Goal: Use online tool/utility: Utilize a website feature to perform a specific function

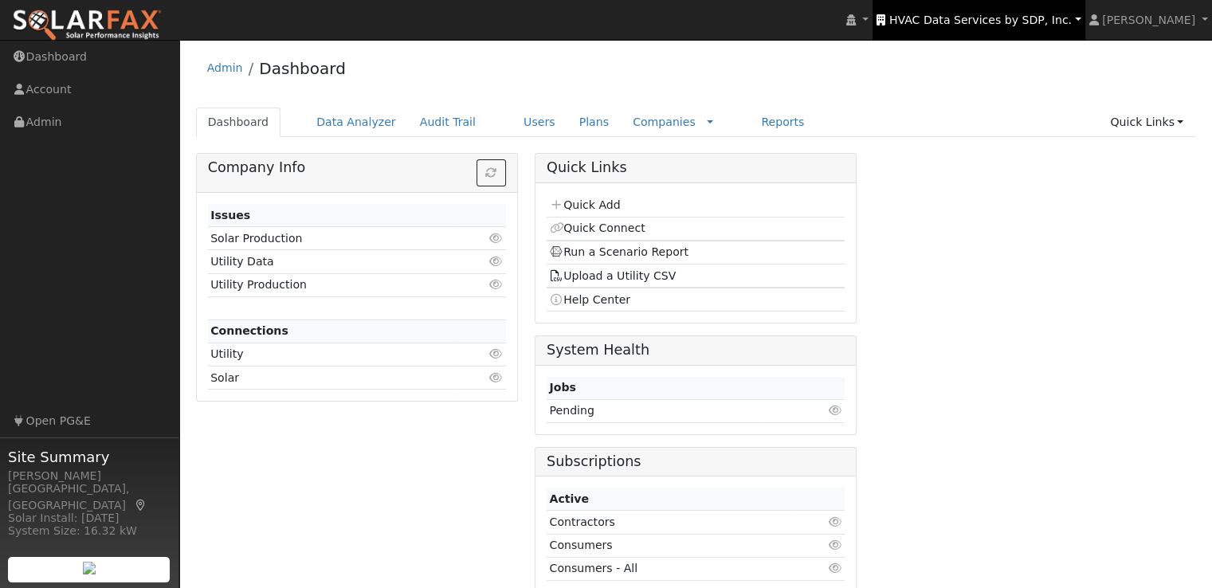
click at [1002, 18] on span "HVAC Data Services by SDP, Inc." at bounding box center [980, 20] width 183 height 13
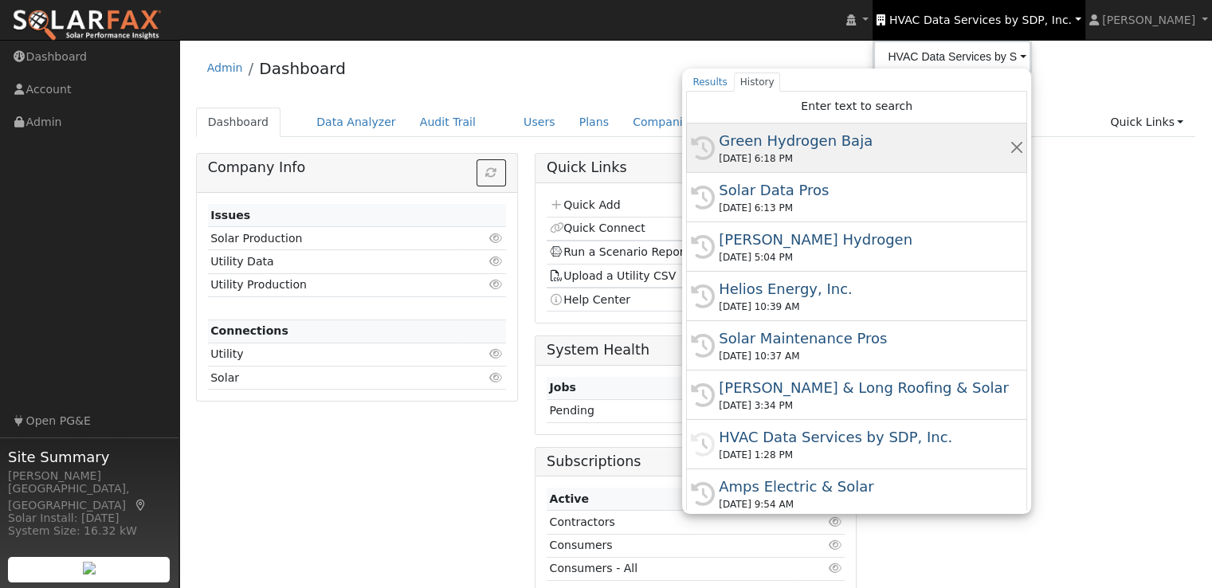
click at [809, 140] on div "Green Hydrogen Baja" at bounding box center [864, 141] width 290 height 22
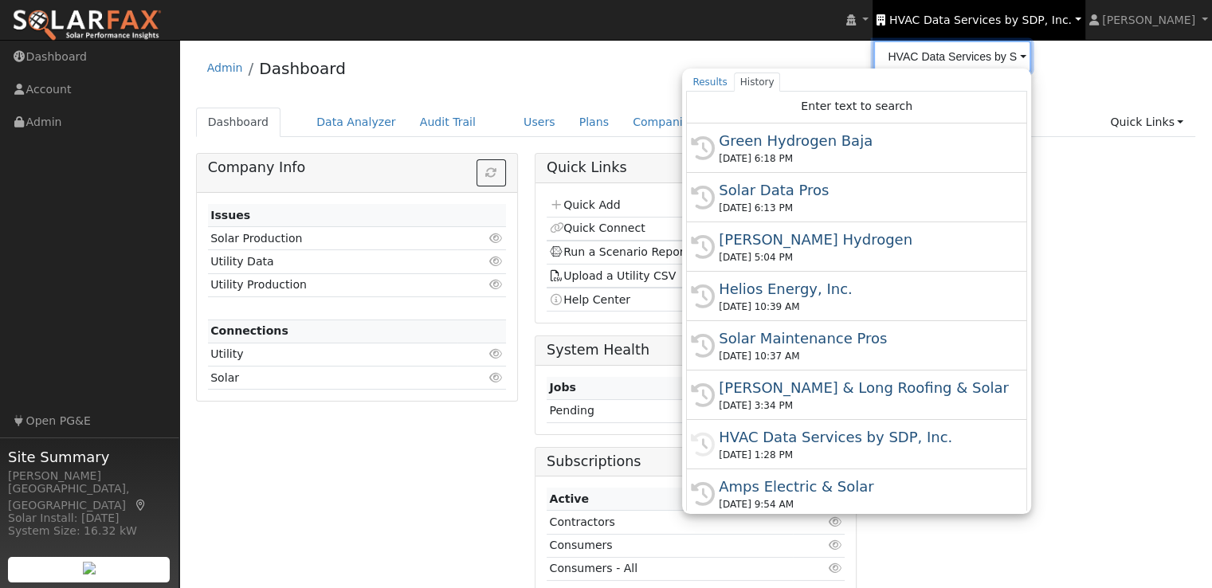
type input "Green Hydrogen Baja"
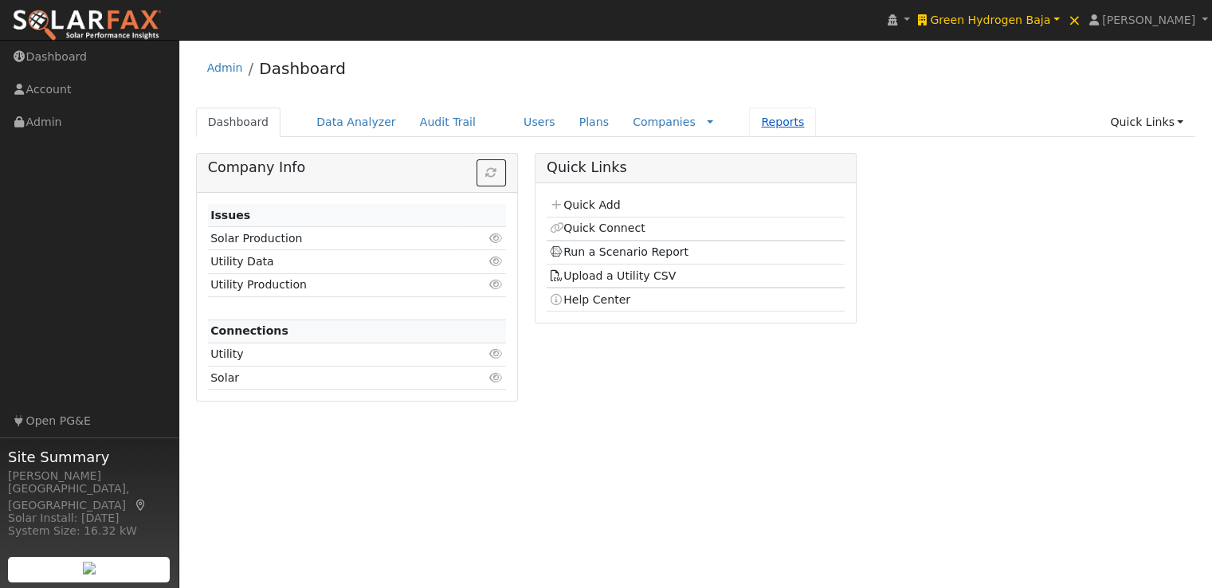
click at [749, 122] on link "Reports" at bounding box center [782, 122] width 67 height 29
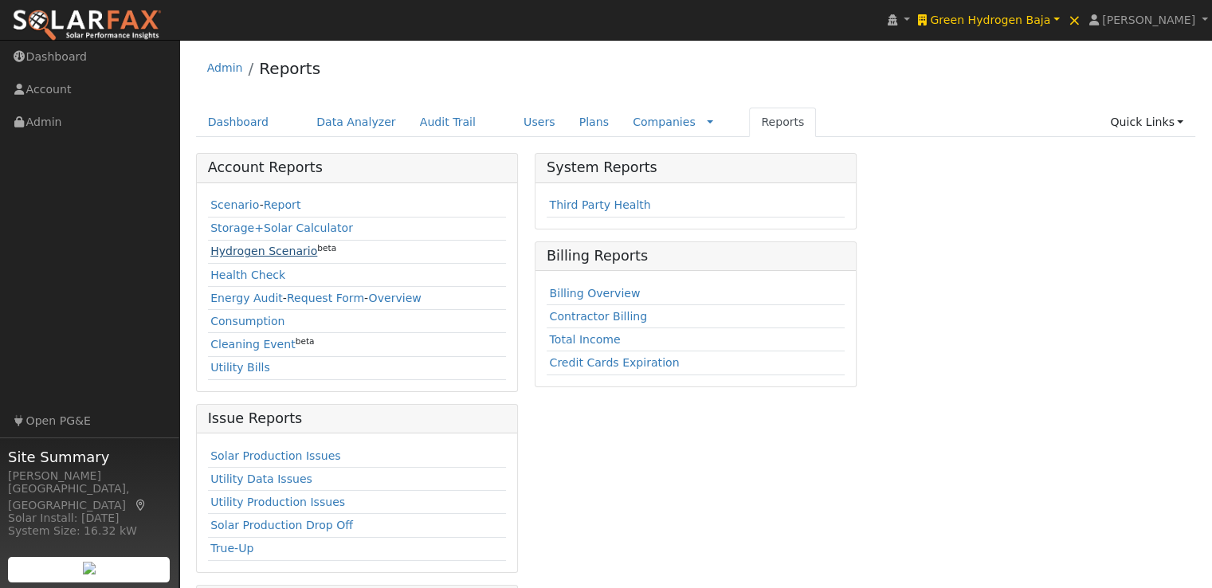
click at [230, 249] on link "Hydrogen Scenario" at bounding box center [263, 251] width 107 height 13
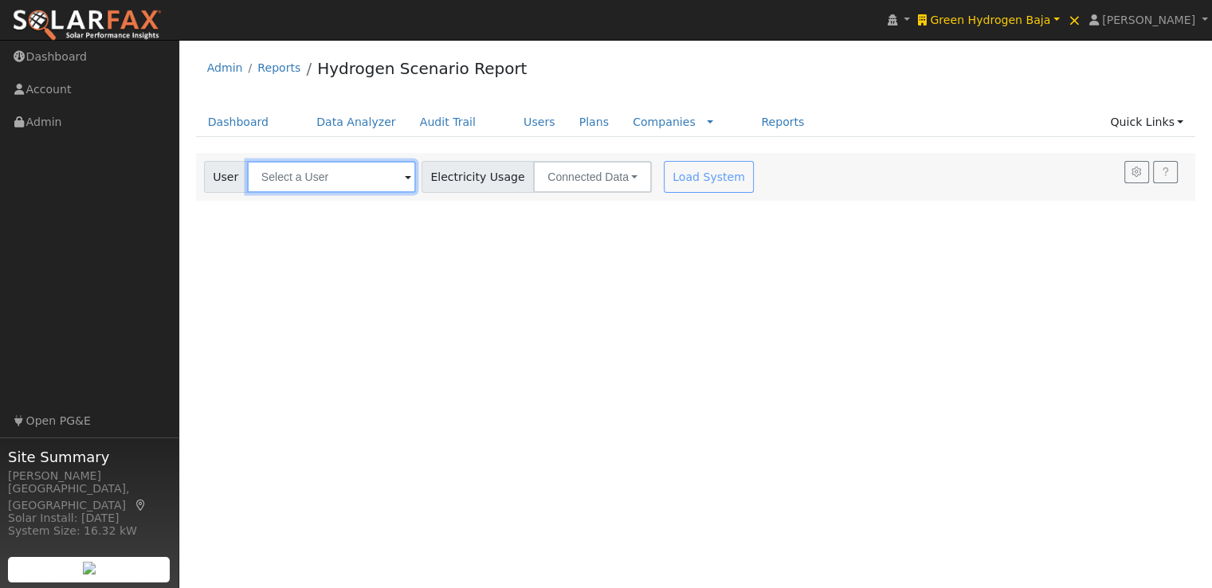
click at [332, 167] on input "text" at bounding box center [331, 177] width 169 height 32
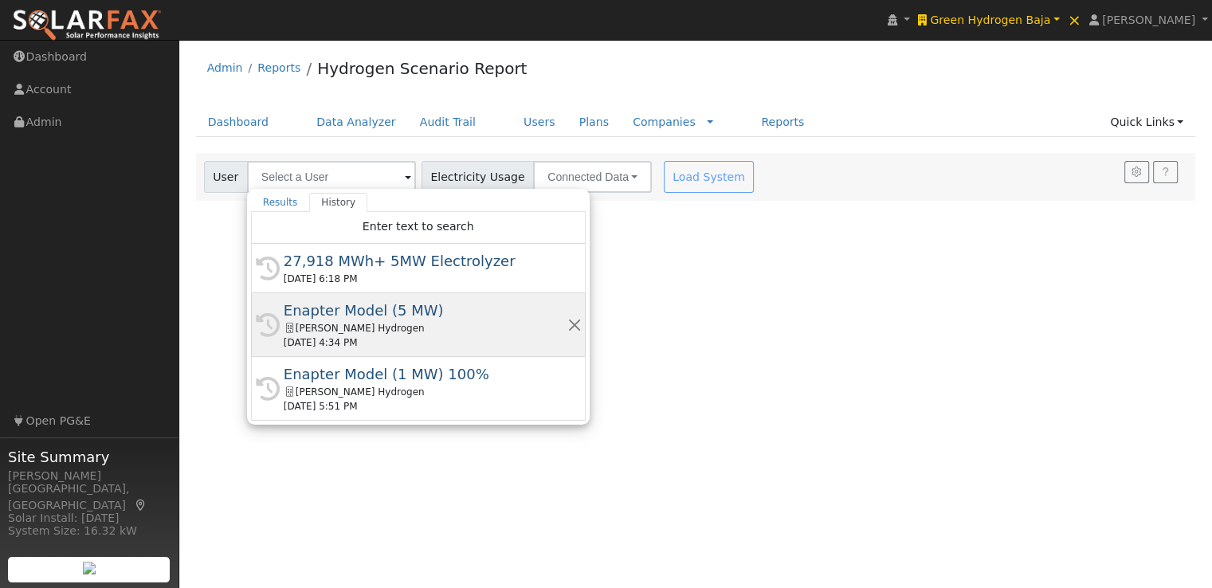
click at [308, 310] on div "Enapter Model (5 MW)" at bounding box center [426, 311] width 284 height 22
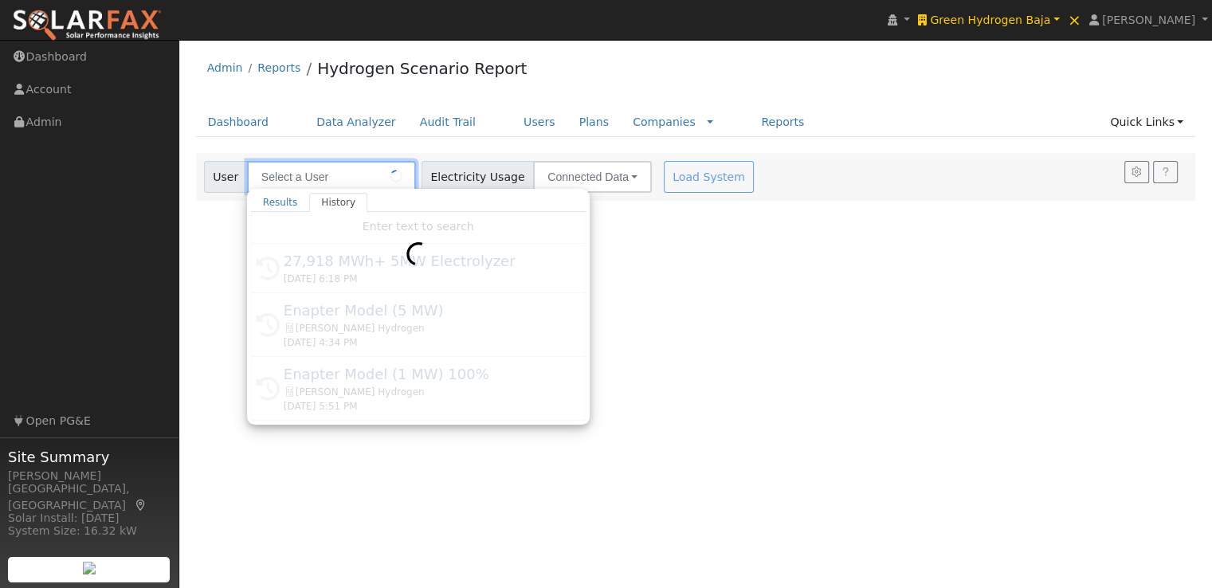
type input "Enapter Model (5 MW)"
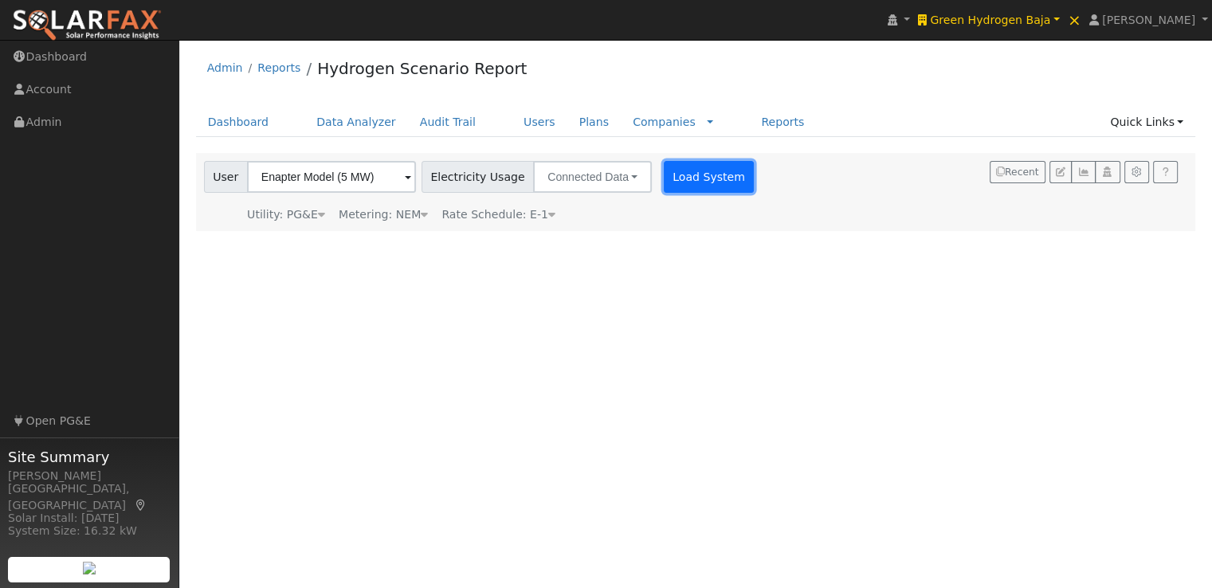
click at [677, 173] on button "Load System" at bounding box center [709, 177] width 91 height 32
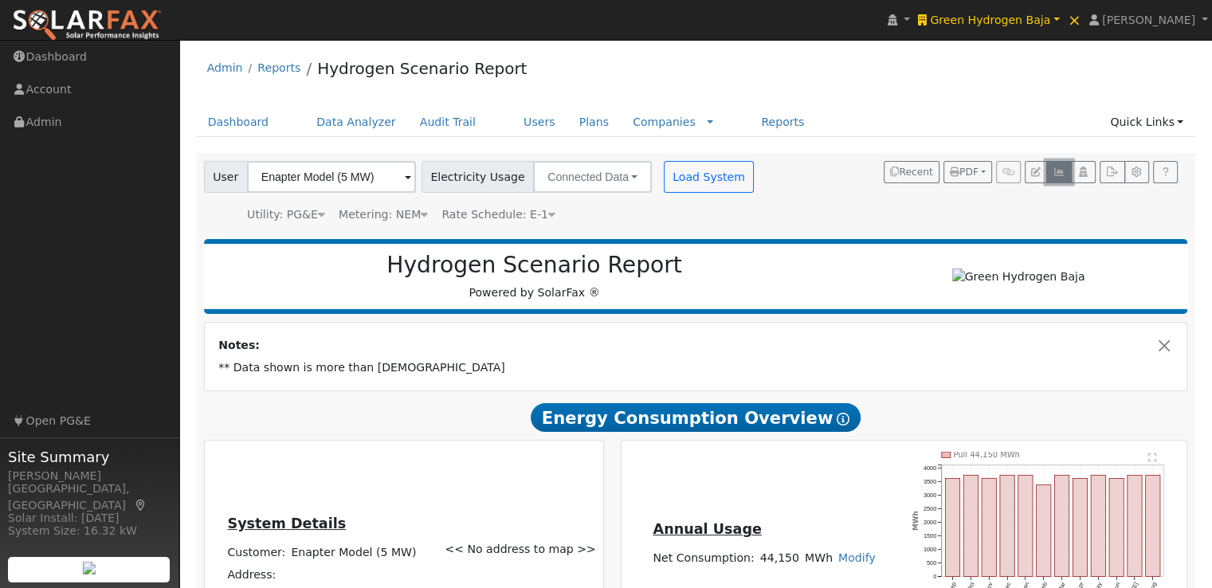
click at [1061, 170] on icon "button" at bounding box center [1059, 172] width 12 height 10
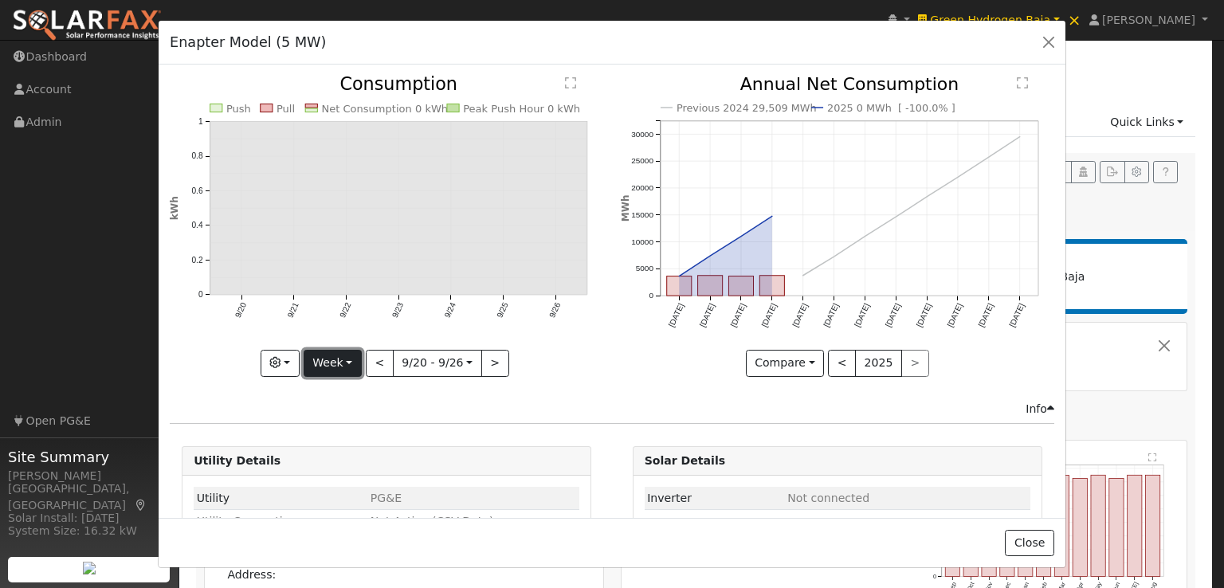
click at [341, 356] on button "Week" at bounding box center [333, 363] width 58 height 27
click at [344, 452] on link "Year" at bounding box center [359, 462] width 111 height 22
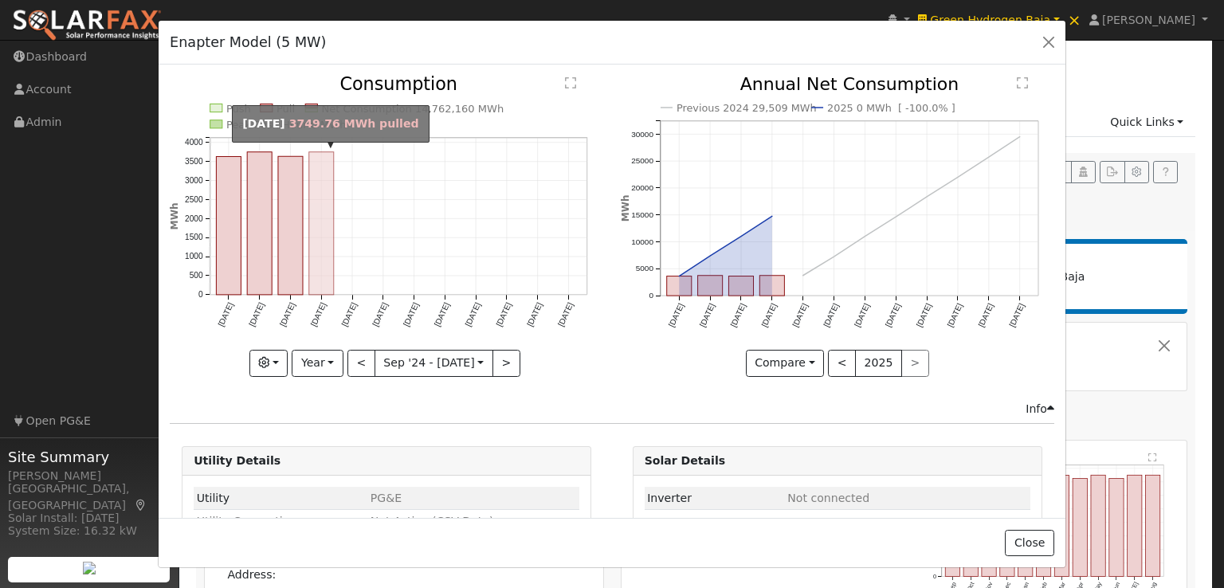
click at [318, 230] on rect "onclick=""" at bounding box center [321, 223] width 25 height 143
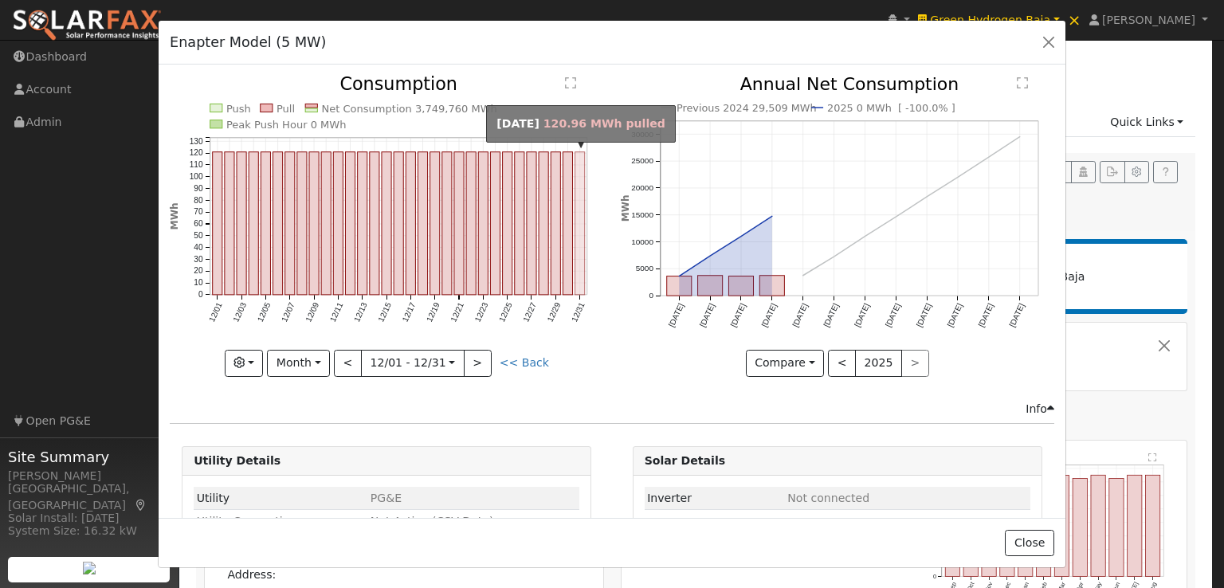
click at [575, 261] on rect "onclick=""" at bounding box center [580, 223] width 10 height 143
type input "2024-12-31"
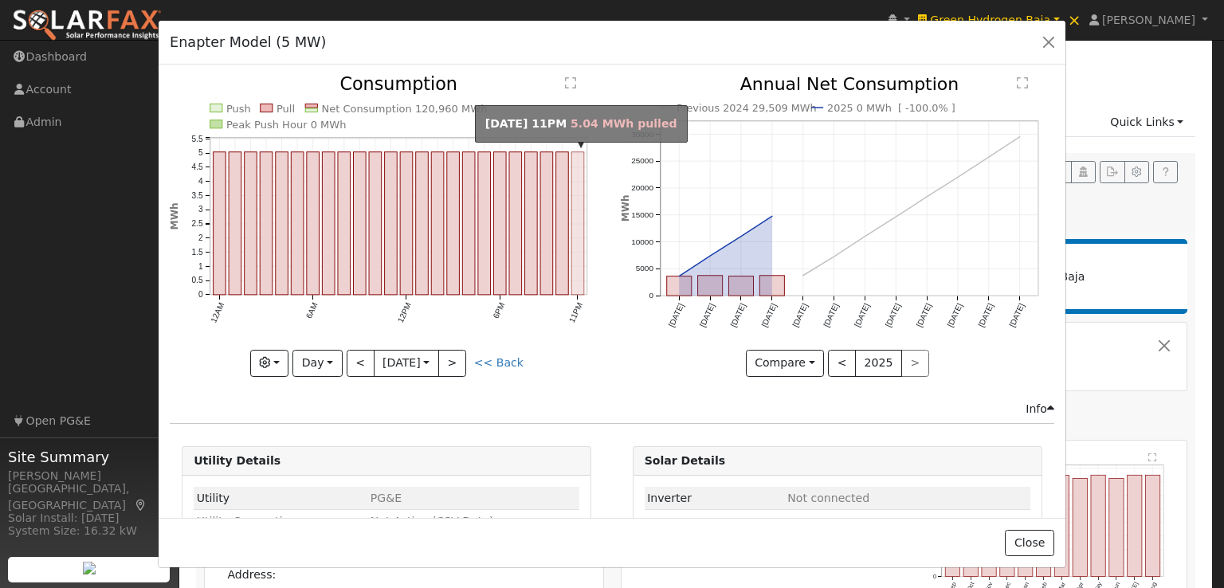
click at [574, 258] on rect "onclick=""" at bounding box center [578, 223] width 13 height 143
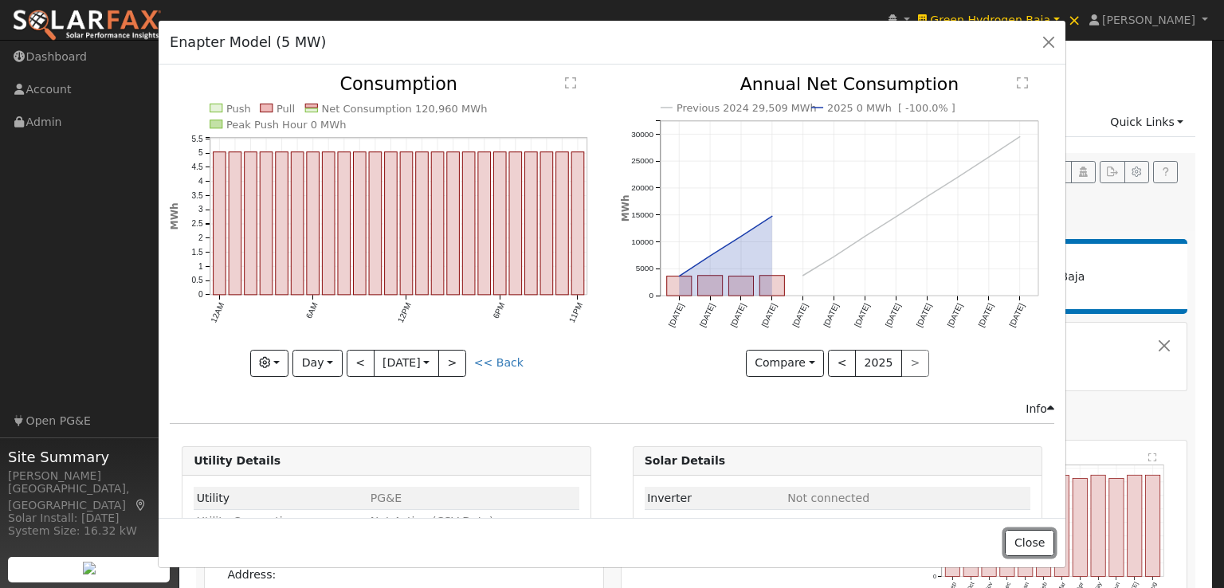
drag, startPoint x: 1034, startPoint y: 544, endPoint x: 807, endPoint y: 461, distance: 242.3
click at [1034, 544] on button "Close" at bounding box center [1029, 543] width 49 height 27
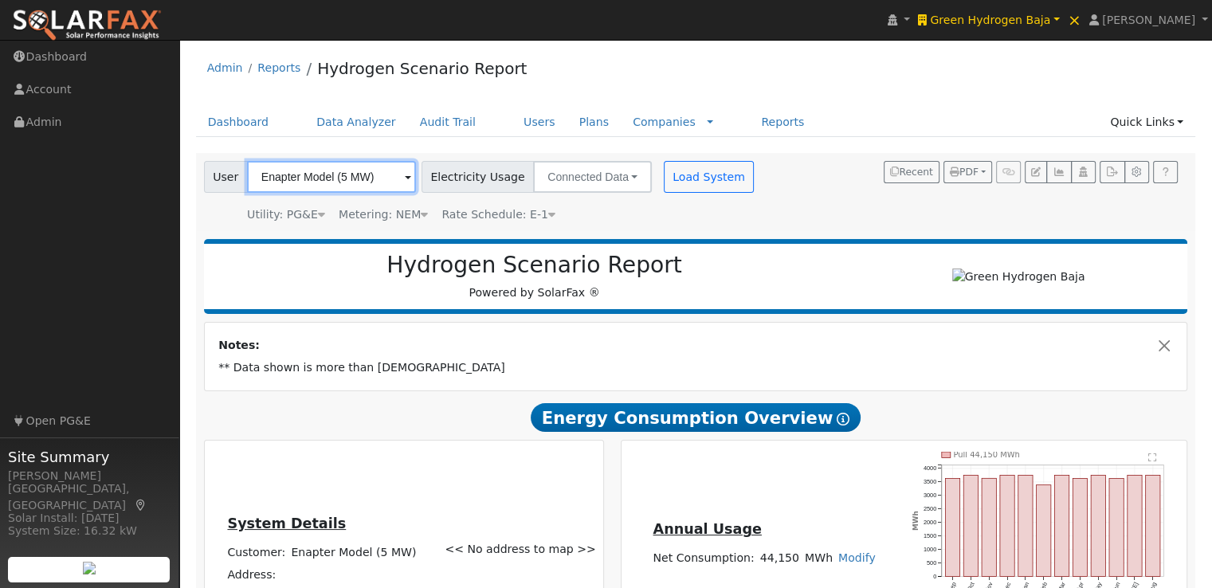
click at [391, 177] on input "Enapter Model (5 MW)" at bounding box center [331, 177] width 169 height 32
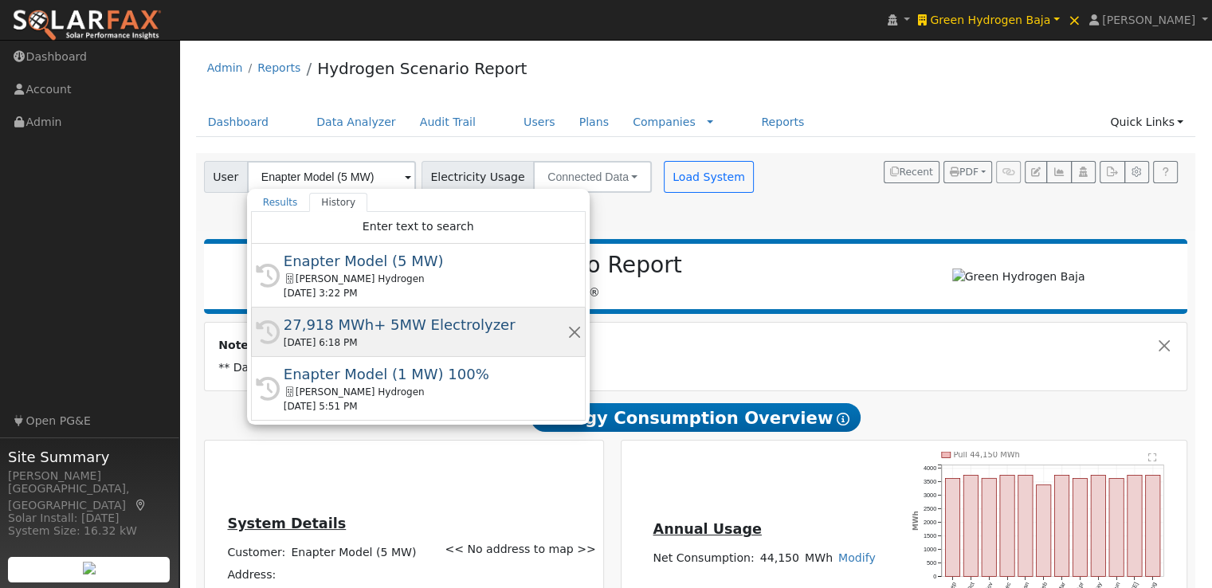
click at [390, 320] on div "27,918 MWh+ 5MW Electrolyzer" at bounding box center [426, 325] width 284 height 22
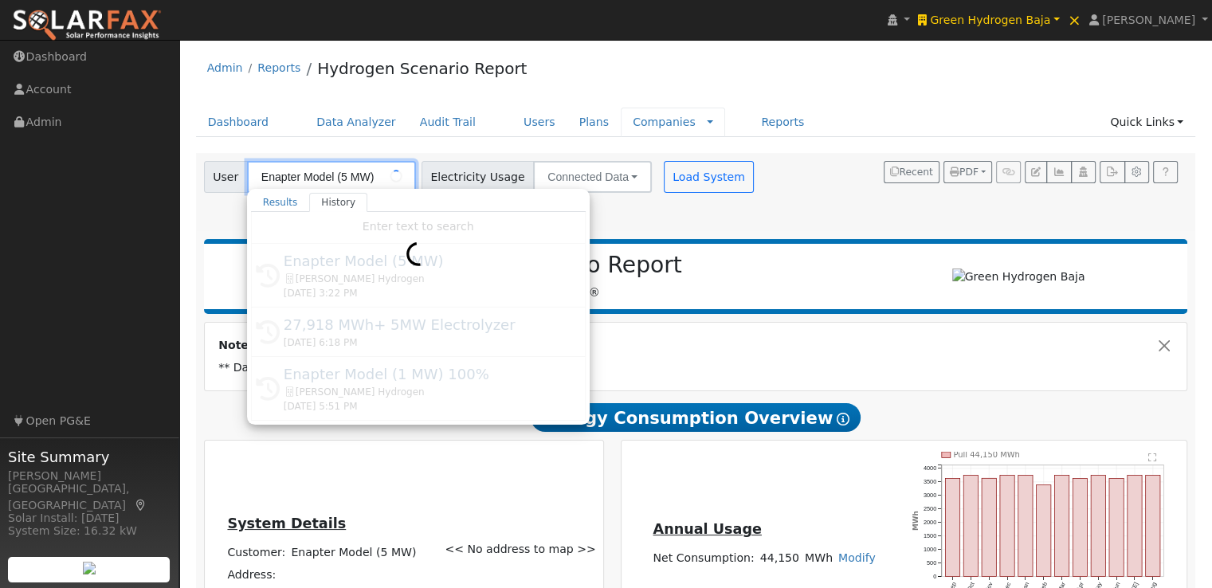
type input "27,918 MWh+ 5MW Electrolyzer"
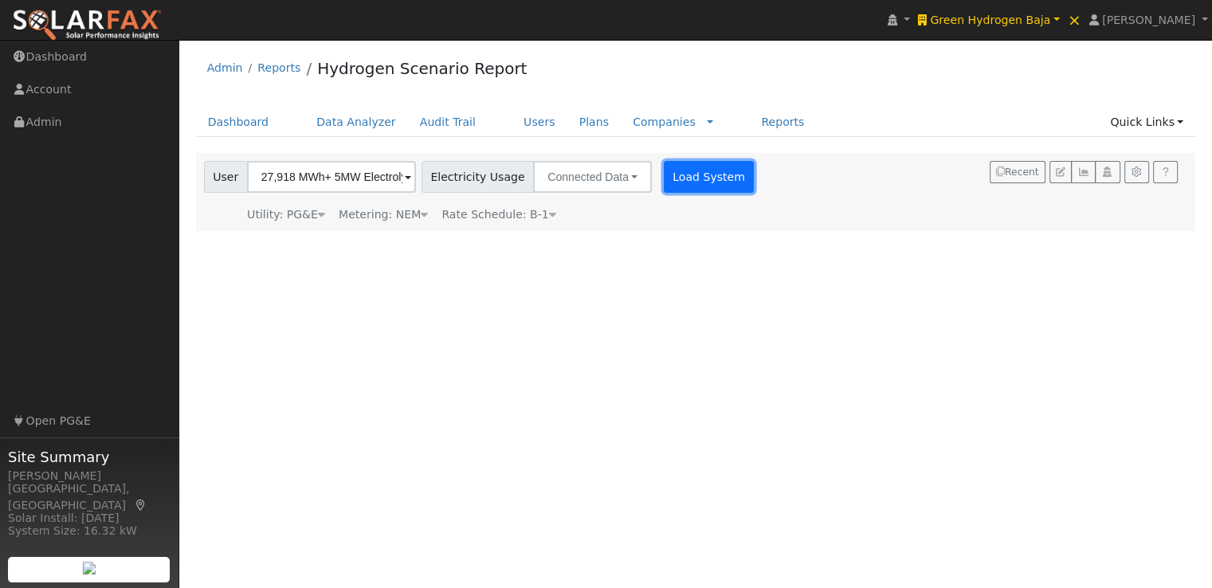
click at [696, 173] on button "Load System" at bounding box center [709, 177] width 91 height 32
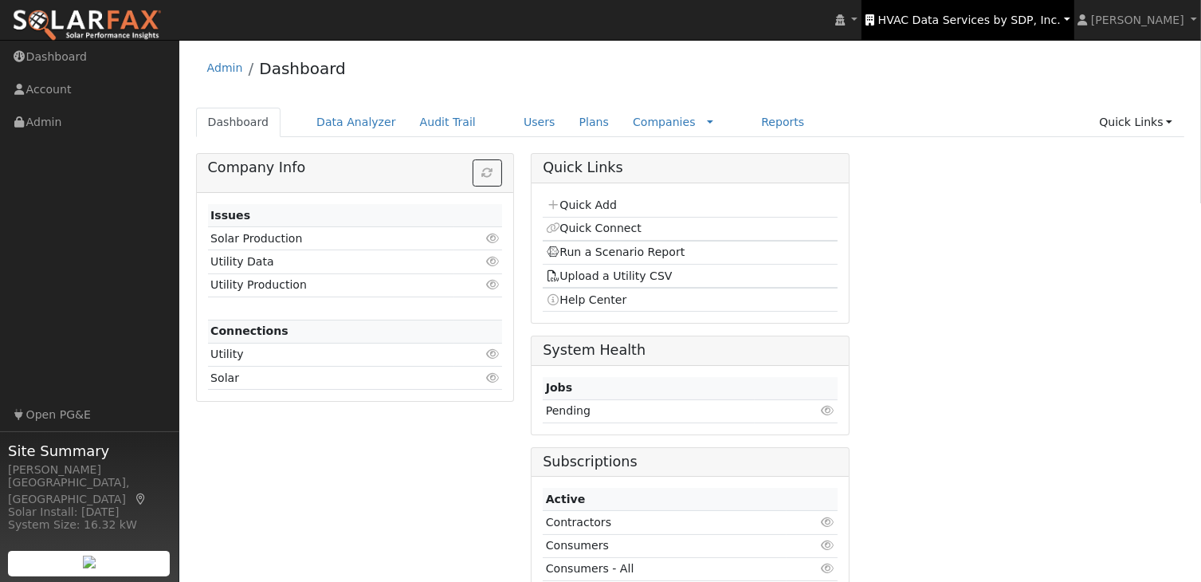
click at [978, 16] on span "HVAC Data Services by SDP, Inc." at bounding box center [969, 20] width 183 height 13
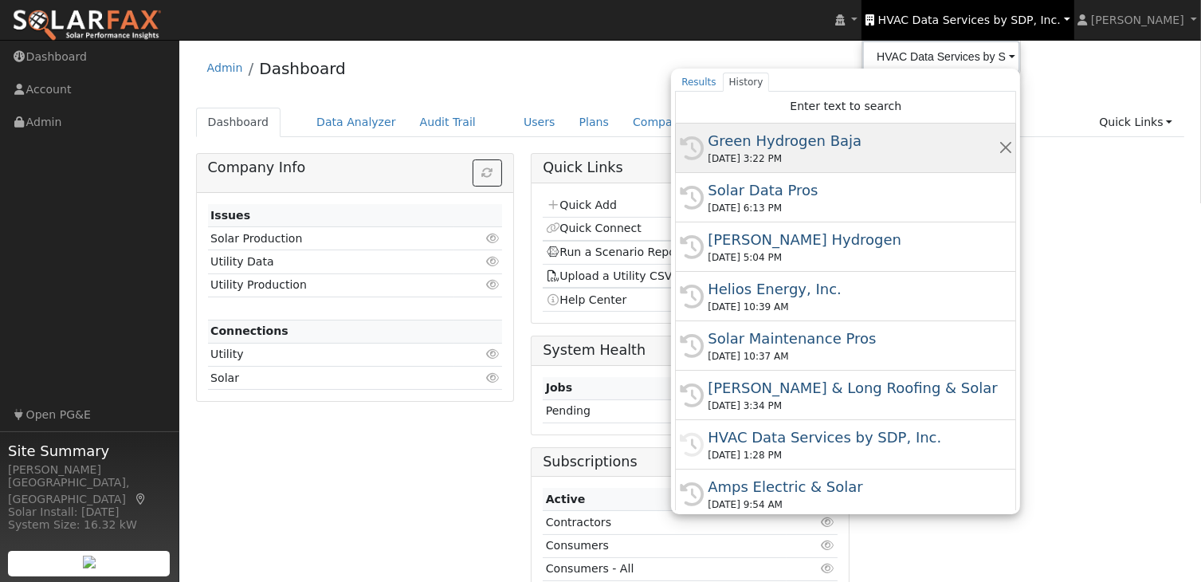
click at [816, 142] on div "Green Hydrogen Baja" at bounding box center [853, 141] width 290 height 22
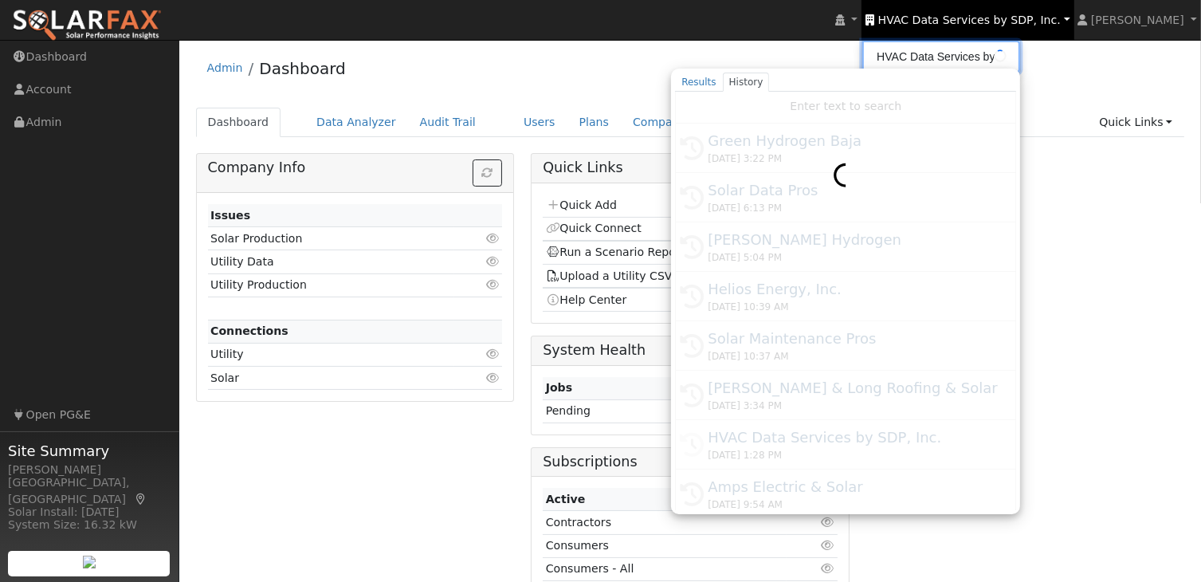
type input "Green Hydrogen Baja"
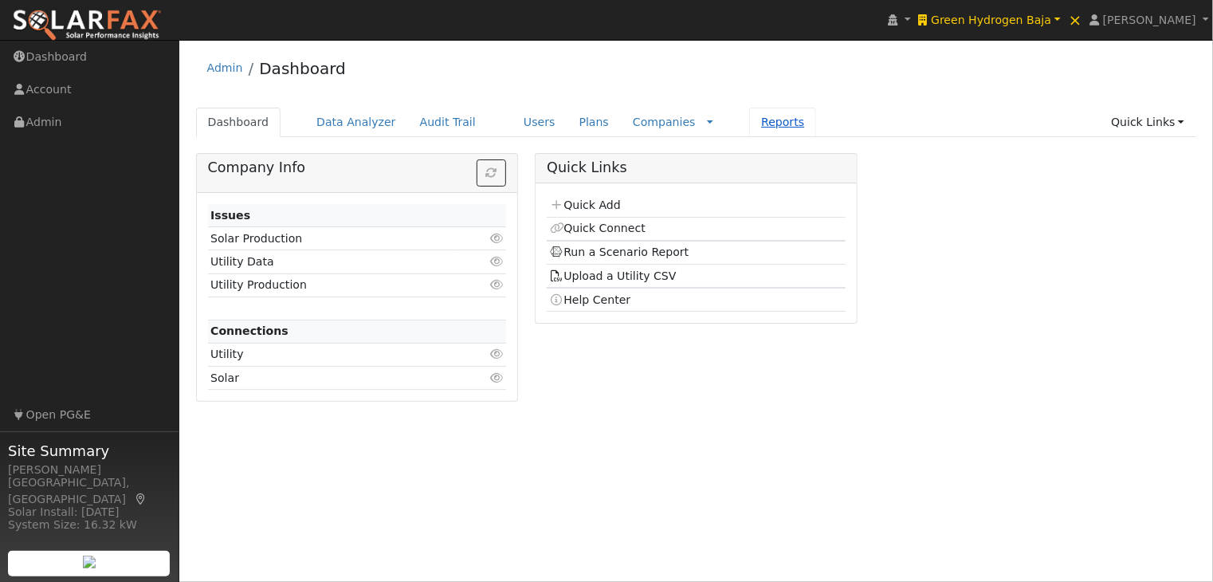
click at [749, 124] on link "Reports" at bounding box center [782, 122] width 67 height 29
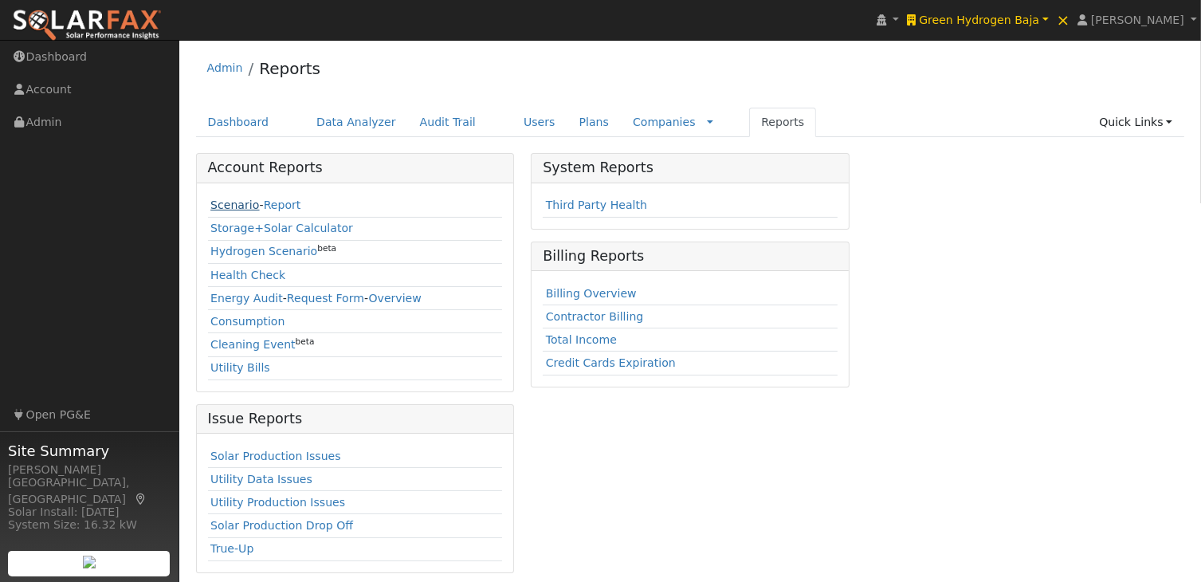
click at [227, 206] on link "Scenario" at bounding box center [234, 204] width 49 height 13
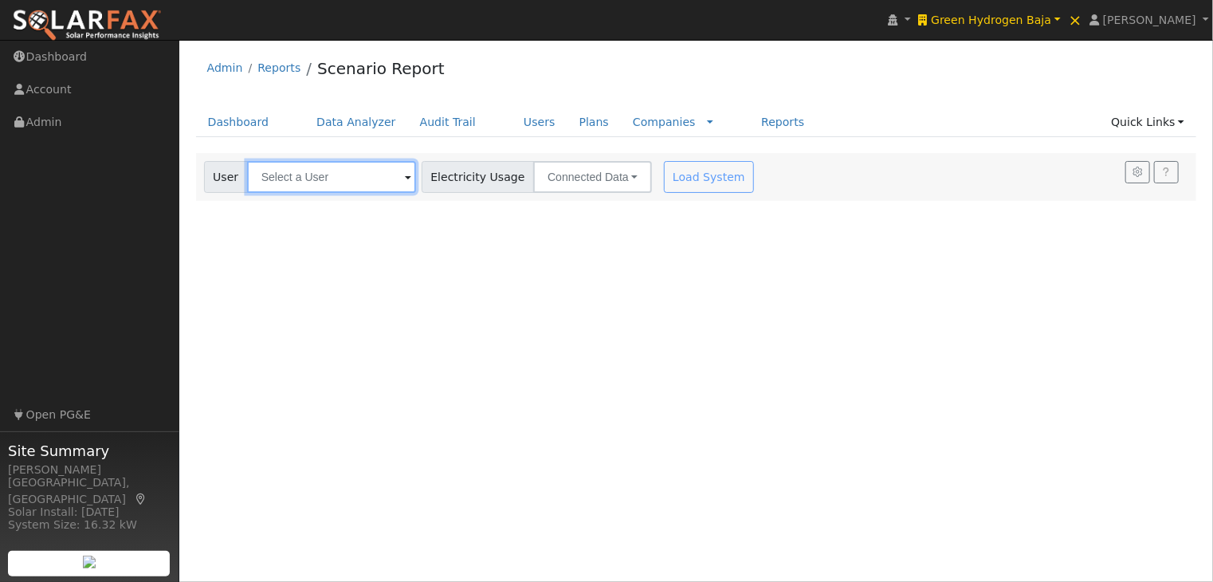
click at [332, 179] on input "text" at bounding box center [331, 177] width 169 height 32
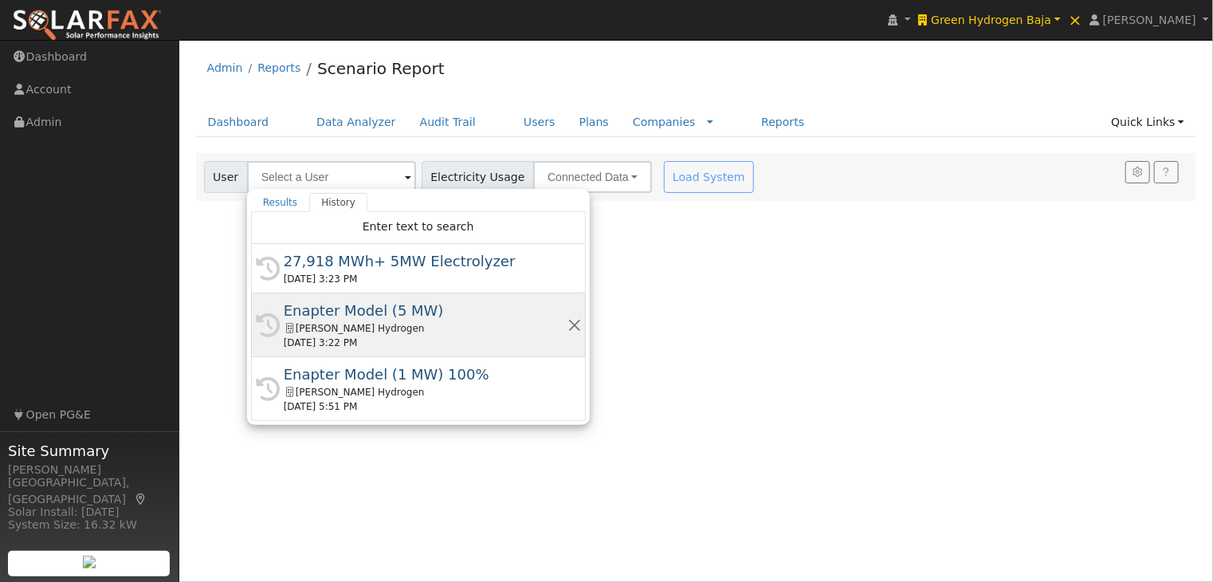
click at [345, 311] on div "Enapter Model (5 MW)" at bounding box center [426, 311] width 284 height 22
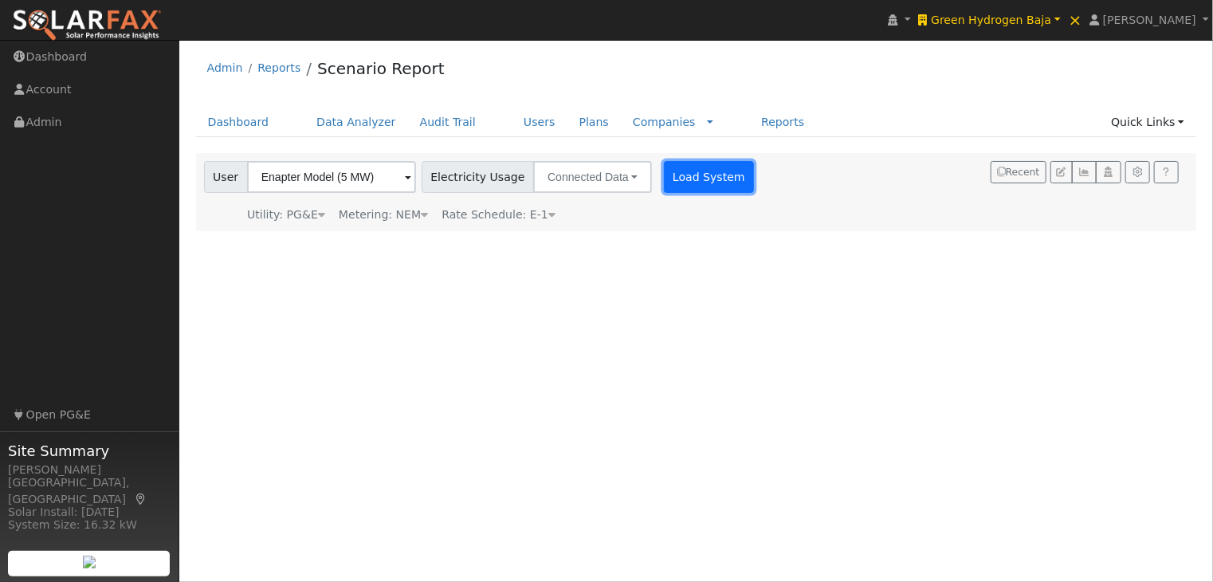
click at [701, 172] on button "Load System" at bounding box center [709, 177] width 91 height 32
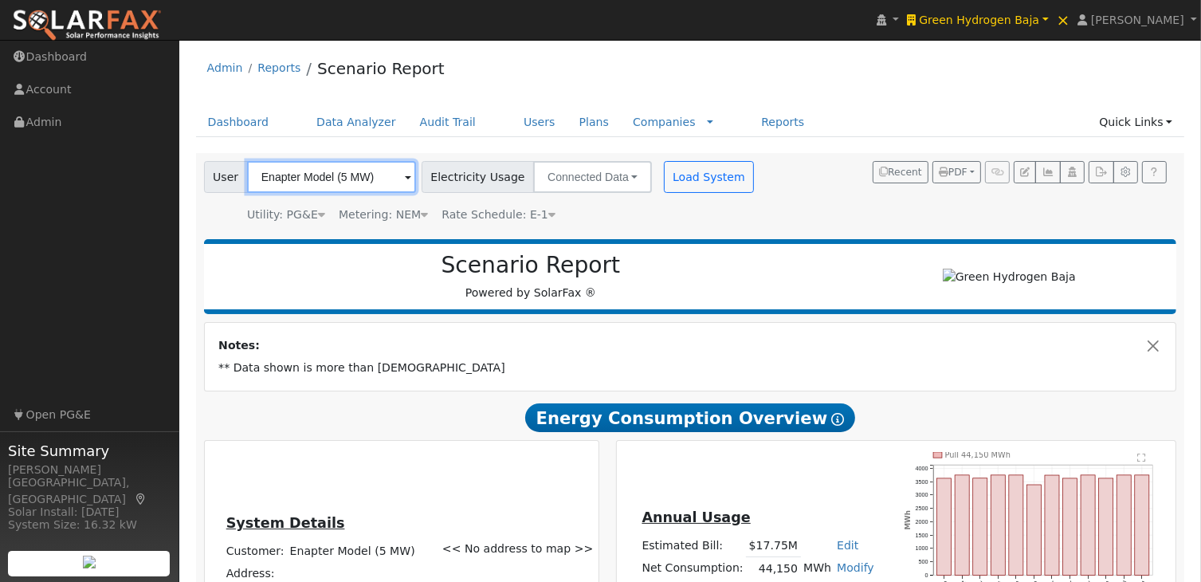
click at [306, 183] on input "Enapter Model (5 MW)" at bounding box center [331, 177] width 169 height 32
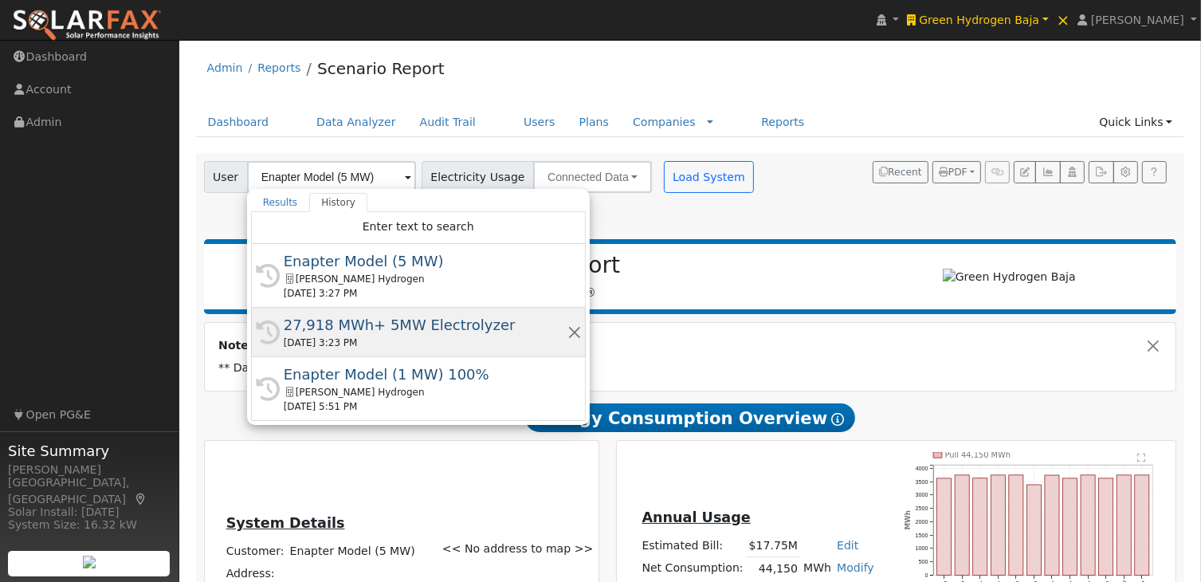
click at [340, 324] on div "27,918 MWh+ 5MW Electrolyzer" at bounding box center [426, 325] width 284 height 22
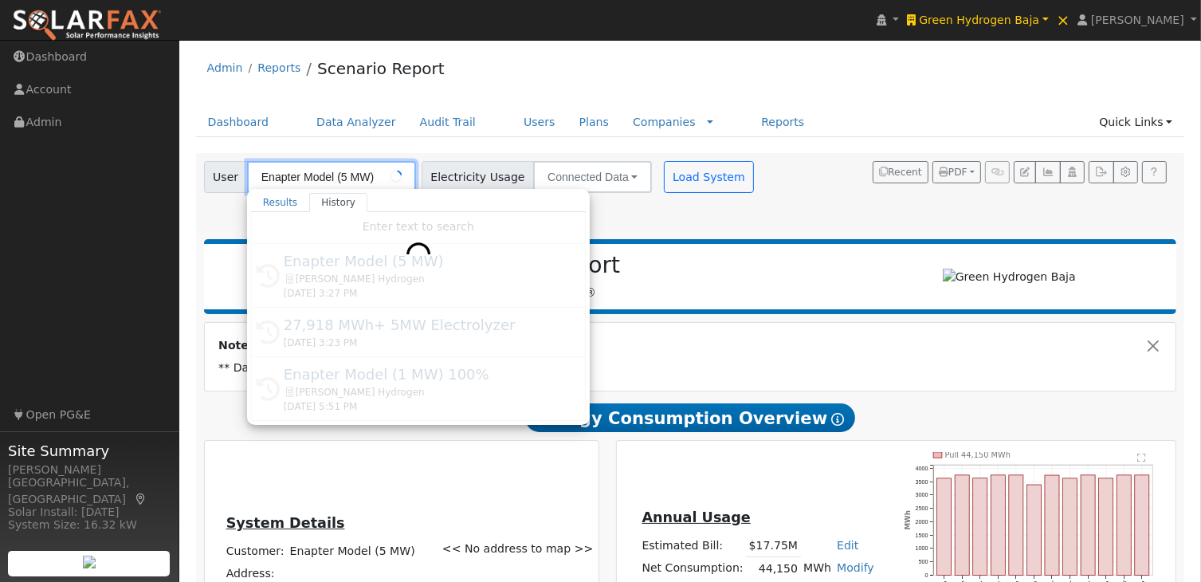
type input "27,918 MWh+ 5MW Electrolyzer"
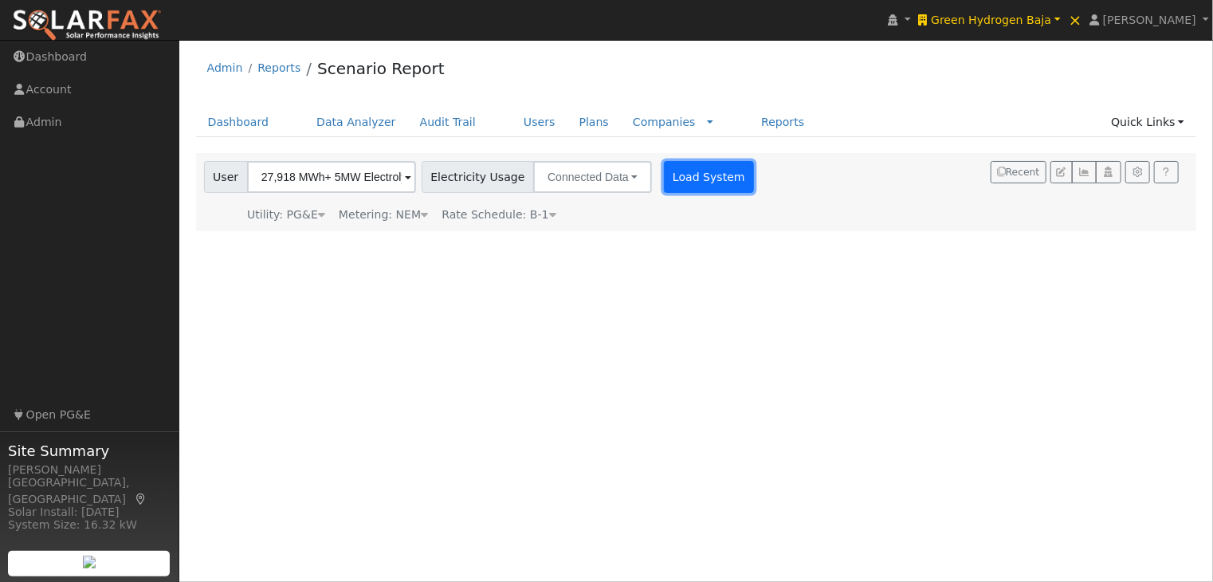
click at [685, 182] on button "Load System" at bounding box center [709, 177] width 91 height 32
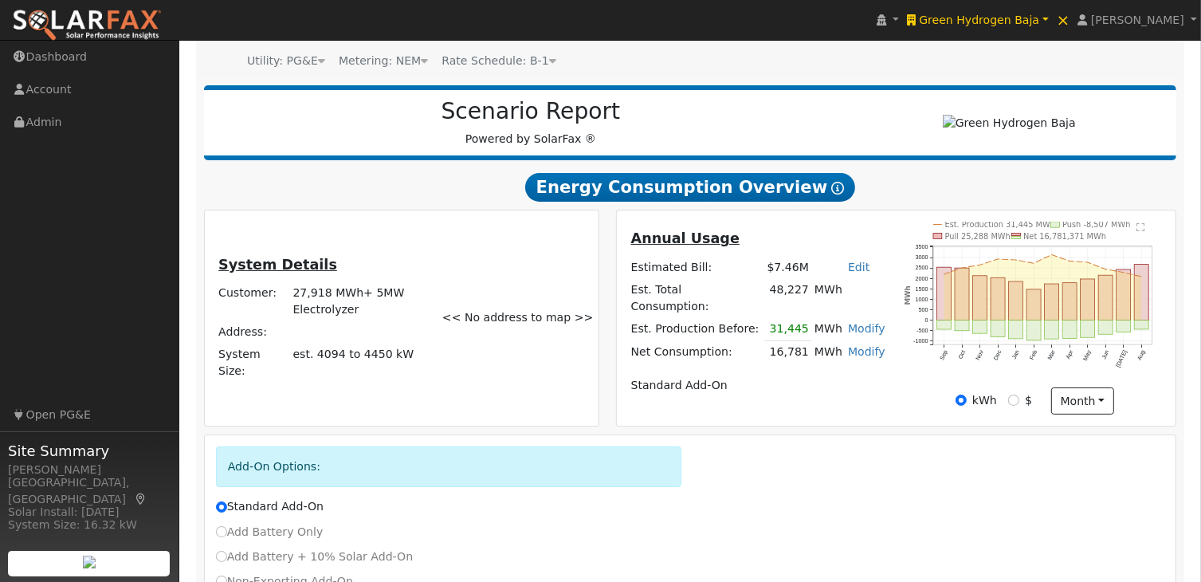
scroll to position [159, 0]
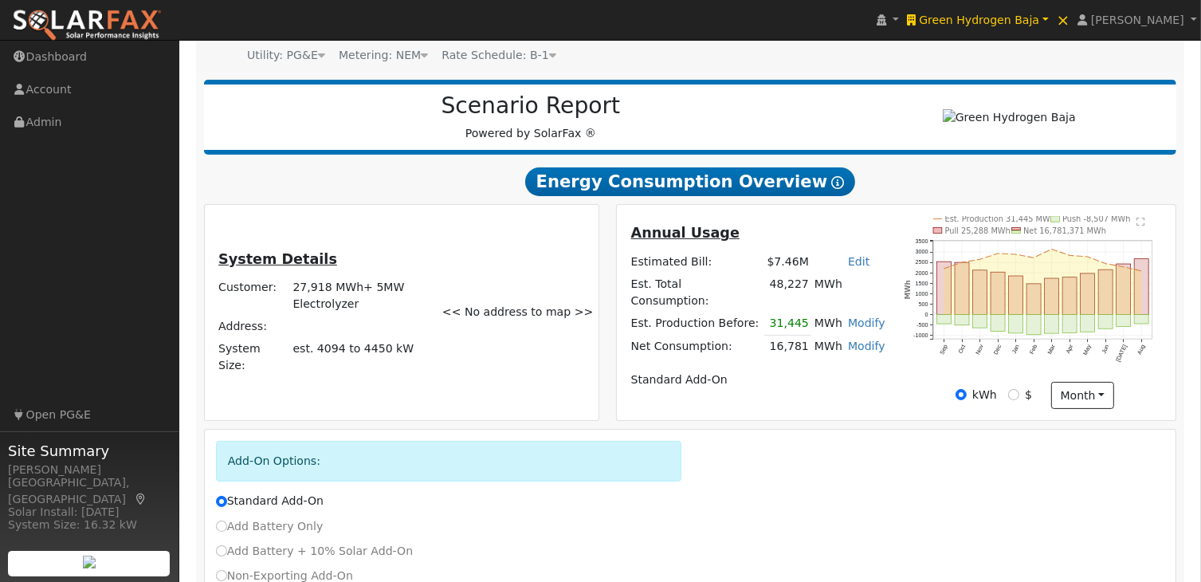
click at [851, 320] on link "Modify" at bounding box center [866, 322] width 37 height 13
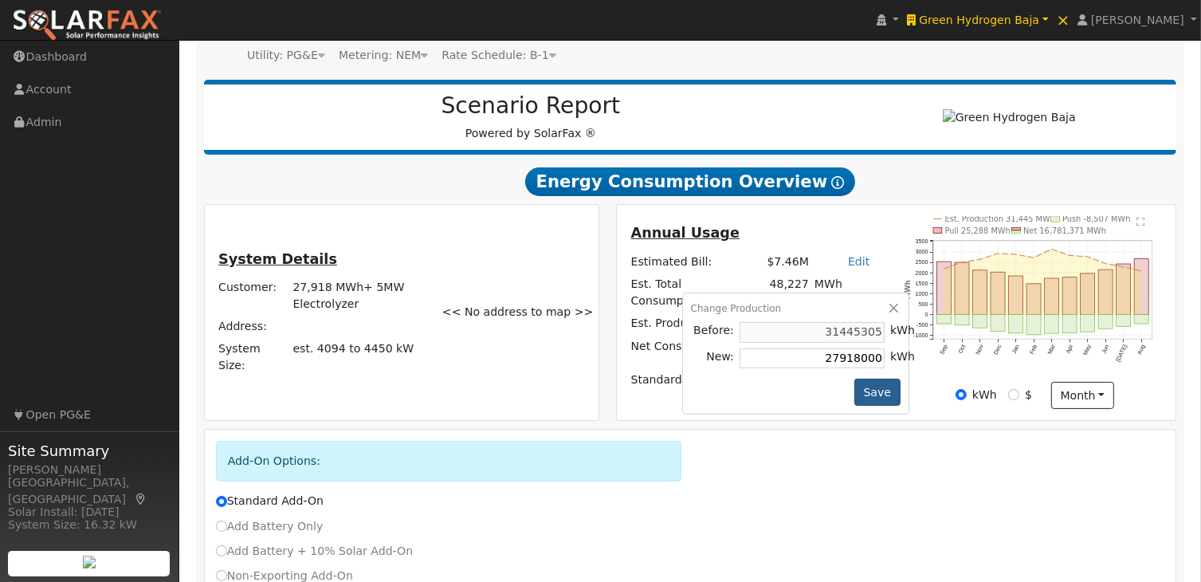
type input "27918000"
click at [873, 391] on button "Save" at bounding box center [877, 392] width 46 height 27
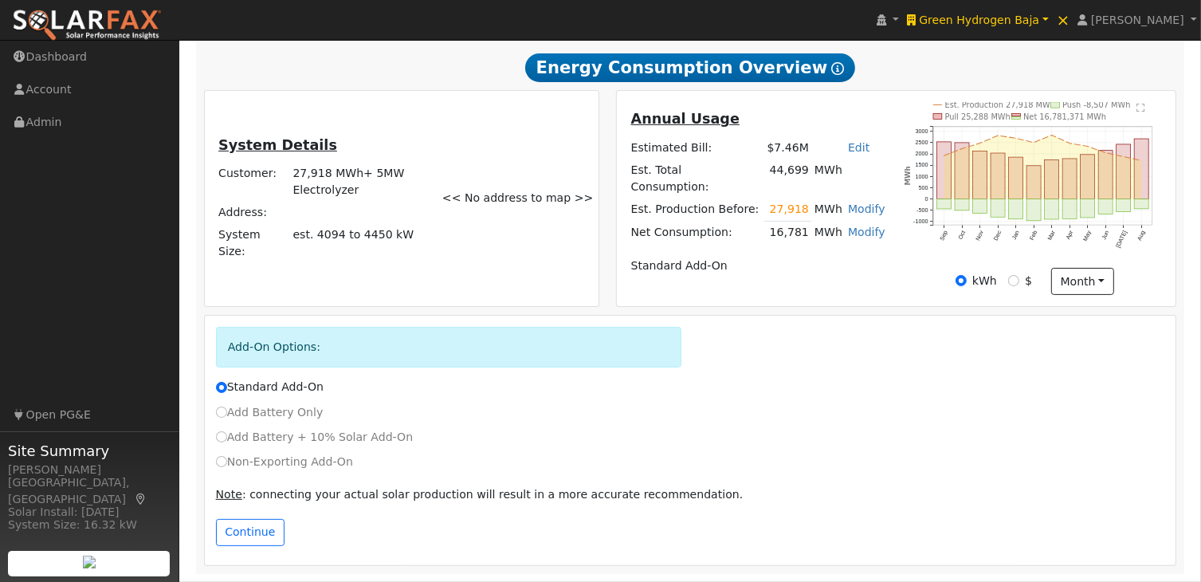
scroll to position [277, 0]
click at [245, 533] on button "Continue" at bounding box center [250, 532] width 69 height 27
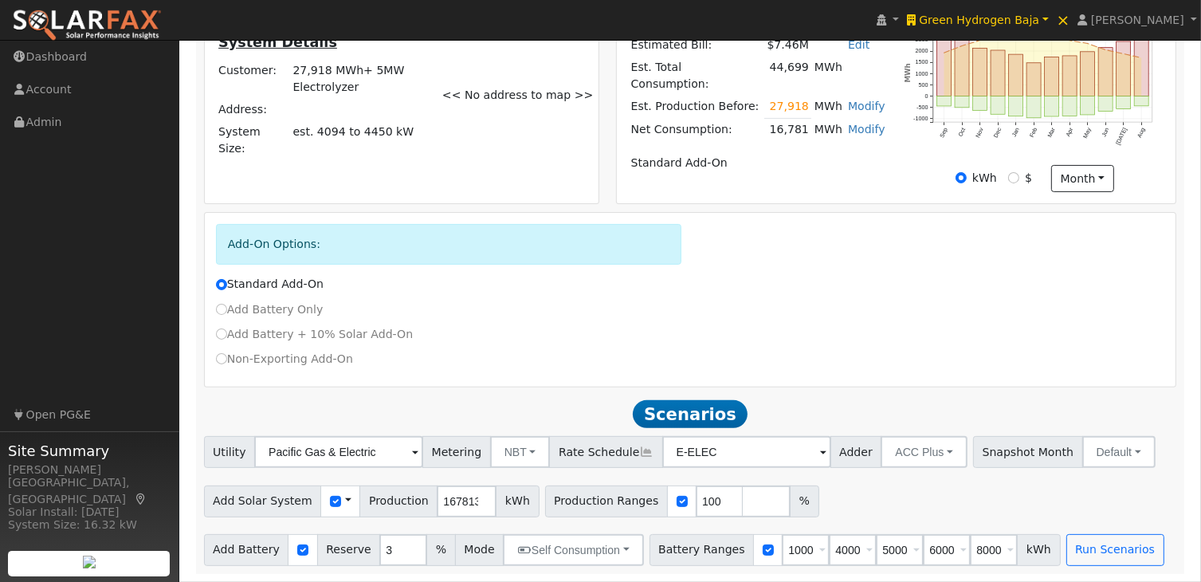
scroll to position [381, 0]
click at [345, 499] on span at bounding box center [348, 501] width 6 height 17
click at [395, 529] on link "Use CSV Data" at bounding box center [388, 529] width 111 height 22
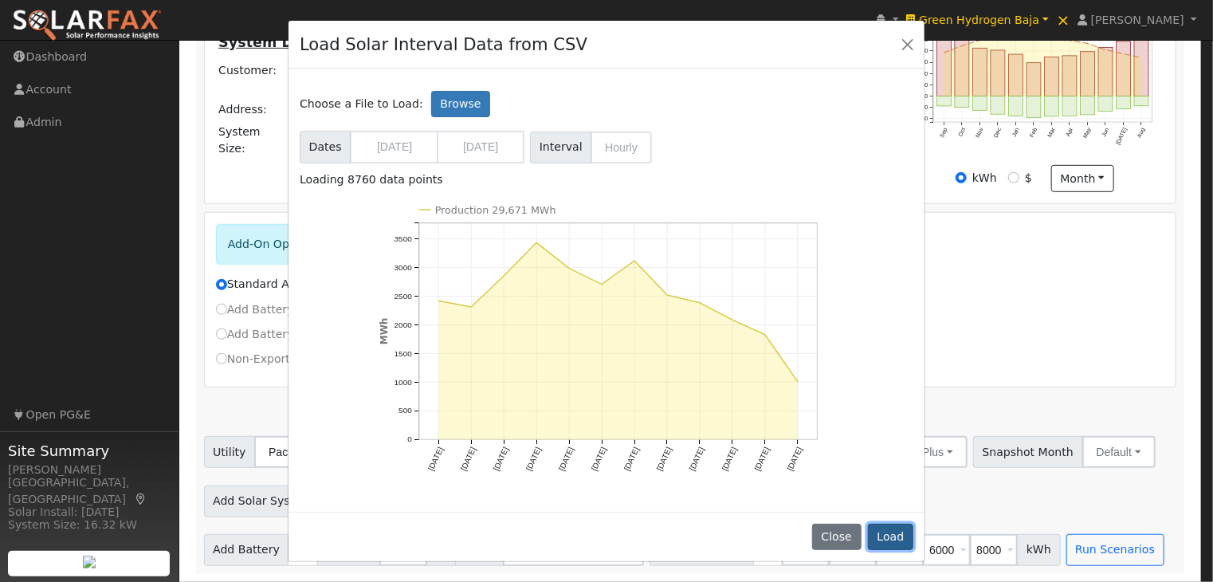
click at [898, 532] on button "Load" at bounding box center [890, 537] width 45 height 27
type input "29669382"
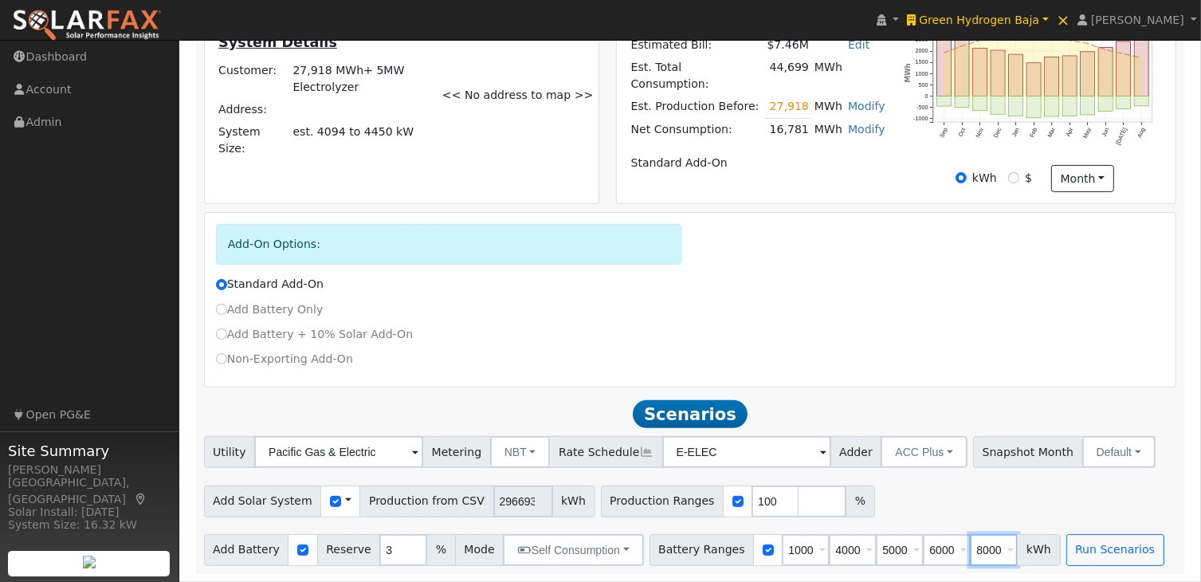
drag, startPoint x: 970, startPoint y: 548, endPoint x: 944, endPoint y: 548, distance: 26.3
click at [970, 548] on input "8000" at bounding box center [994, 550] width 48 height 32
type input "0"
type input "1000"
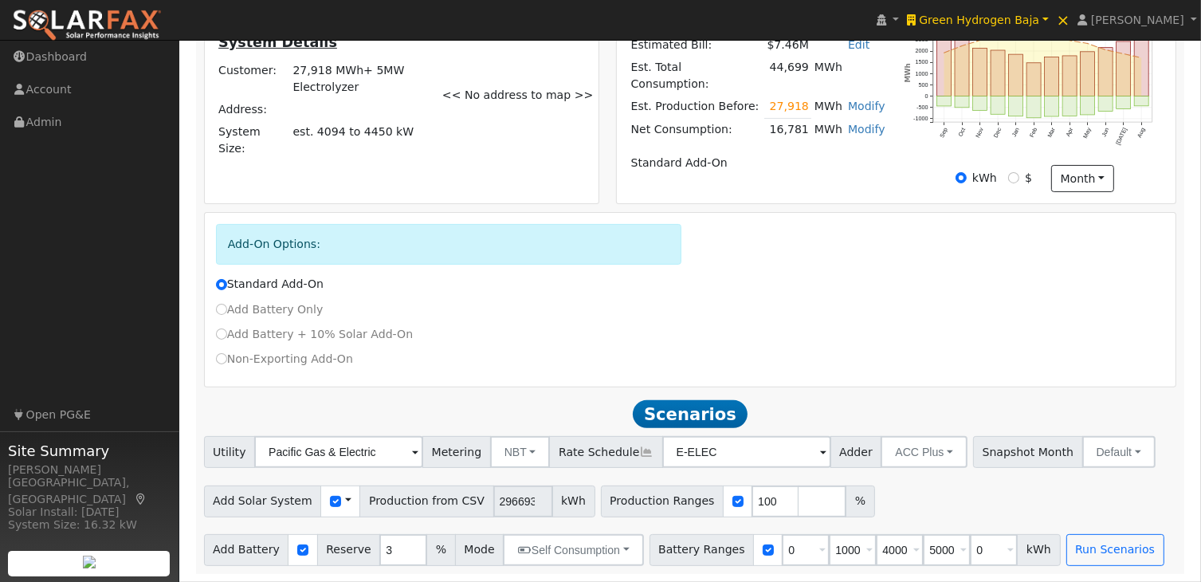
type input "4000"
type input "5000"
type input "6000"
click at [1066, 487] on div "Add Solar System Use CSV Data Production from CSV 29669382 kWh Production Range…" at bounding box center [690, 498] width 979 height 37
click at [1085, 550] on button "Run Scenarios" at bounding box center [1115, 550] width 98 height 32
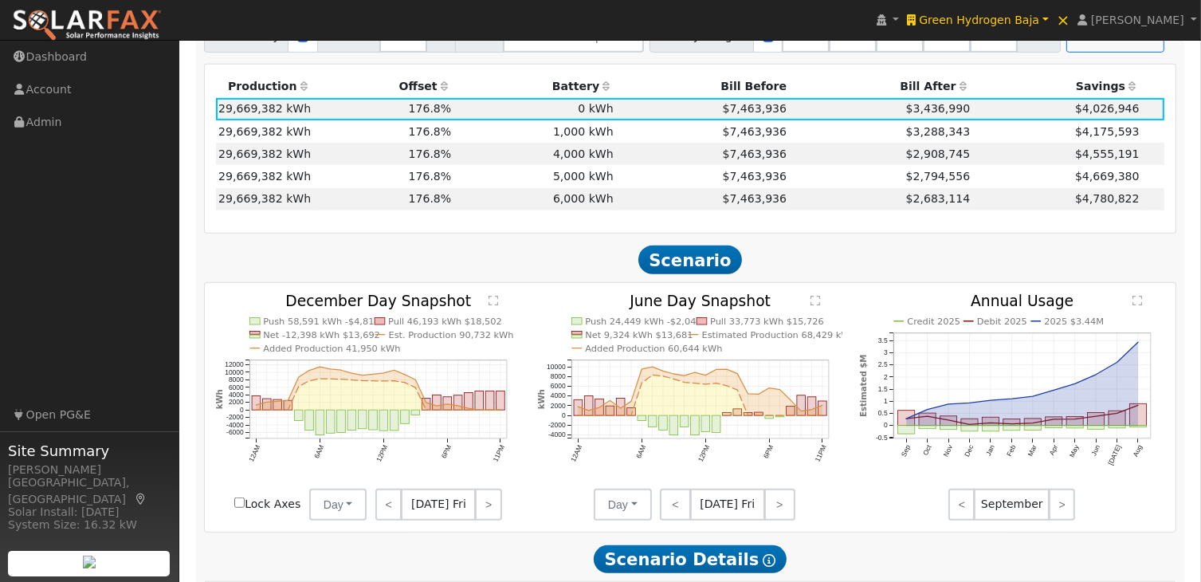
scroll to position [892, 0]
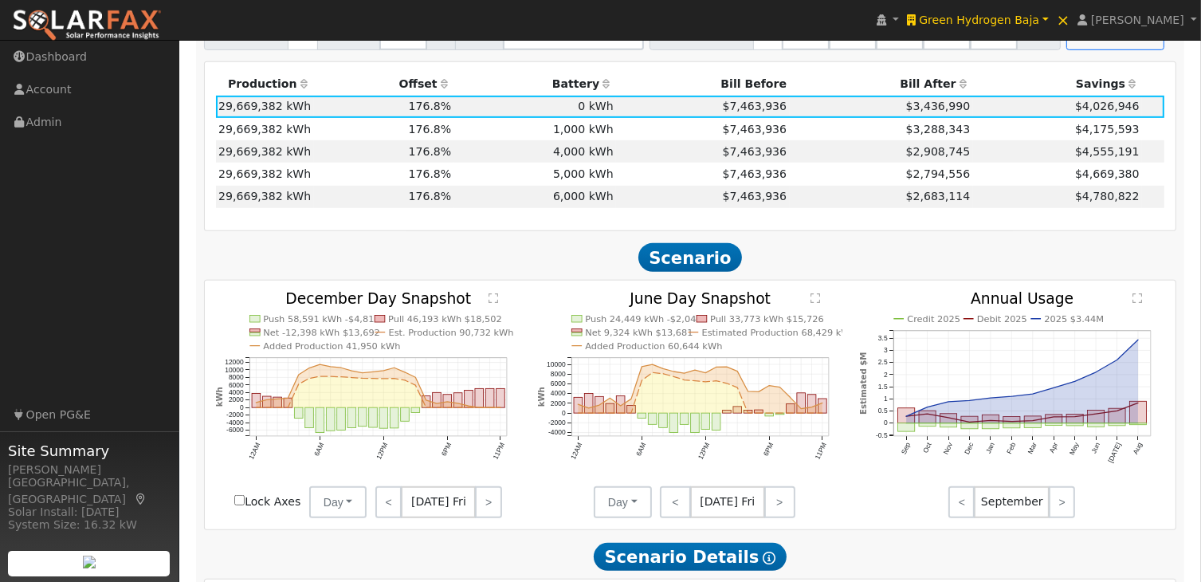
click at [816, 304] on text "" at bounding box center [816, 297] width 10 height 11
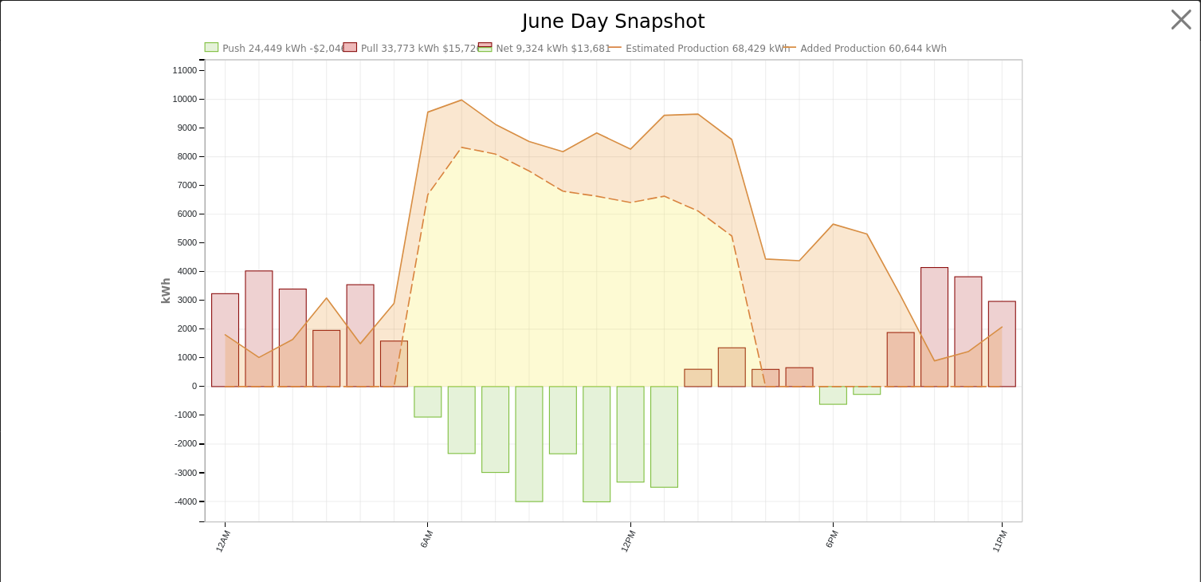
scroll to position [893, 0]
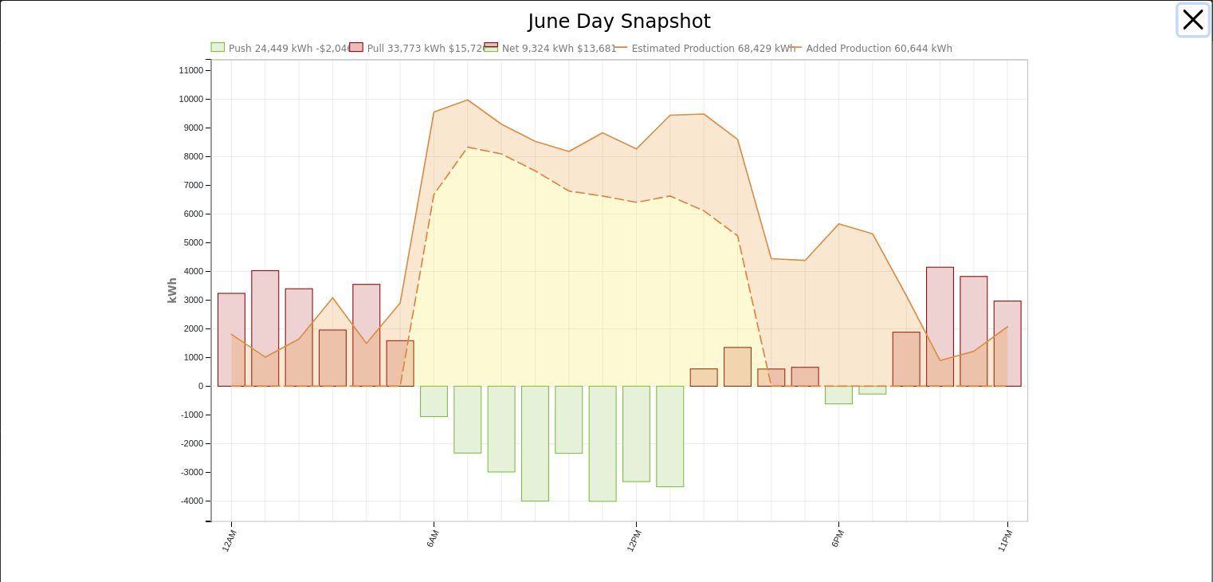
click at [1182, 10] on button "button" at bounding box center [1194, 20] width 30 height 30
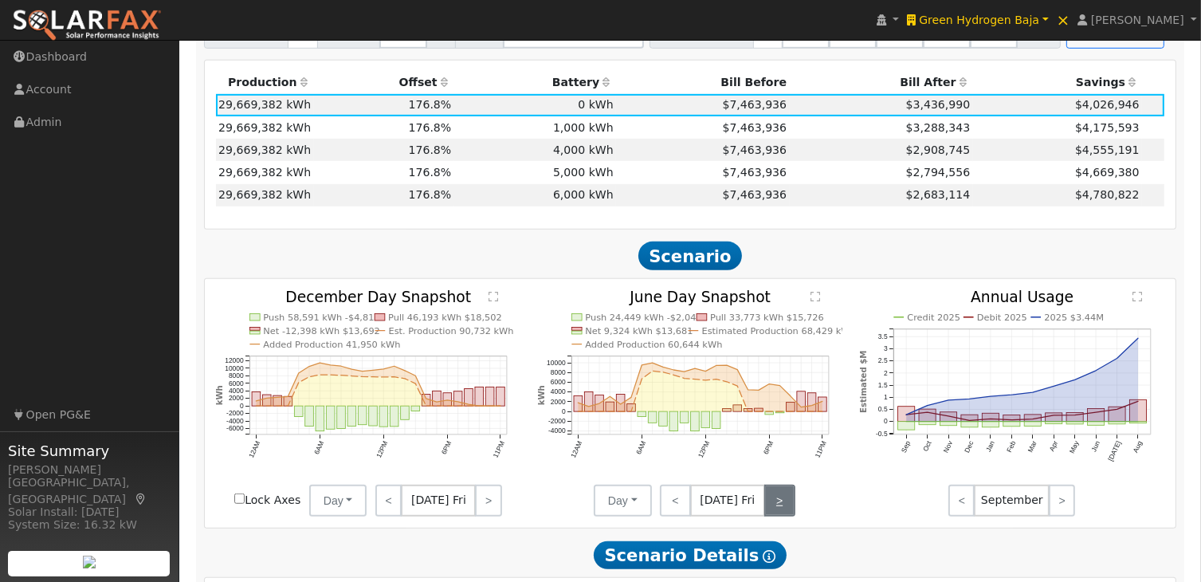
click at [779, 512] on link ">" at bounding box center [779, 501] width 31 height 32
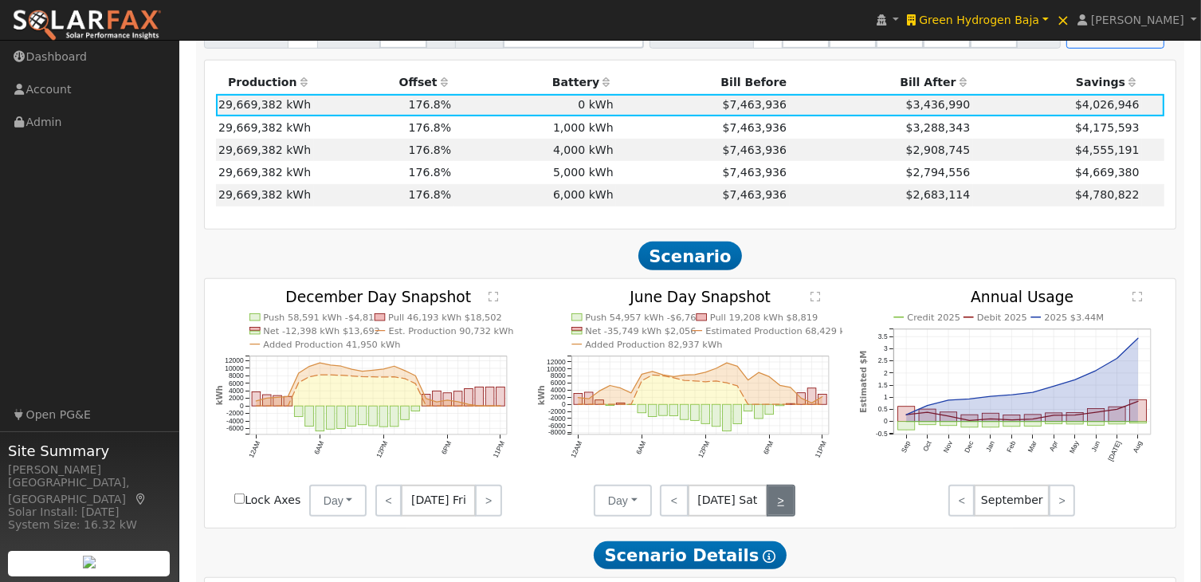
click at [779, 511] on link ">" at bounding box center [781, 501] width 29 height 32
click at [779, 508] on link ">" at bounding box center [781, 501] width 27 height 32
click at [779, 508] on link ">" at bounding box center [782, 501] width 26 height 32
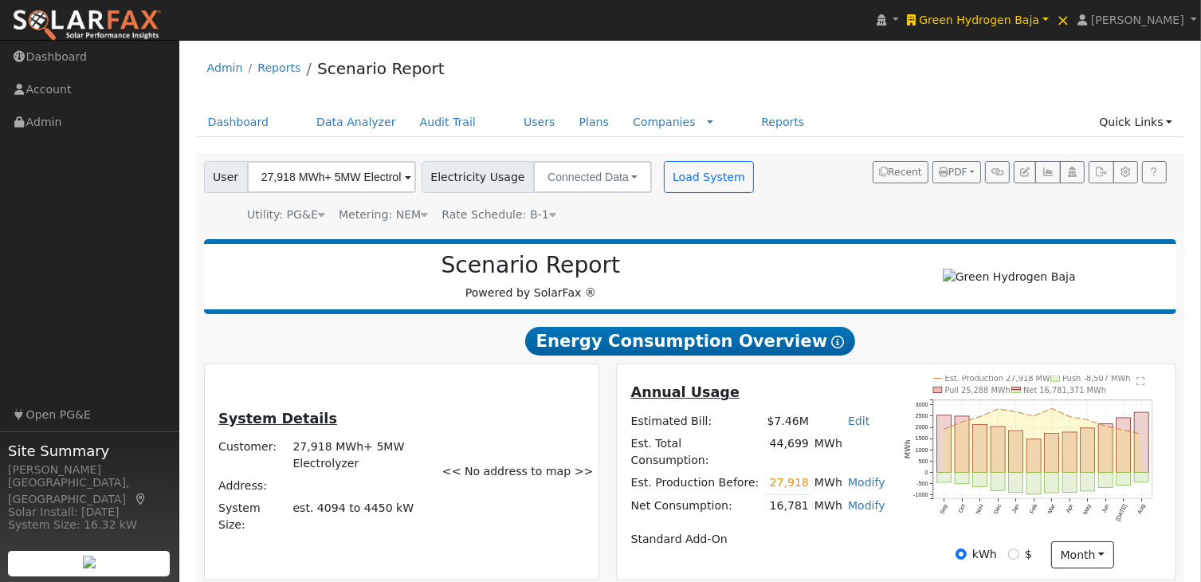
scroll to position [0, 0]
click at [749, 122] on link "Reports" at bounding box center [782, 122] width 67 height 29
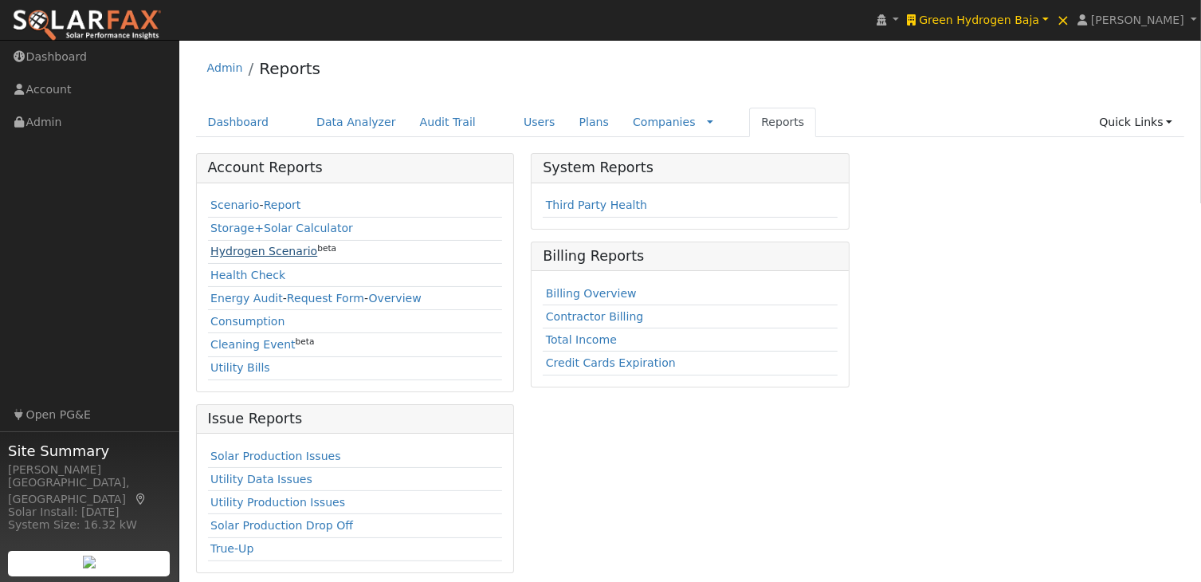
click at [230, 249] on link "Hydrogen Scenario" at bounding box center [263, 251] width 107 height 13
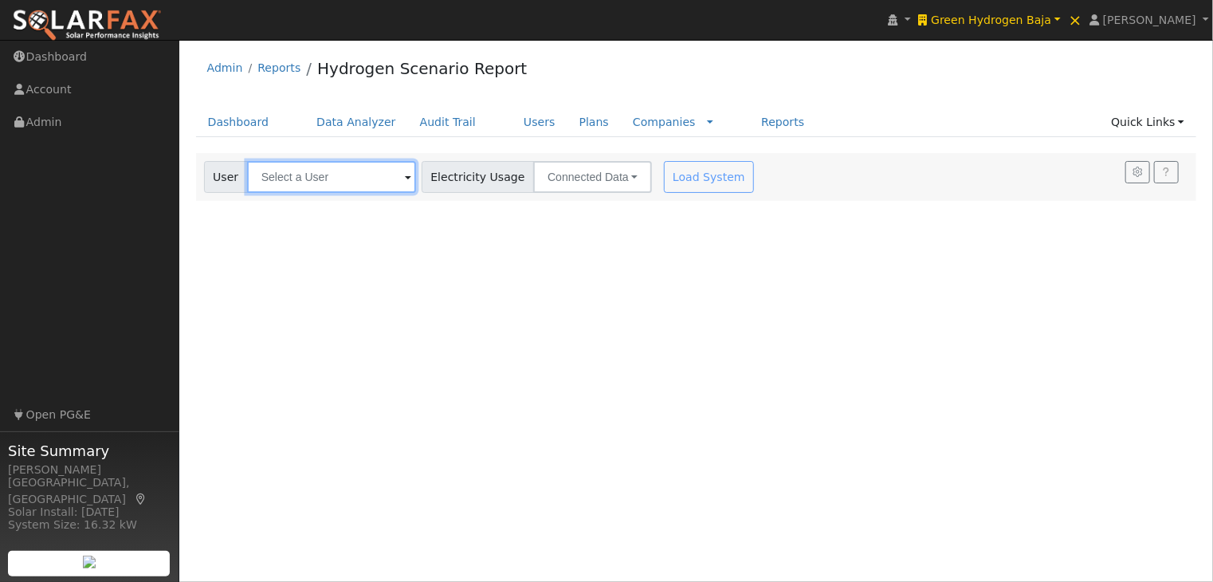
click at [365, 174] on input "text" at bounding box center [331, 177] width 169 height 32
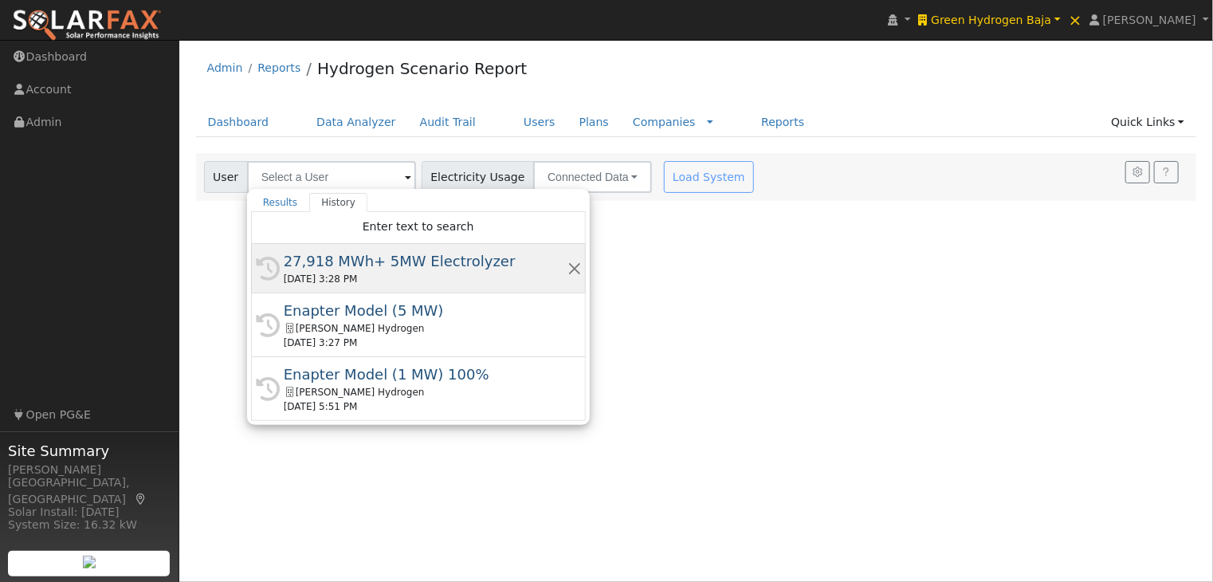
click at [354, 258] on div "27,918 MWh+ 5MW Electrolyzer" at bounding box center [426, 261] width 284 height 22
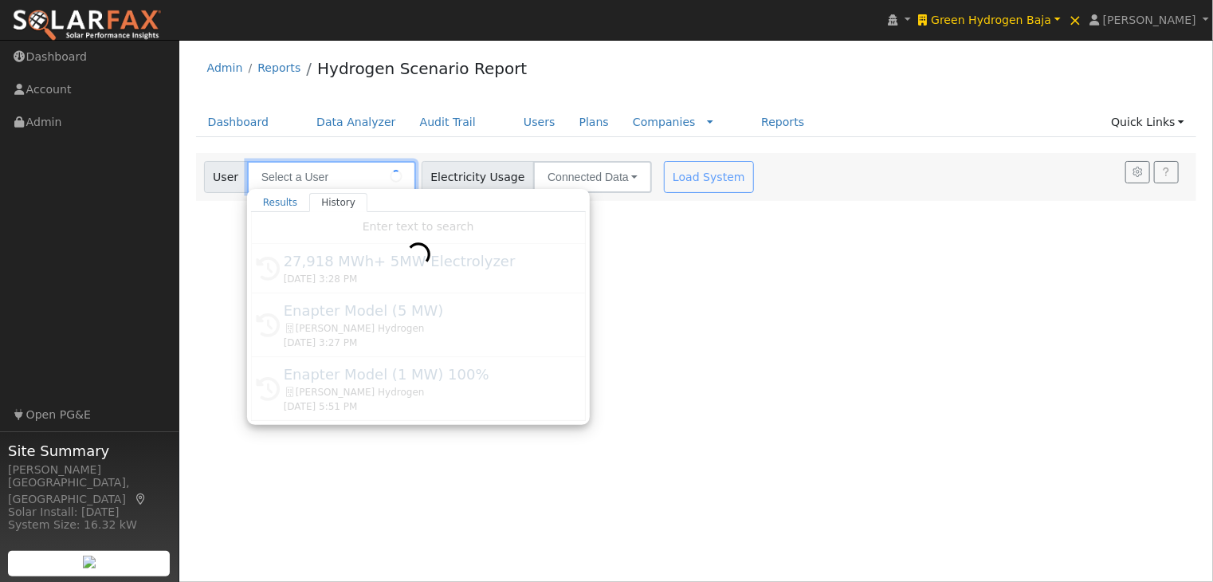
type input "27,918 MWh+ 5MW Electrolyzer"
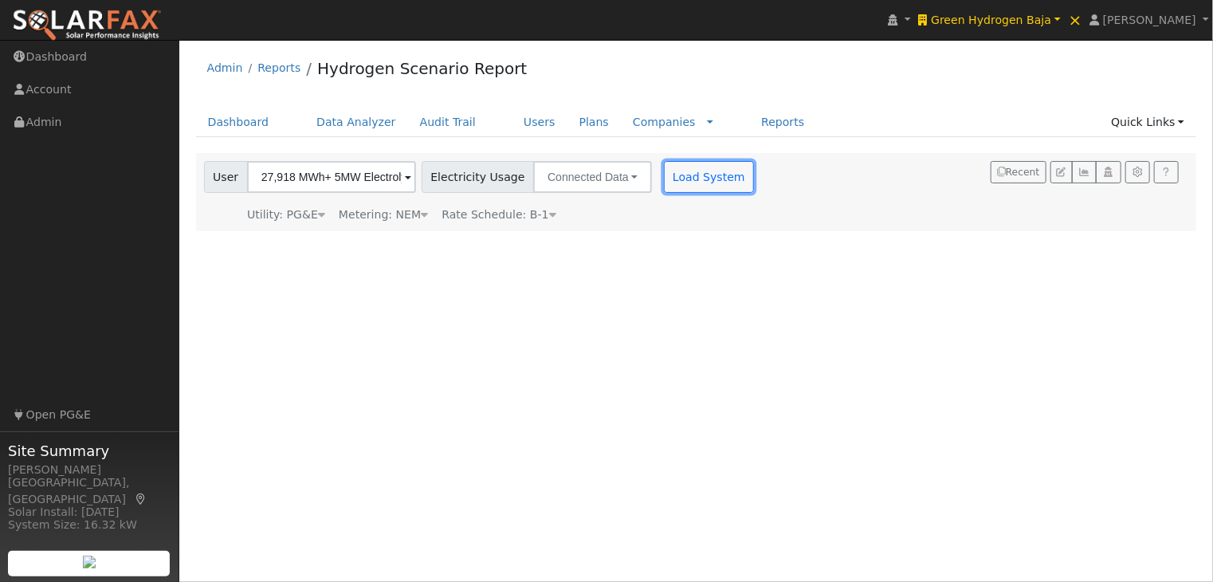
click at [683, 173] on button "Load System" at bounding box center [709, 177] width 91 height 32
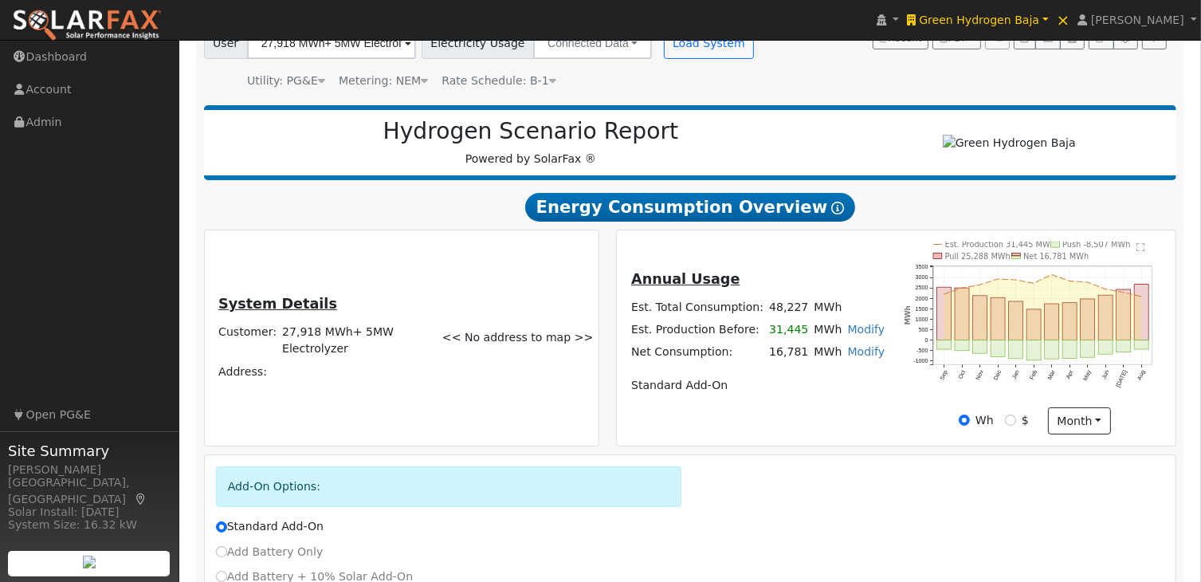
scroll to position [159, 0]
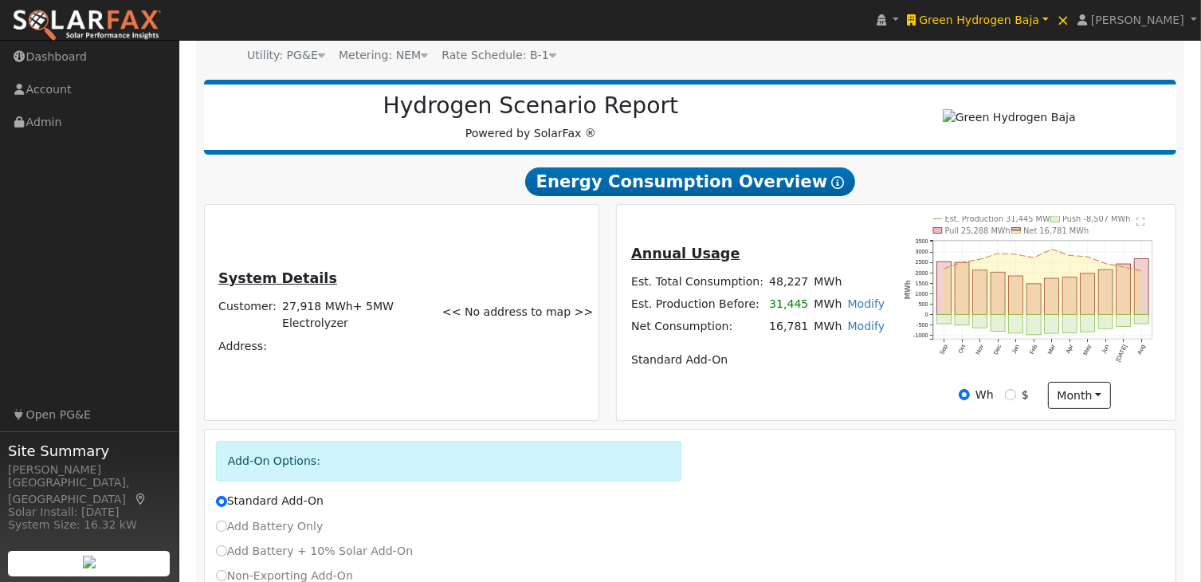
click at [848, 306] on link "Modify" at bounding box center [866, 303] width 37 height 13
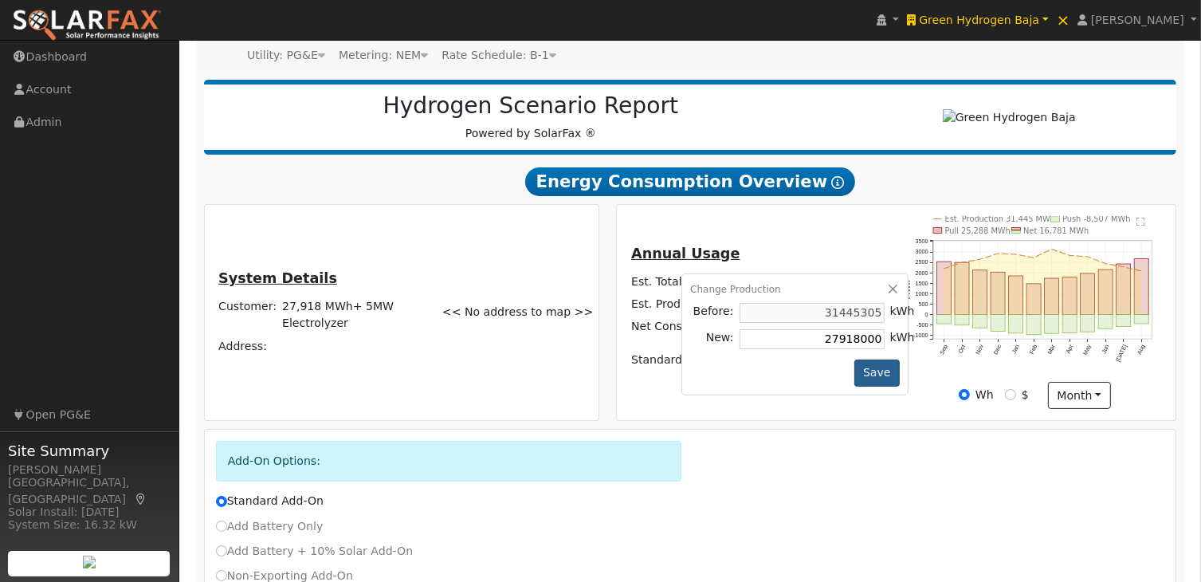
type input "27918000"
click at [861, 379] on button "Save" at bounding box center [877, 372] width 46 height 27
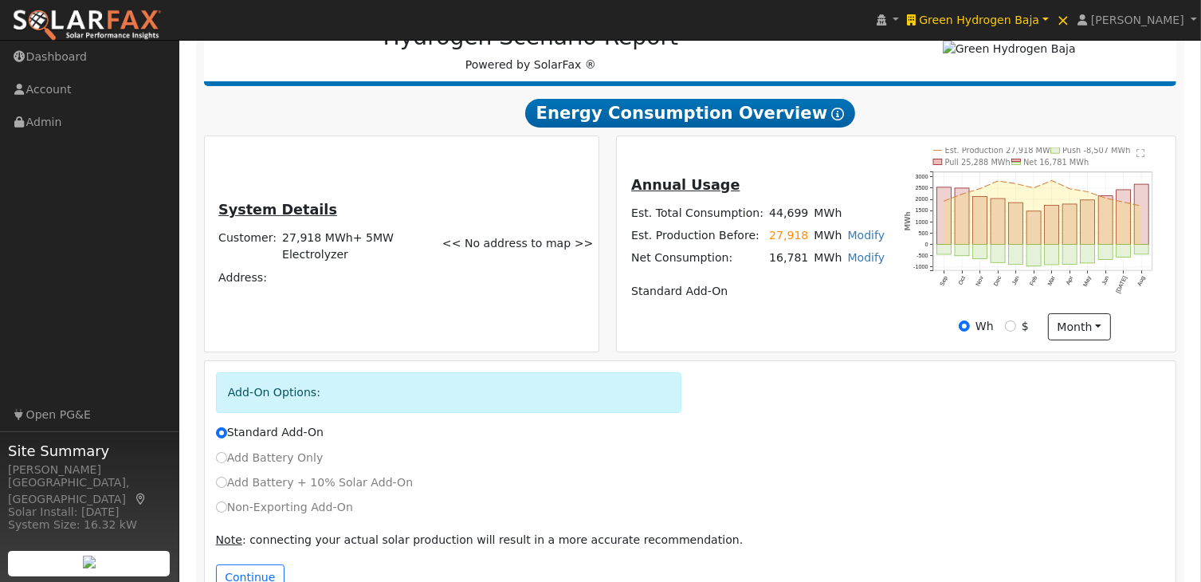
scroll to position [277, 0]
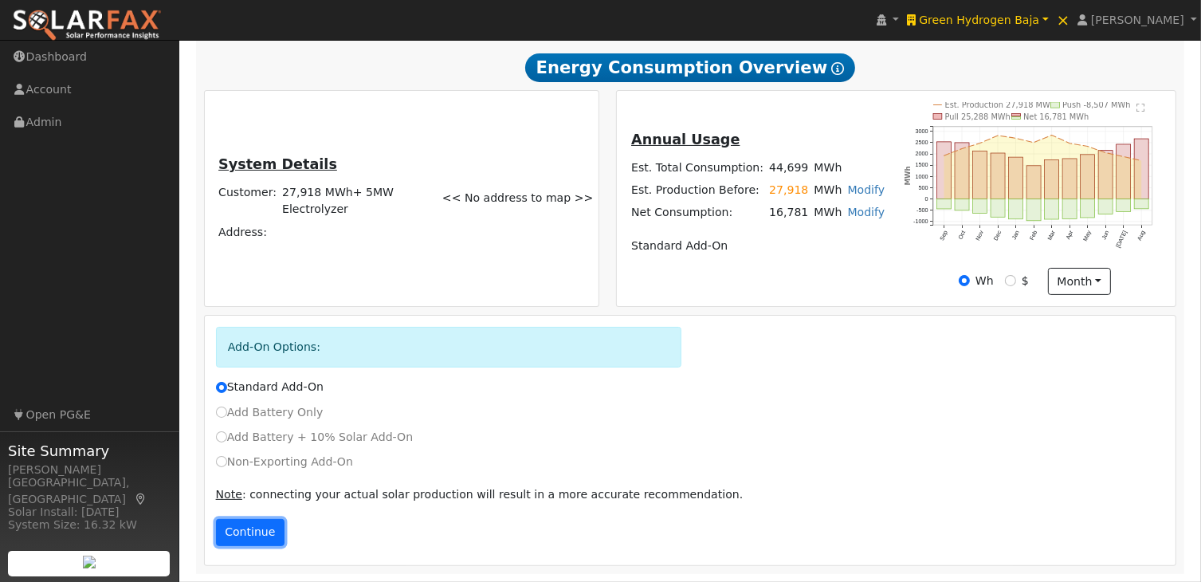
click at [240, 529] on button "Continue" at bounding box center [250, 532] width 69 height 27
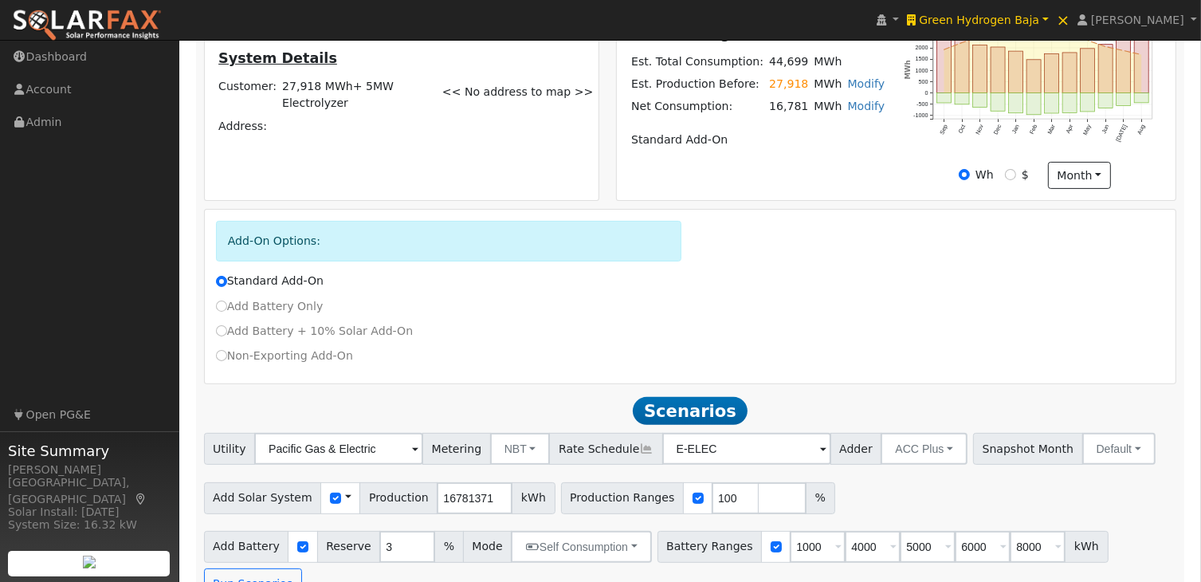
scroll to position [381, 0]
drag, startPoint x: 1016, startPoint y: 553, endPoint x: 924, endPoint y: 552, distance: 91.7
click at [924, 552] on div "Battery Ranges 1000 Overrides Reserve % Mode None None Self Consumption Peak Sa…" at bounding box center [883, 545] width 451 height 32
type input "0"
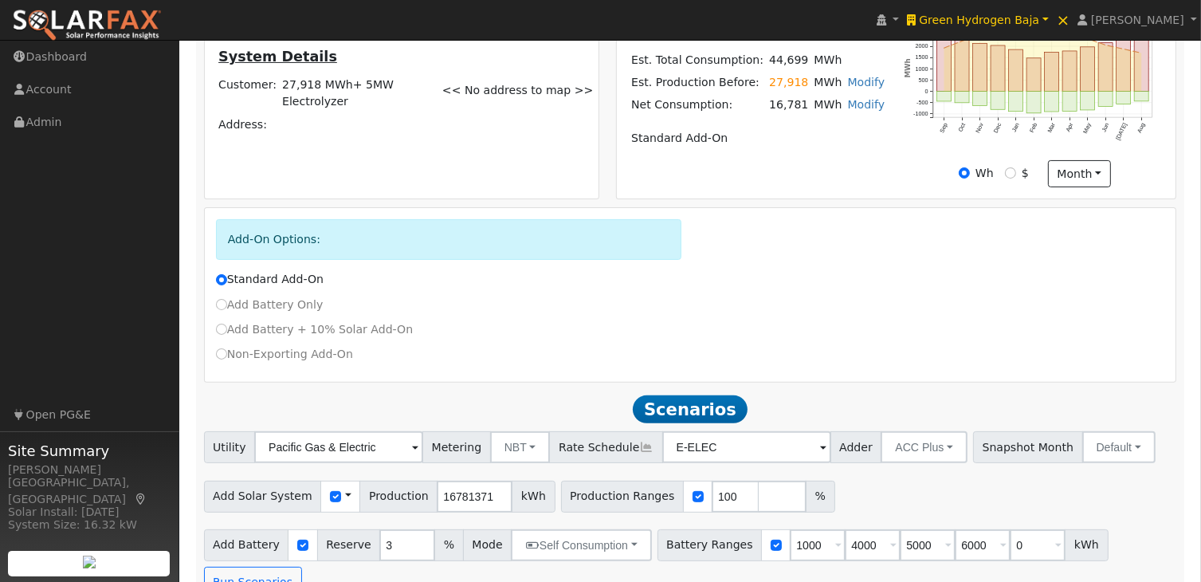
type input "1000"
type input "4000"
type input "5000"
type input "6000"
click at [1125, 488] on div "Add Solar System Use CSV Data Production 16781371 kWh Production Ranges 100 %" at bounding box center [690, 493] width 979 height 37
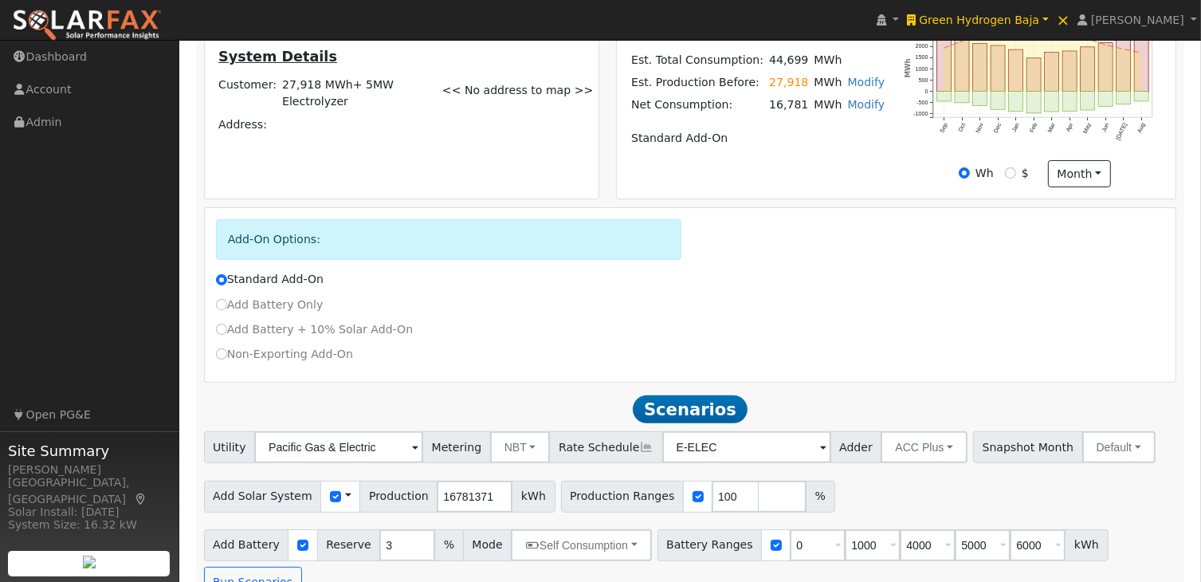
click at [345, 498] on span at bounding box center [348, 496] width 6 height 17
click at [371, 533] on link "Use CSV Data" at bounding box center [388, 524] width 111 height 22
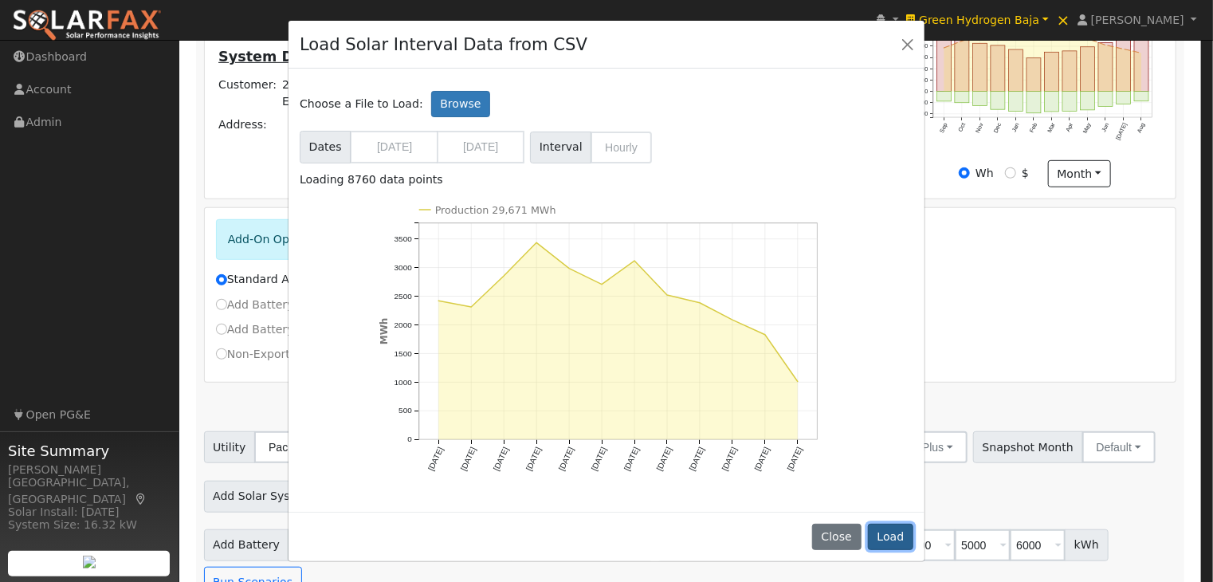
click at [889, 532] on button "Load" at bounding box center [890, 537] width 45 height 27
type input "29669382"
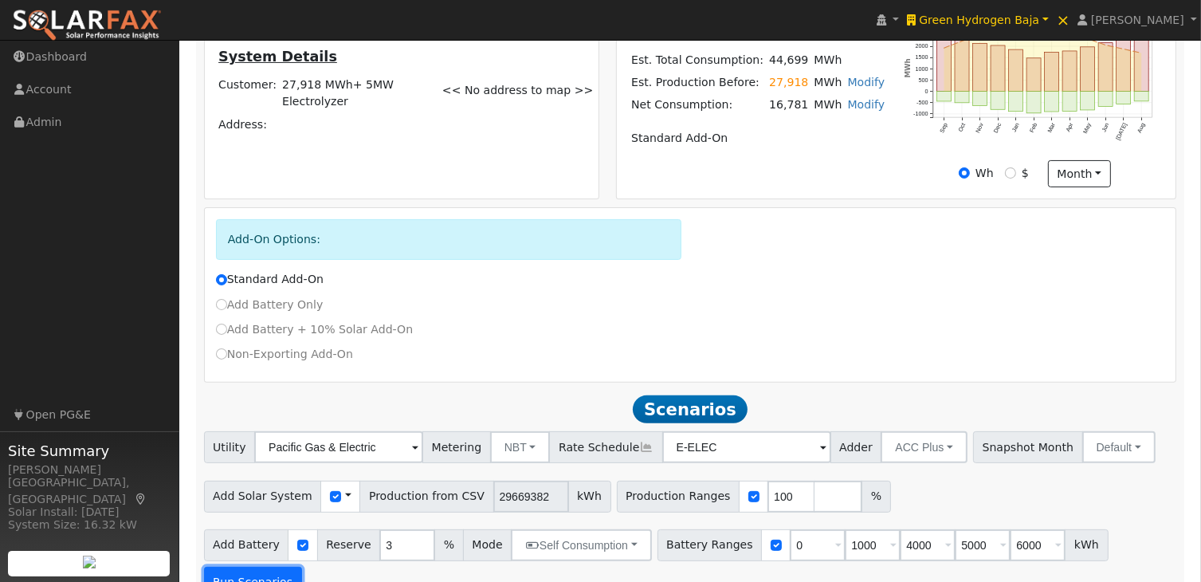
click at [302, 567] on button "Run Scenarios" at bounding box center [253, 583] width 98 height 32
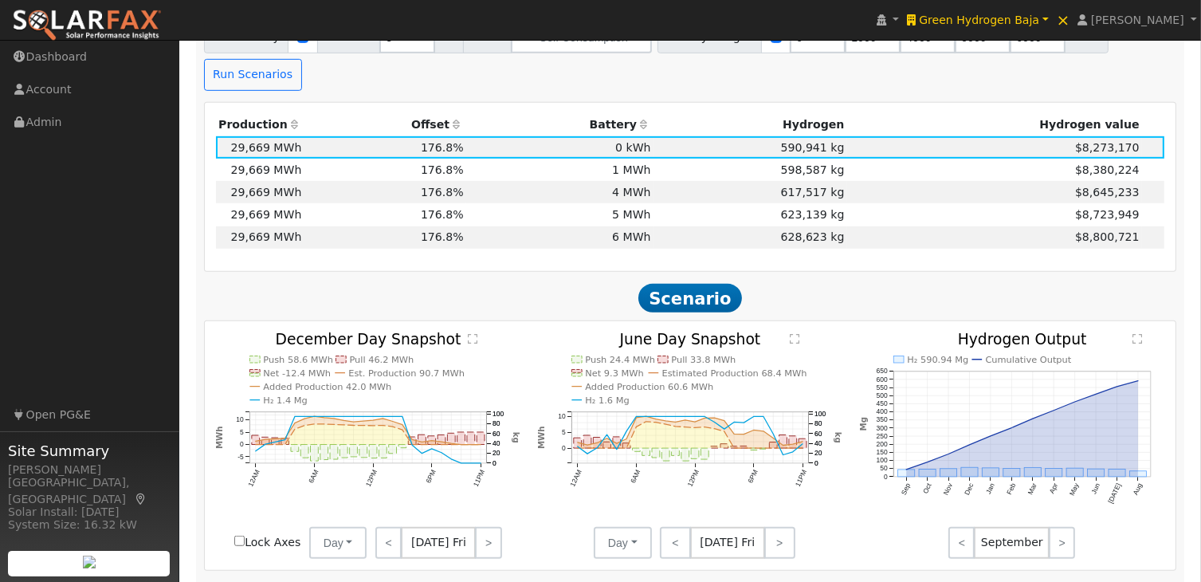
scroll to position [892, 0]
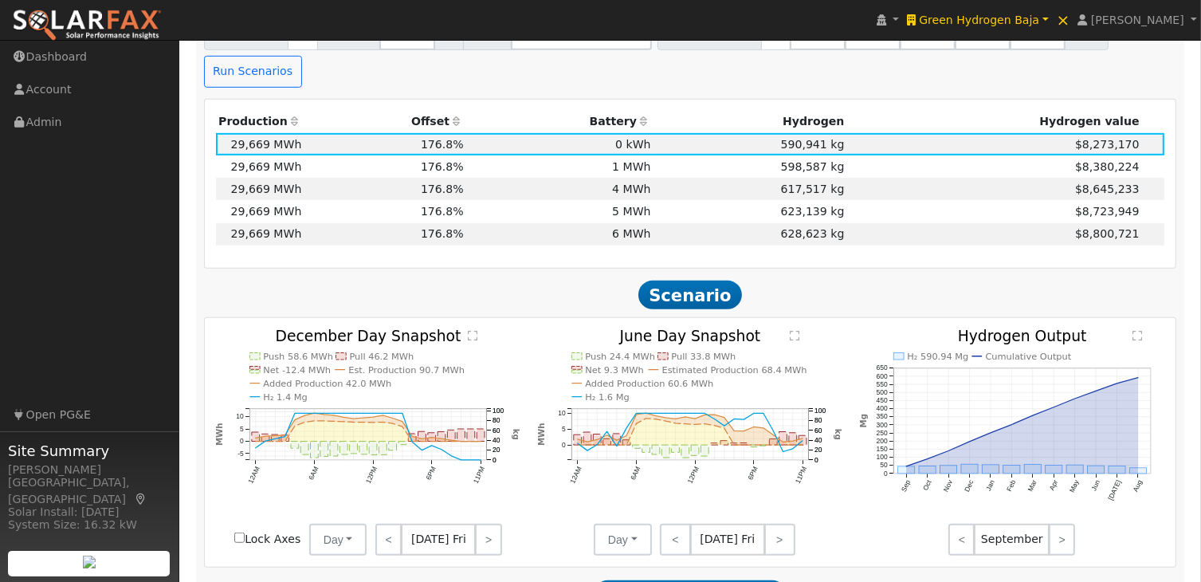
click at [793, 330] on text "" at bounding box center [796, 335] width 10 height 11
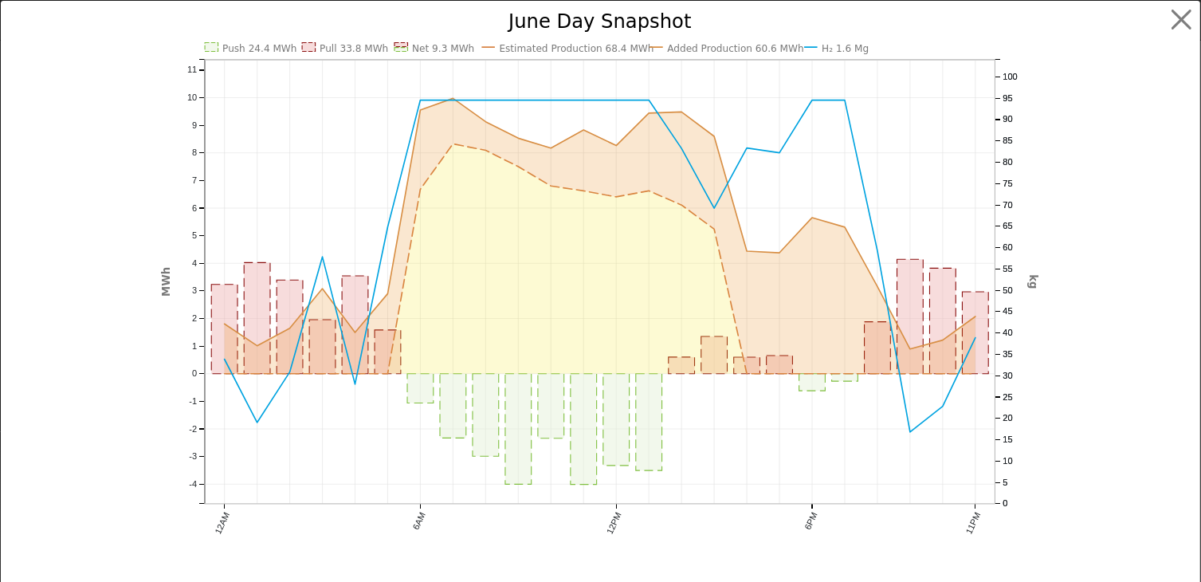
scroll to position [893, 0]
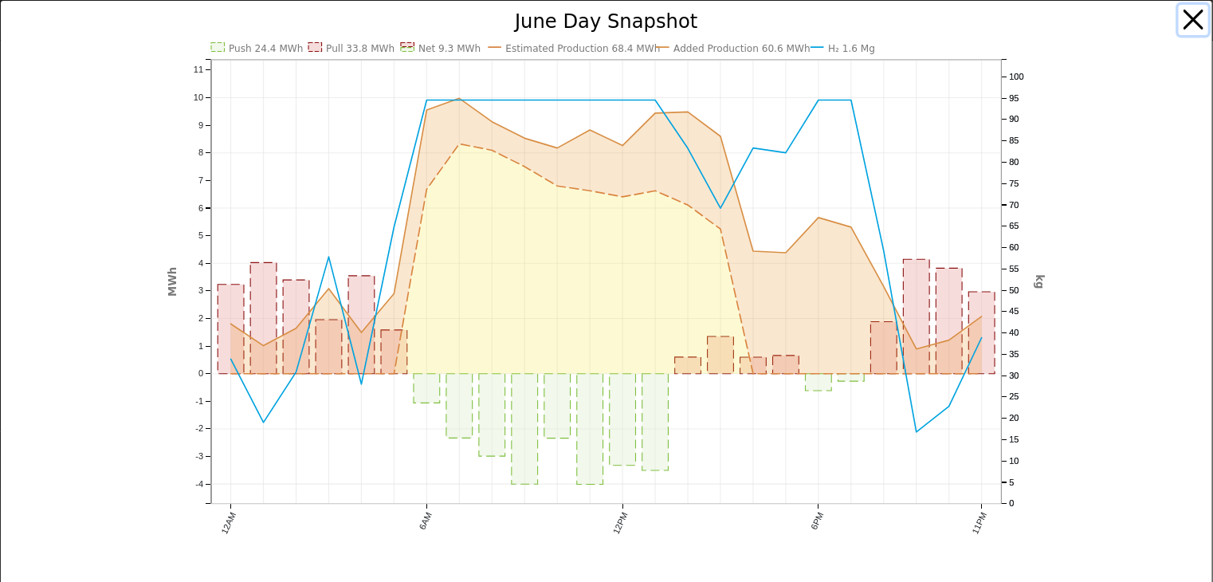
click at [1179, 19] on button "button" at bounding box center [1194, 20] width 30 height 30
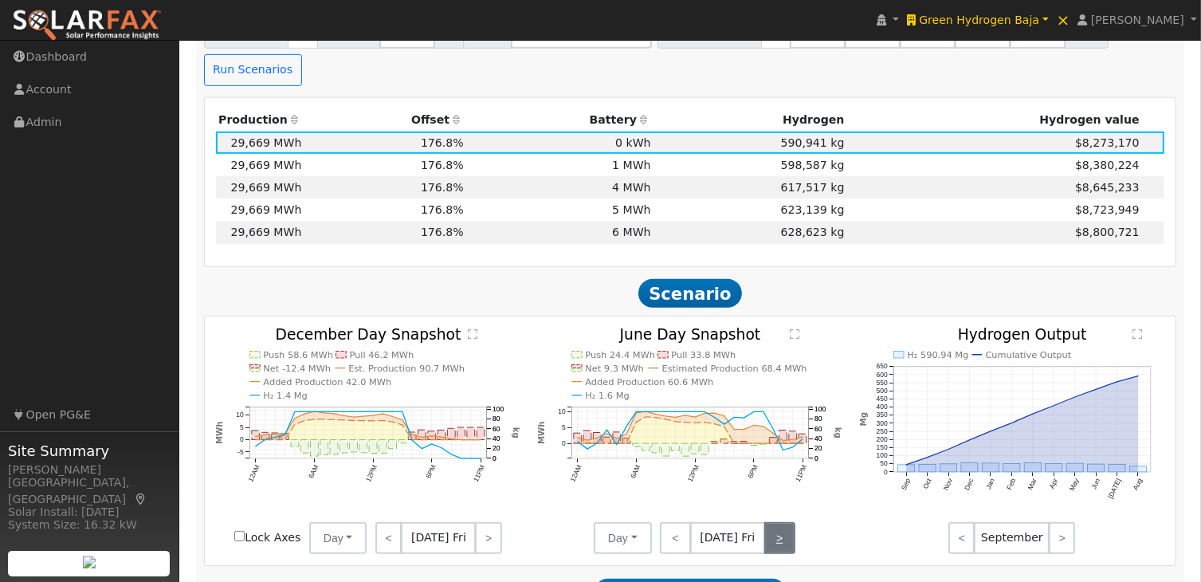
click at [774, 522] on link ">" at bounding box center [779, 538] width 31 height 32
click at [774, 522] on link ">" at bounding box center [781, 538] width 29 height 32
click at [774, 522] on link ">" at bounding box center [781, 538] width 27 height 32
click at [774, 522] on link ">" at bounding box center [782, 538] width 26 height 32
click at [774, 522] on link ">" at bounding box center [781, 538] width 28 height 32
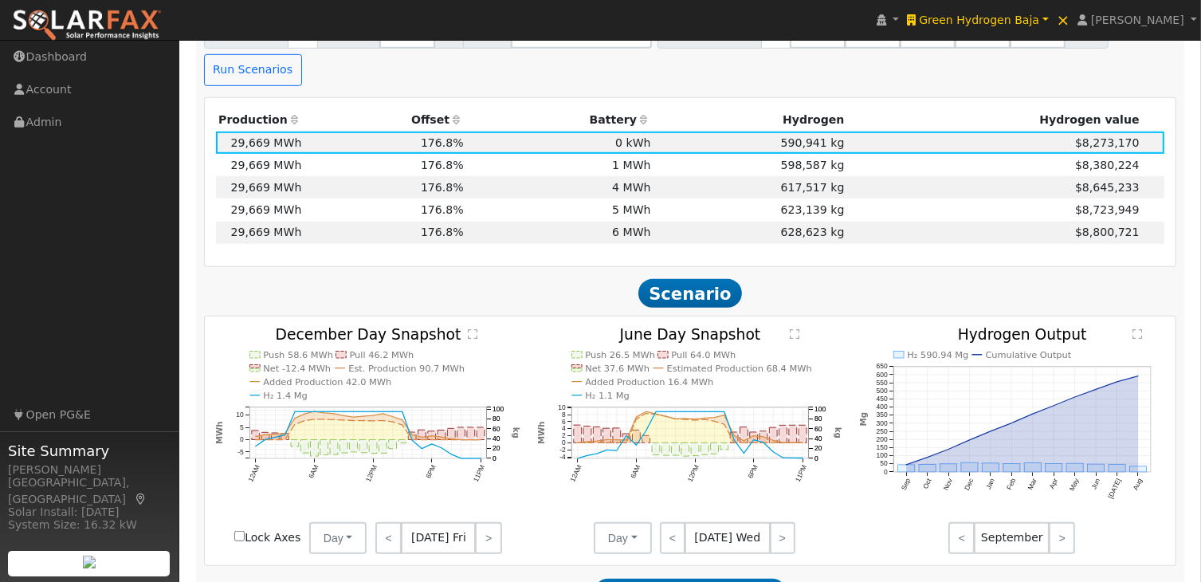
click at [794, 328] on text "" at bounding box center [796, 333] width 10 height 11
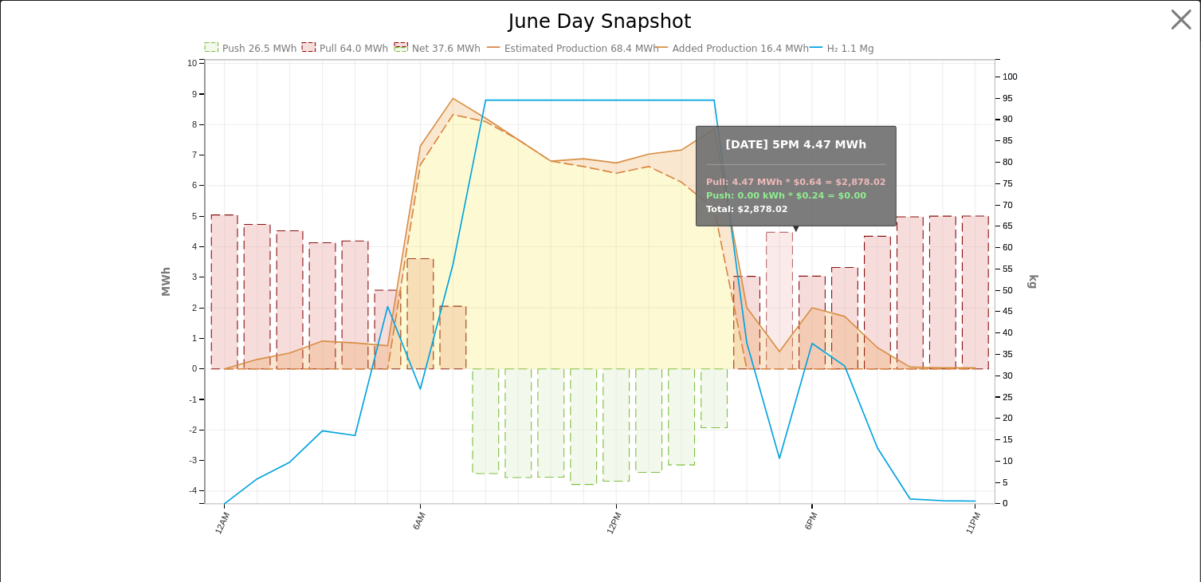
scroll to position [896, 0]
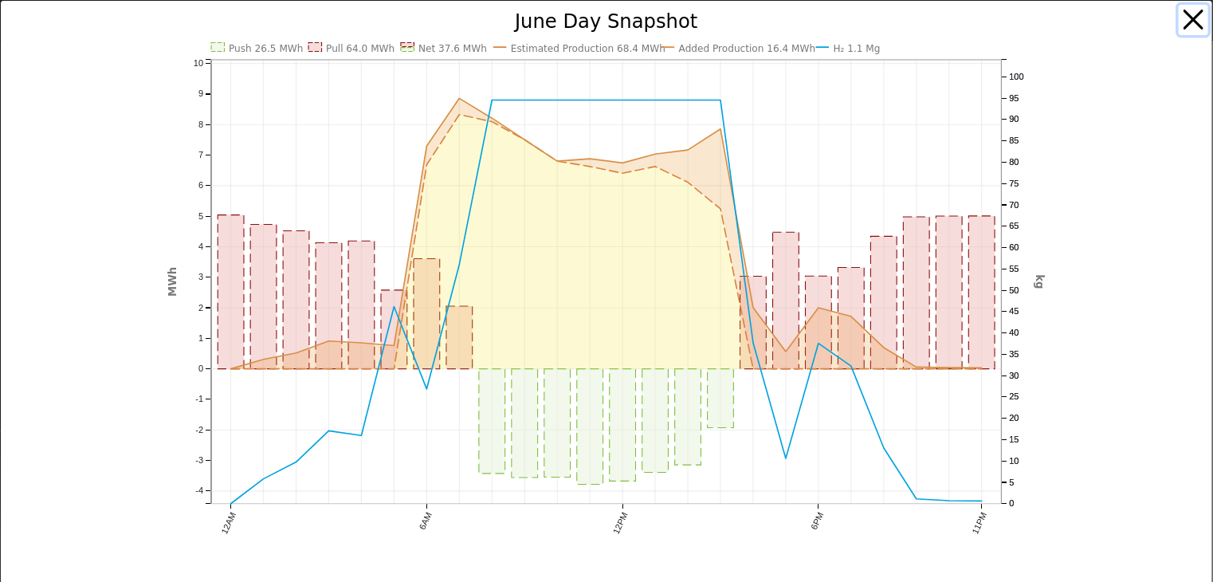
click at [1183, 19] on button "button" at bounding box center [1194, 20] width 30 height 30
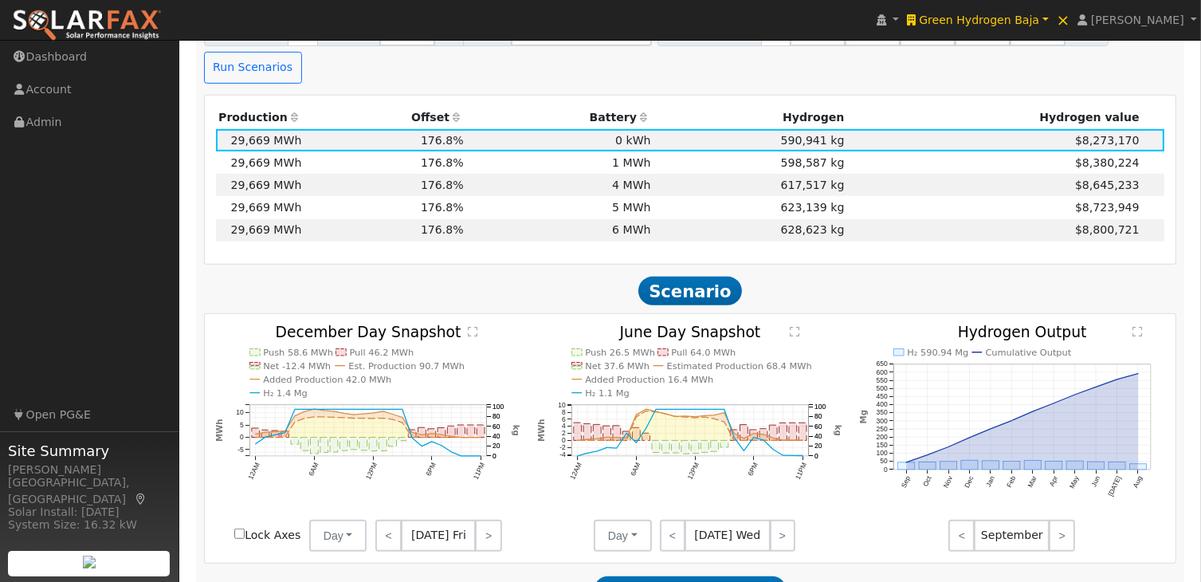
click at [794, 326] on text "" at bounding box center [796, 331] width 10 height 11
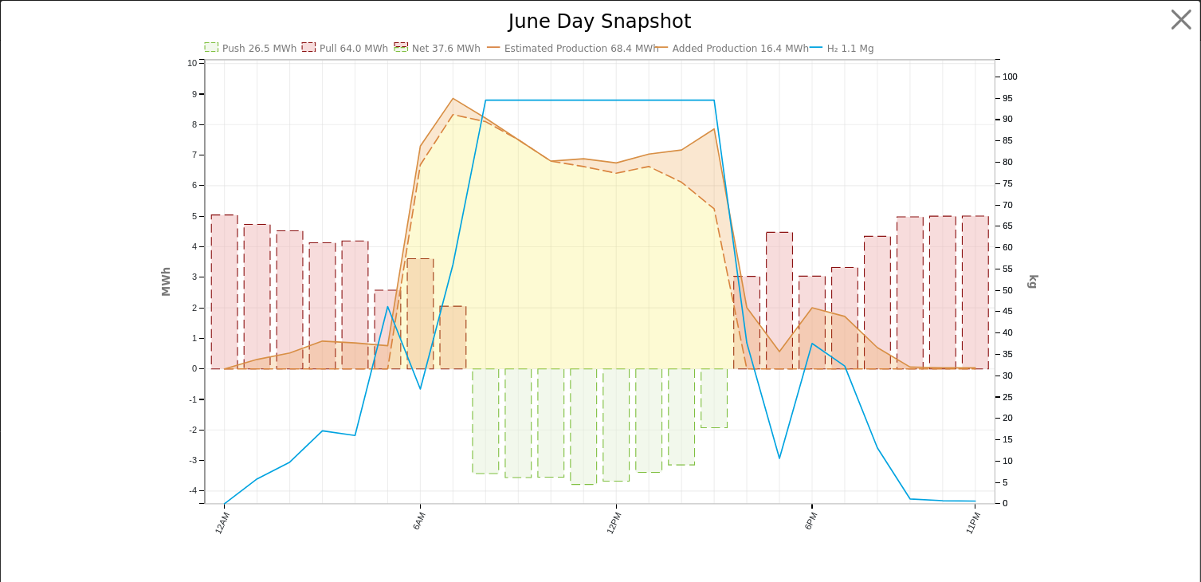
scroll to position [897, 0]
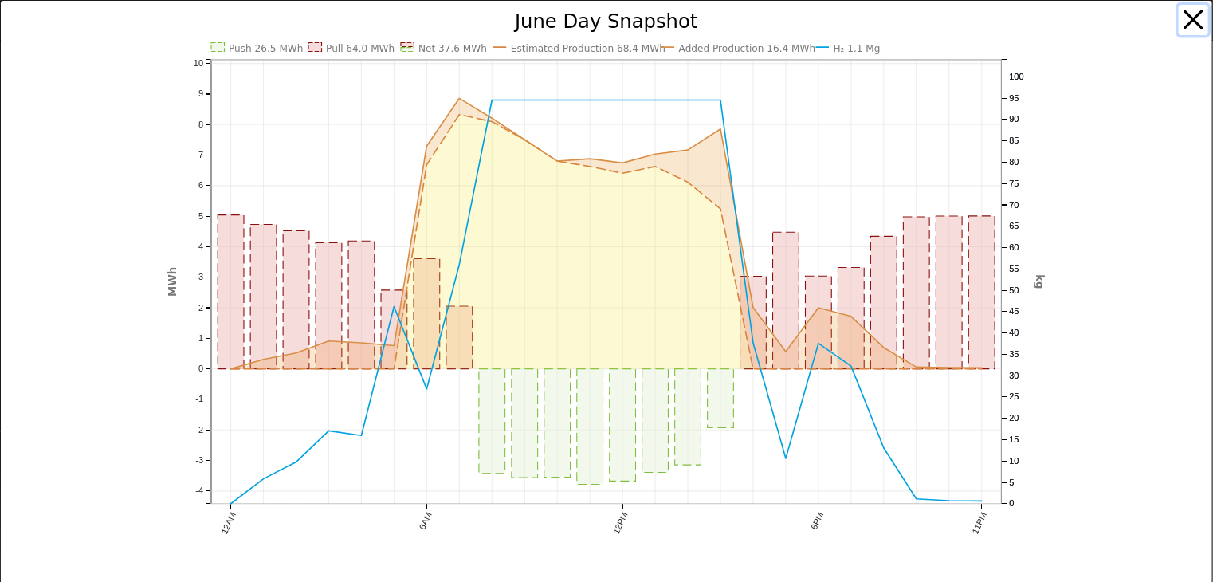
click at [1181, 23] on button "button" at bounding box center [1194, 20] width 30 height 30
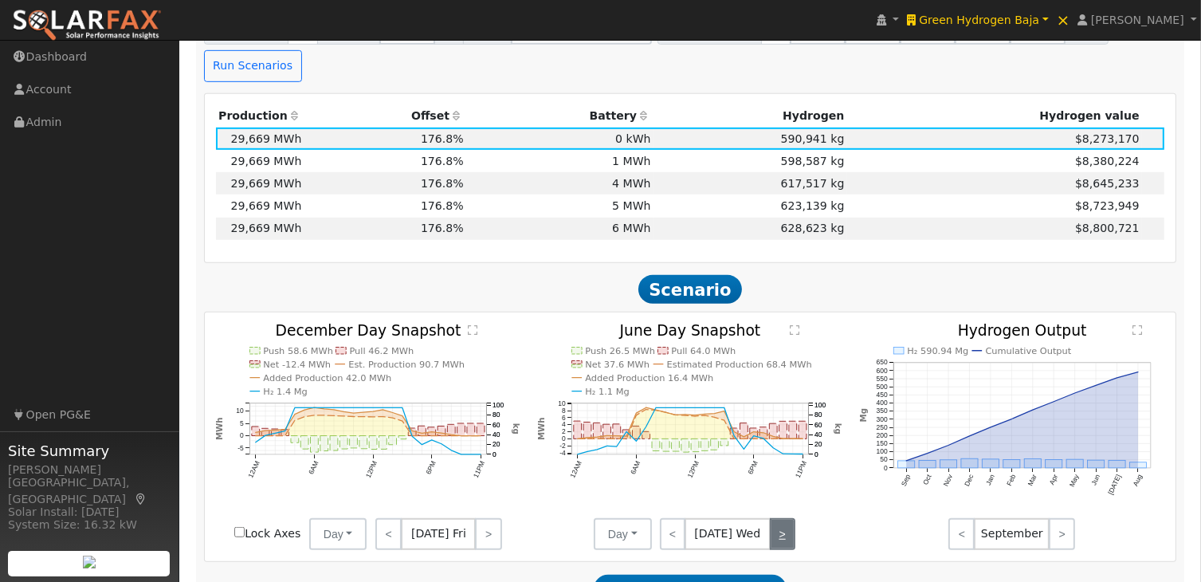
click at [782, 518] on link ">" at bounding box center [783, 534] width 26 height 32
click at [794, 324] on text "" at bounding box center [796, 329] width 10 height 11
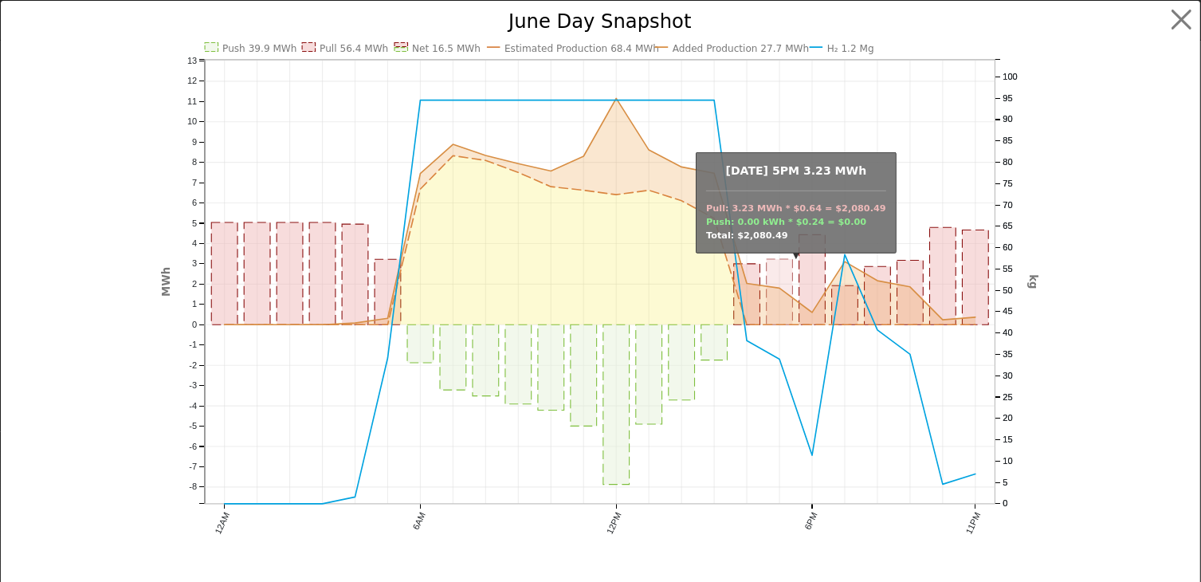
scroll to position [899, 0]
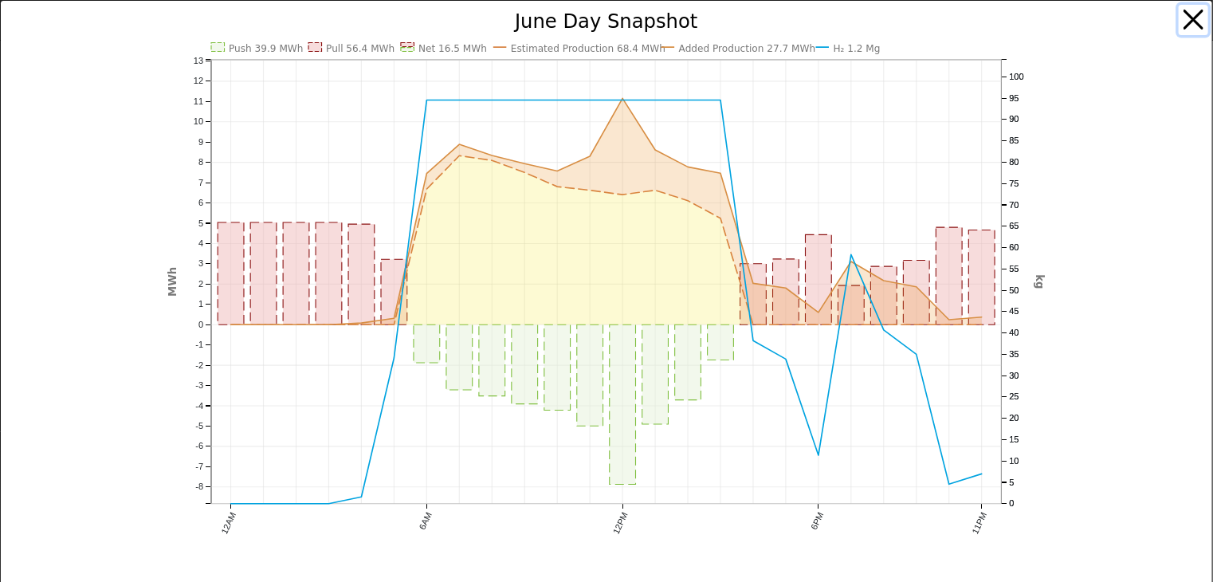
click at [1180, 13] on button "button" at bounding box center [1194, 20] width 30 height 30
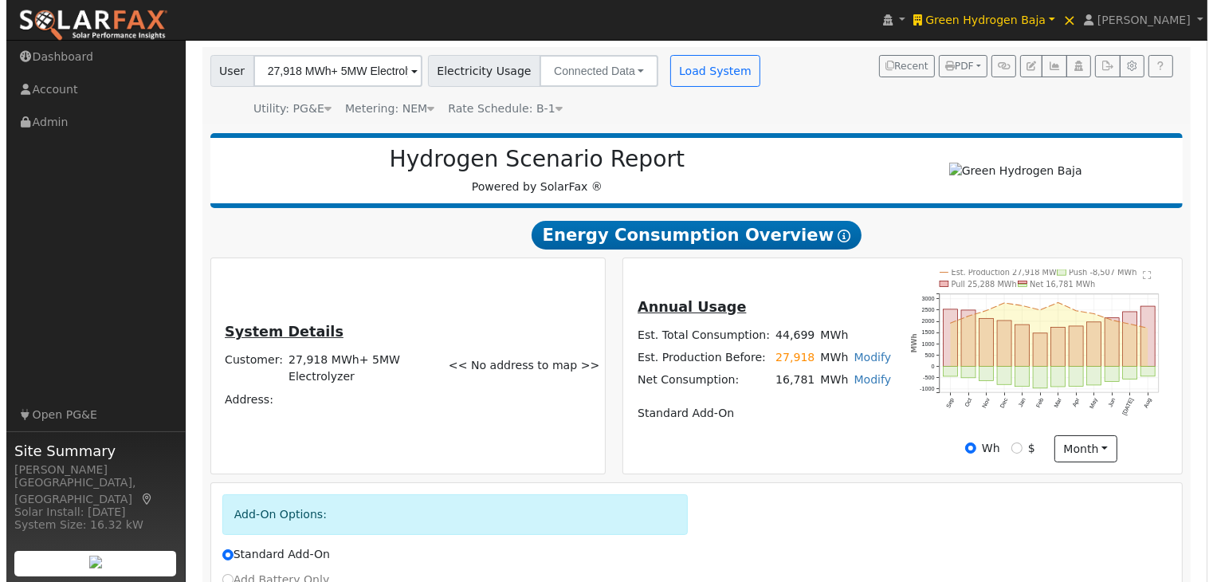
scroll to position [102, 0]
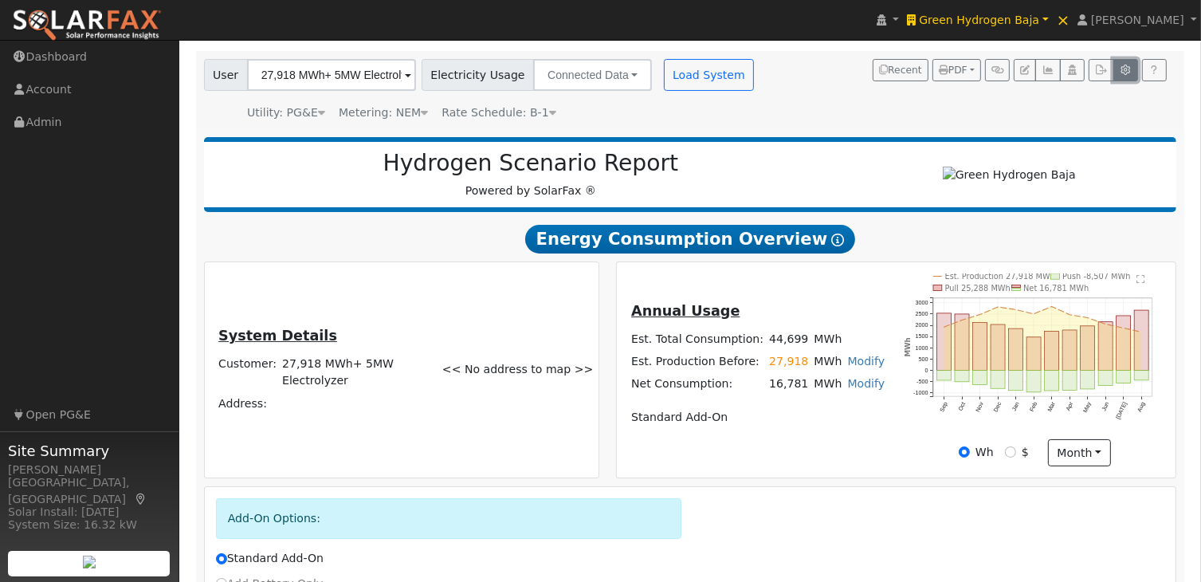
click at [1122, 65] on icon "button" at bounding box center [1126, 70] width 12 height 10
type input "1000"
type input "4000"
type input "5000"
type input "6000"
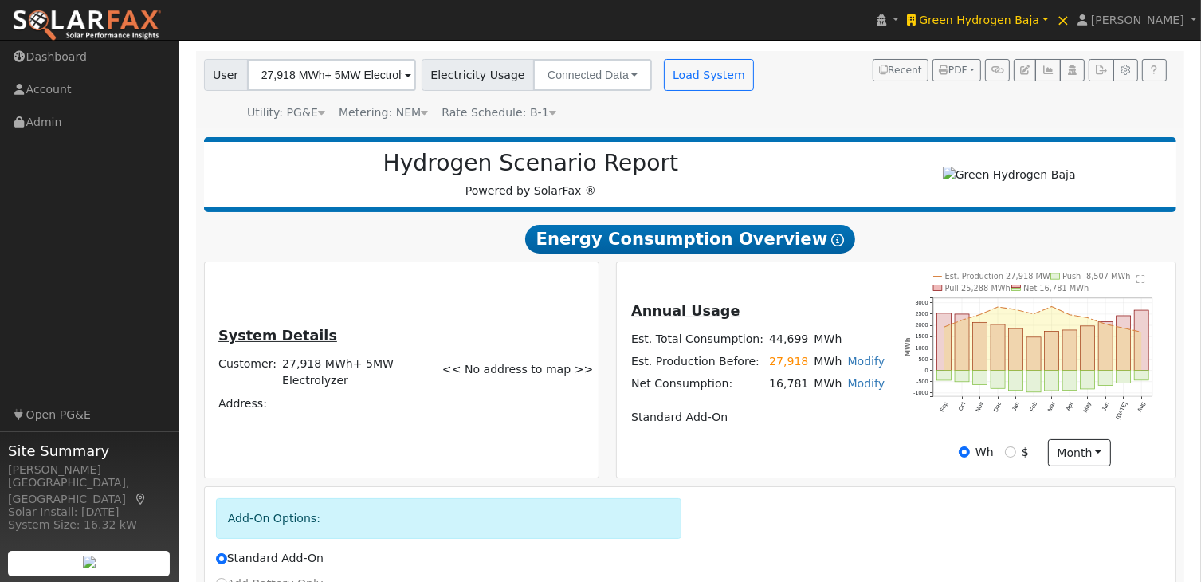
type input "8000"
type input "1.85"
type input "260"
type input "1000"
type input "14"
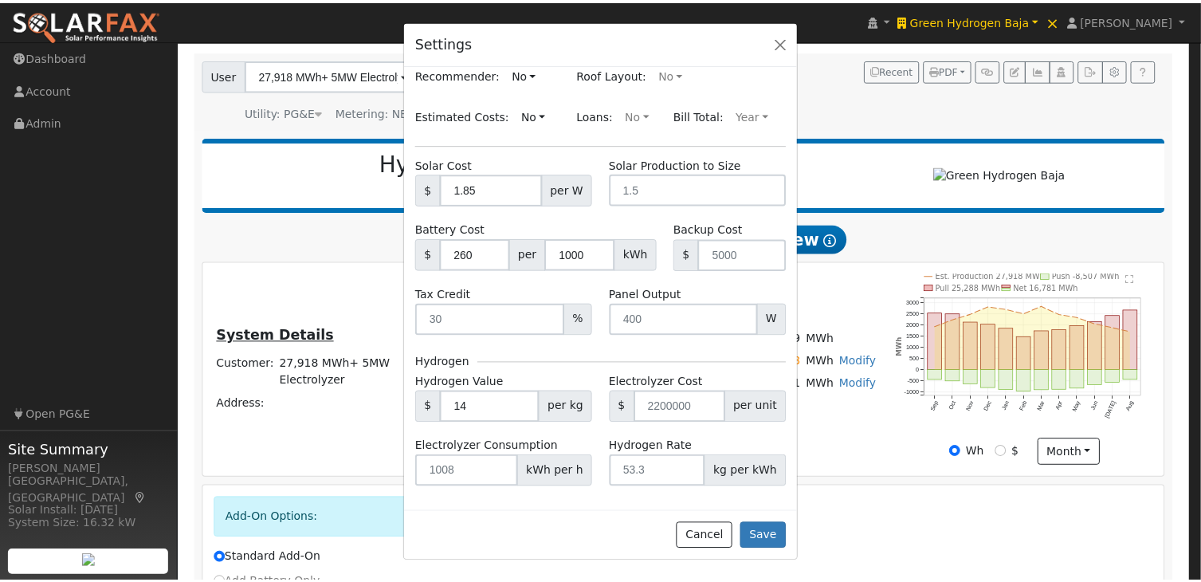
scroll to position [342, 0]
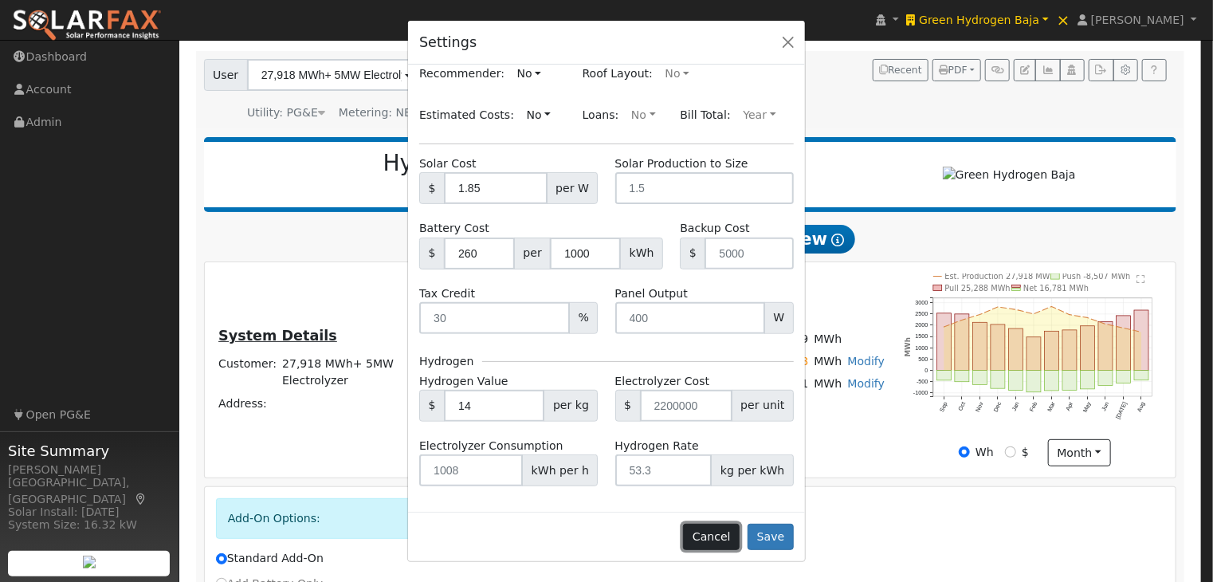
click at [718, 537] on button "Cancel" at bounding box center [711, 537] width 57 height 27
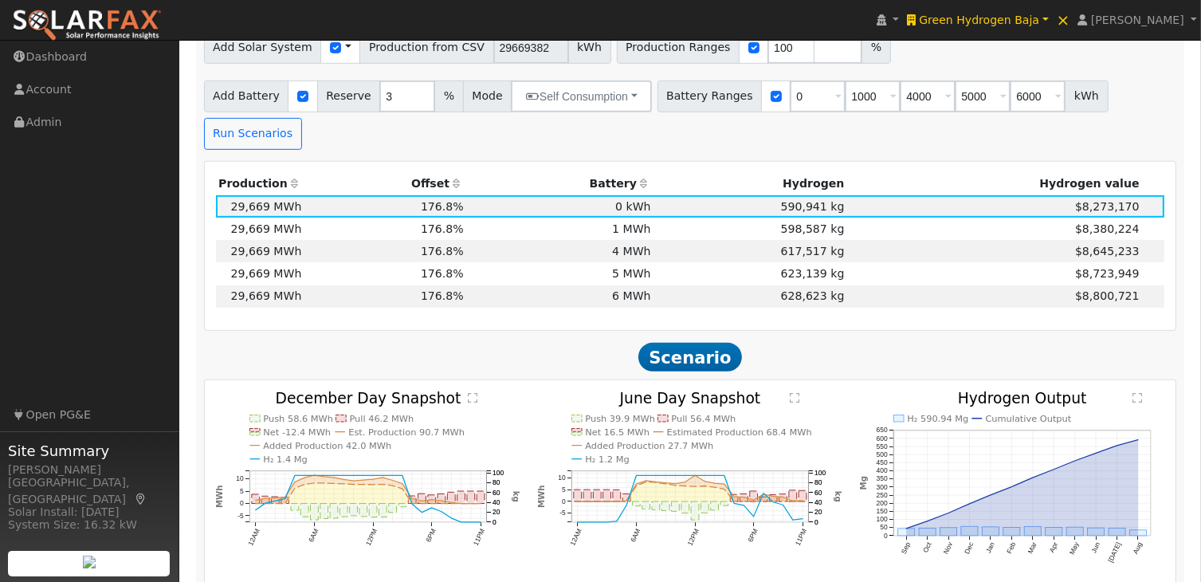
scroll to position [899, 0]
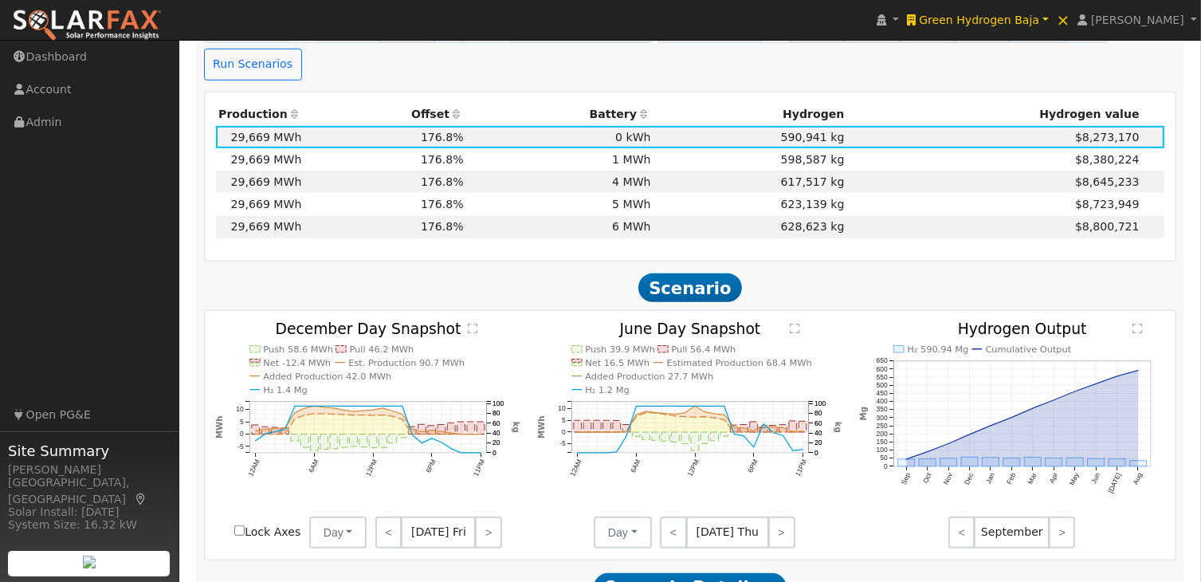
click at [473, 323] on text "" at bounding box center [474, 328] width 10 height 11
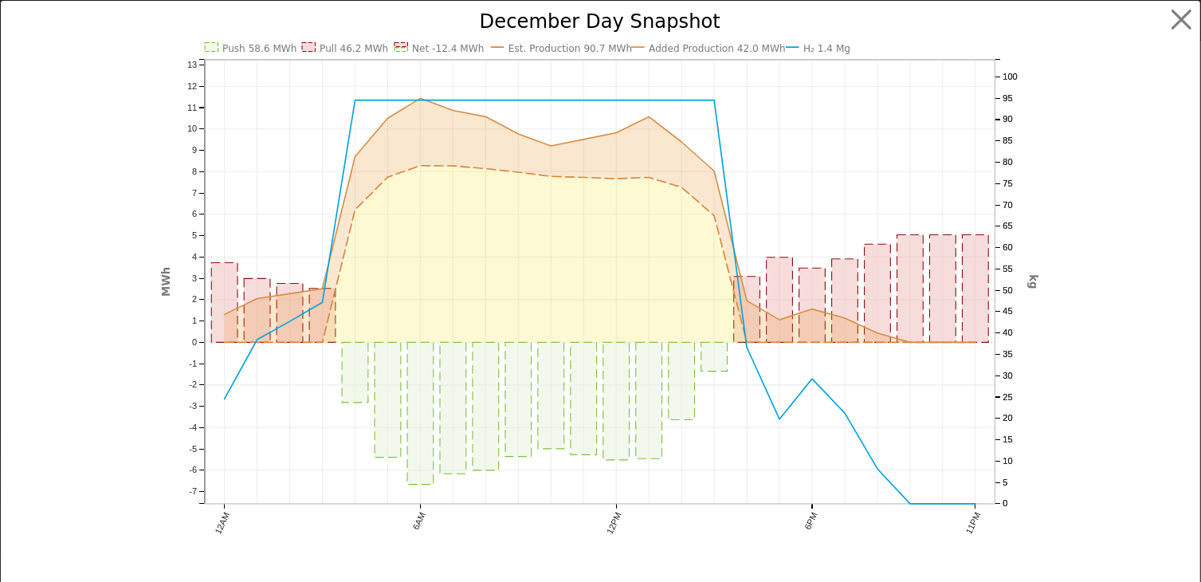
scroll to position [901, 0]
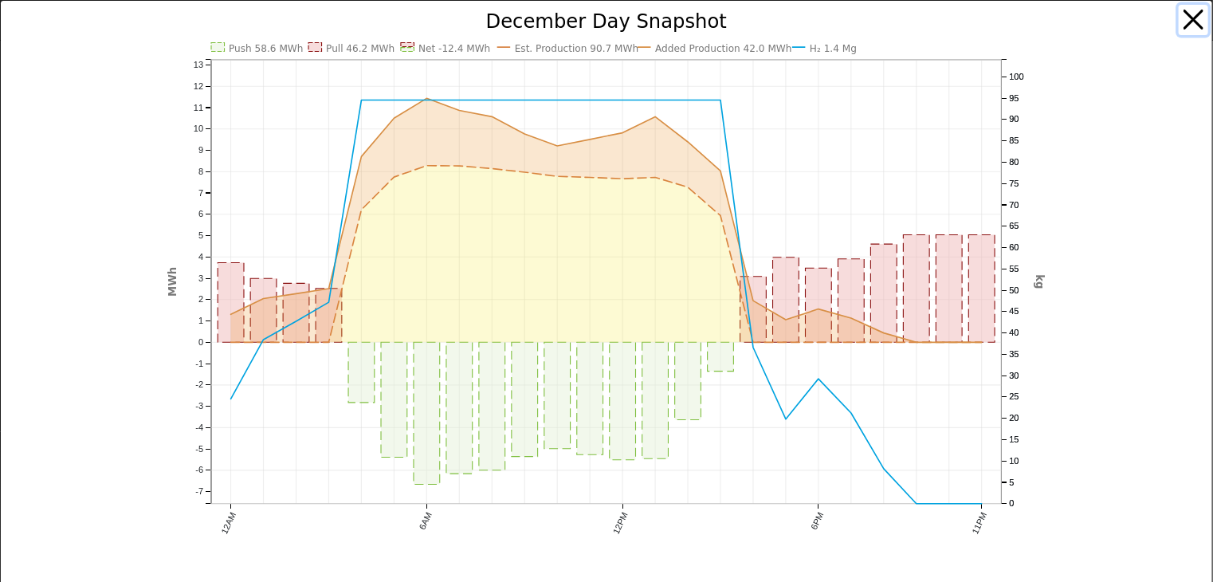
click at [1184, 19] on button "button" at bounding box center [1194, 20] width 30 height 30
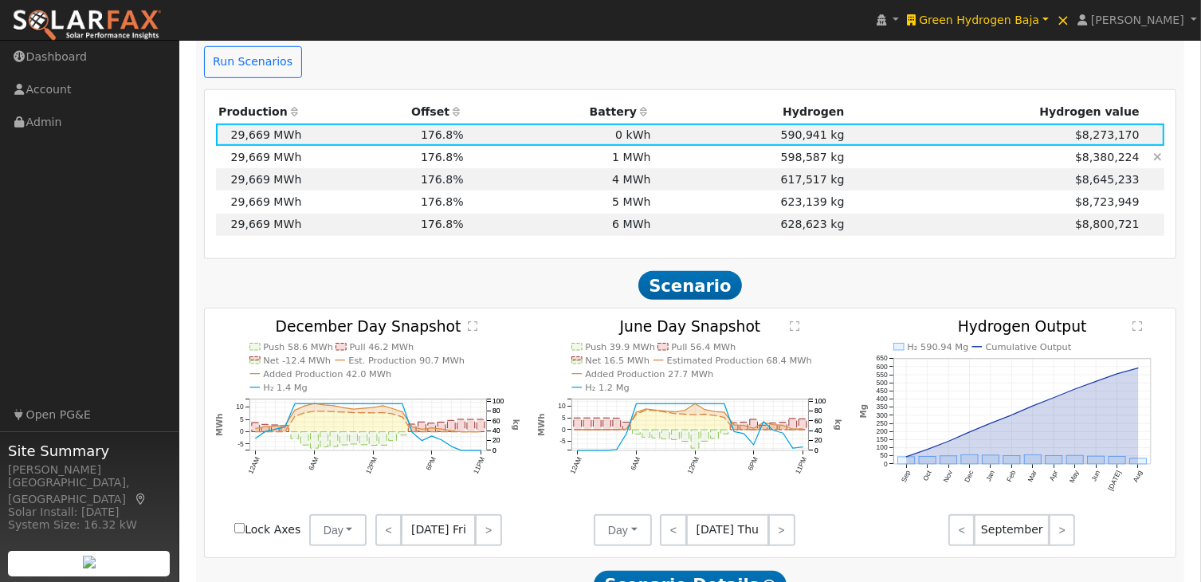
click at [485, 146] on td "1 MWh" at bounding box center [559, 157] width 187 height 22
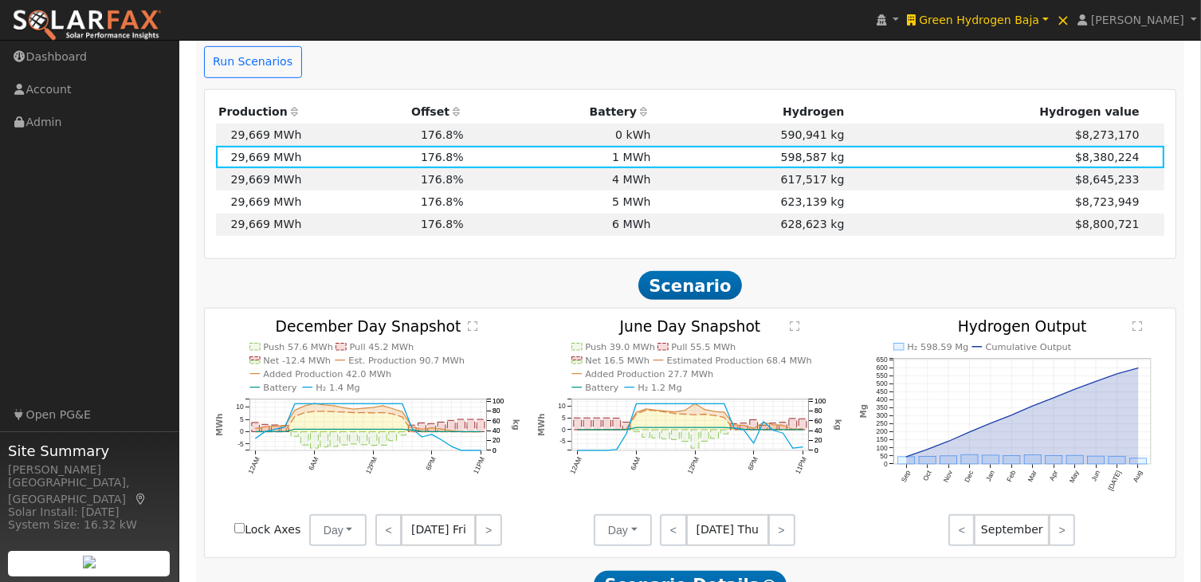
click at [791, 320] on text "" at bounding box center [796, 325] width 10 height 11
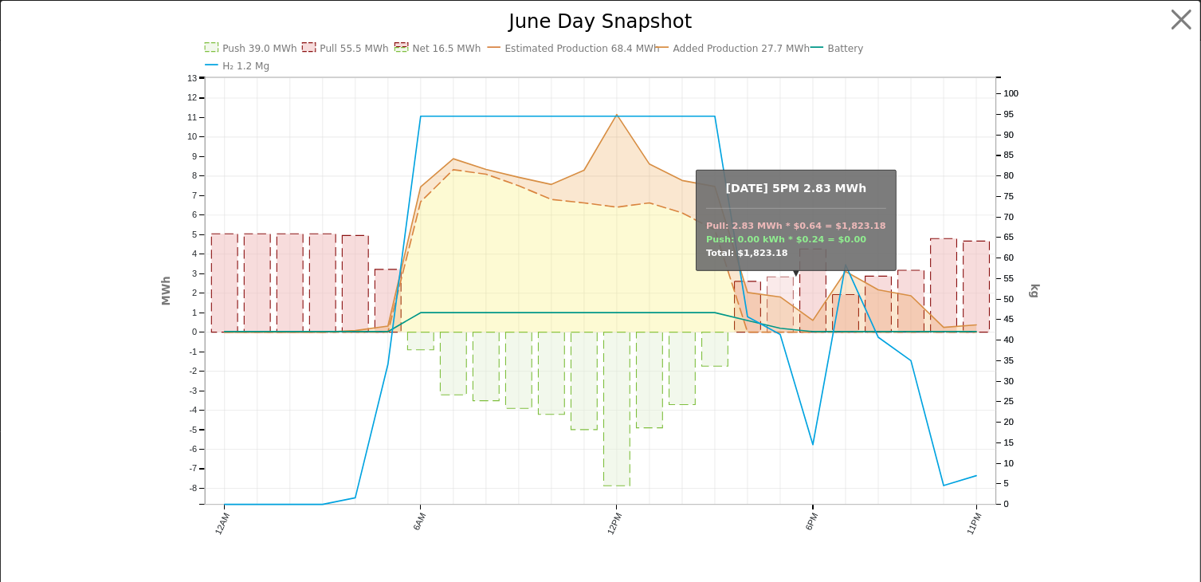
scroll to position [903, 0]
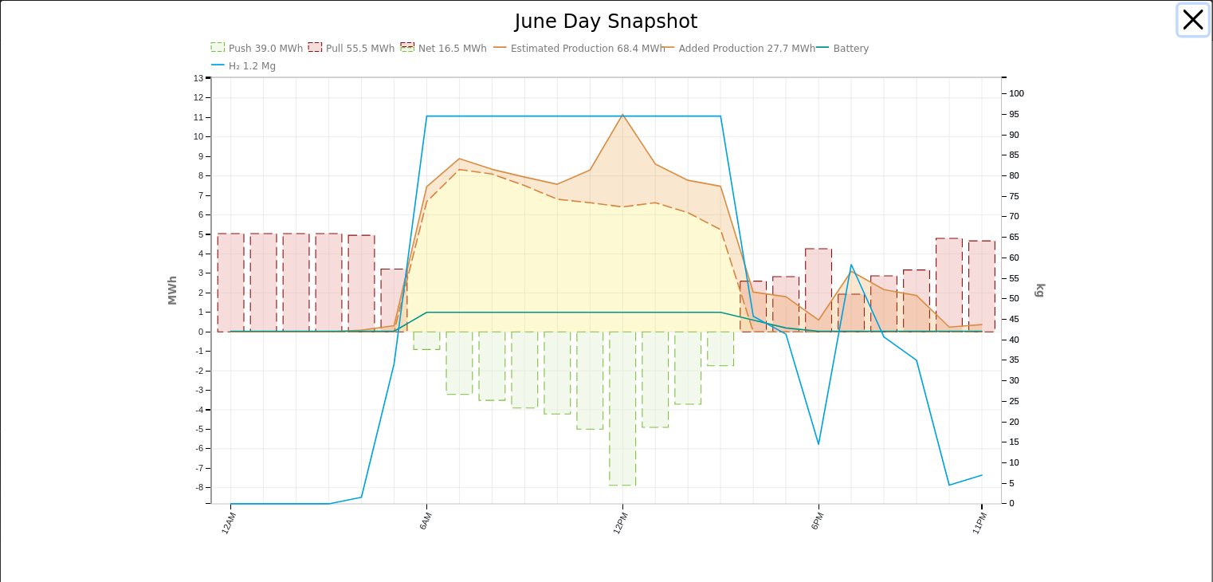
click at [1180, 15] on button "button" at bounding box center [1194, 20] width 30 height 30
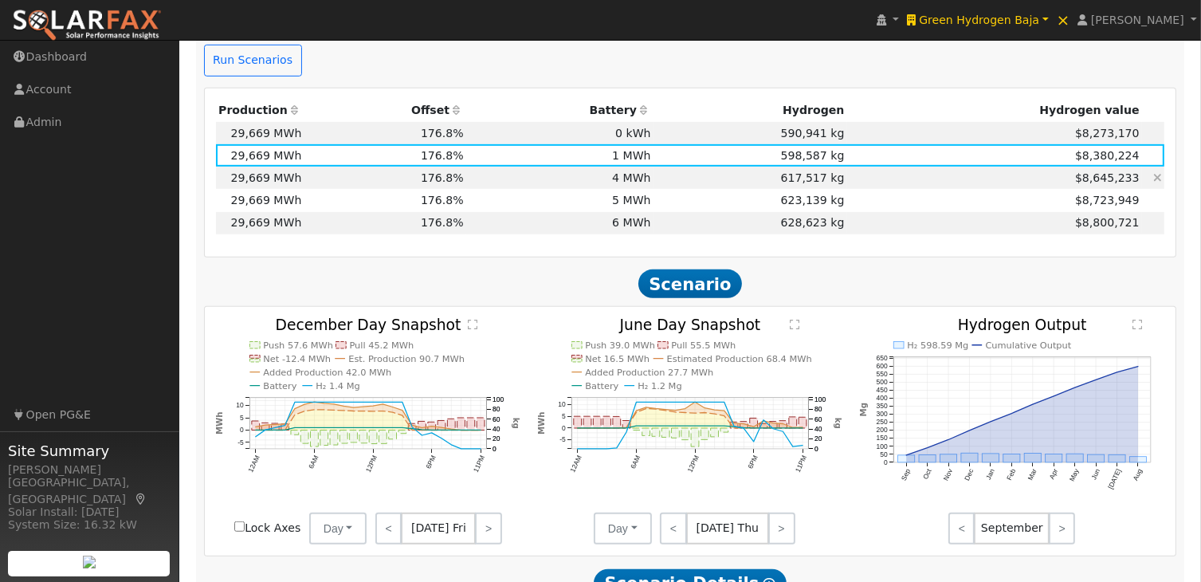
click at [629, 167] on td "4 MWh" at bounding box center [559, 178] width 187 height 22
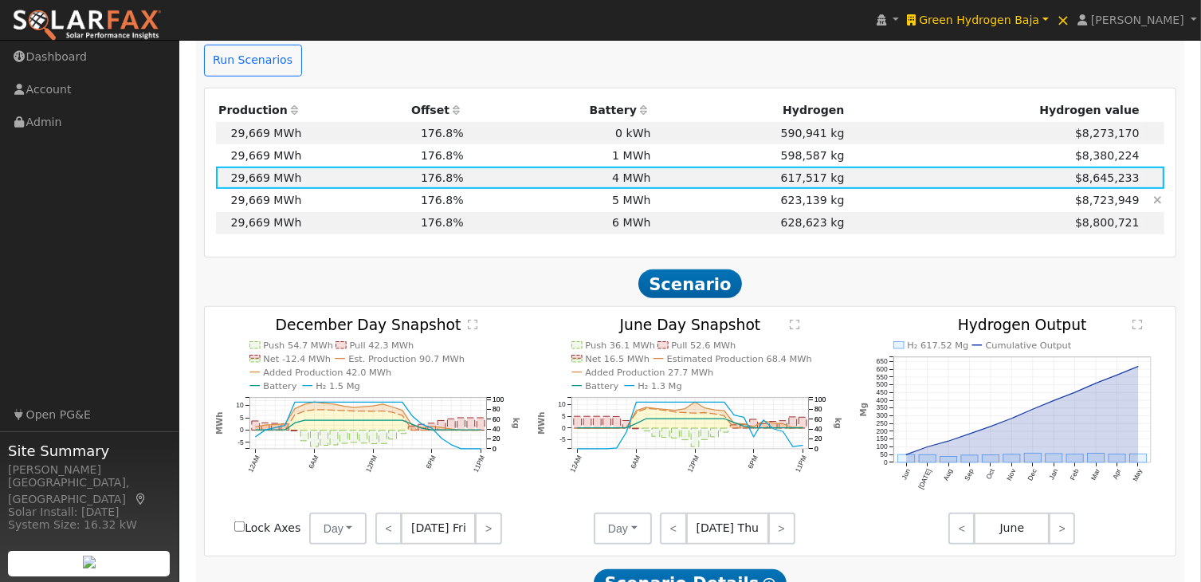
click at [627, 189] on td "5 MWh" at bounding box center [559, 200] width 187 height 22
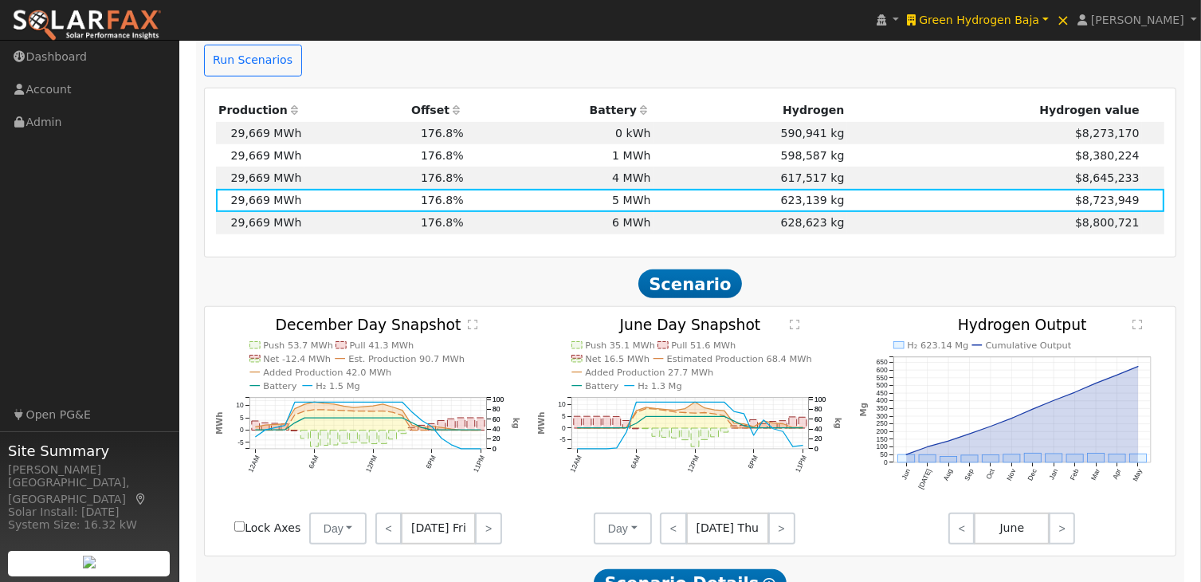
click at [795, 319] on text "" at bounding box center [796, 324] width 10 height 11
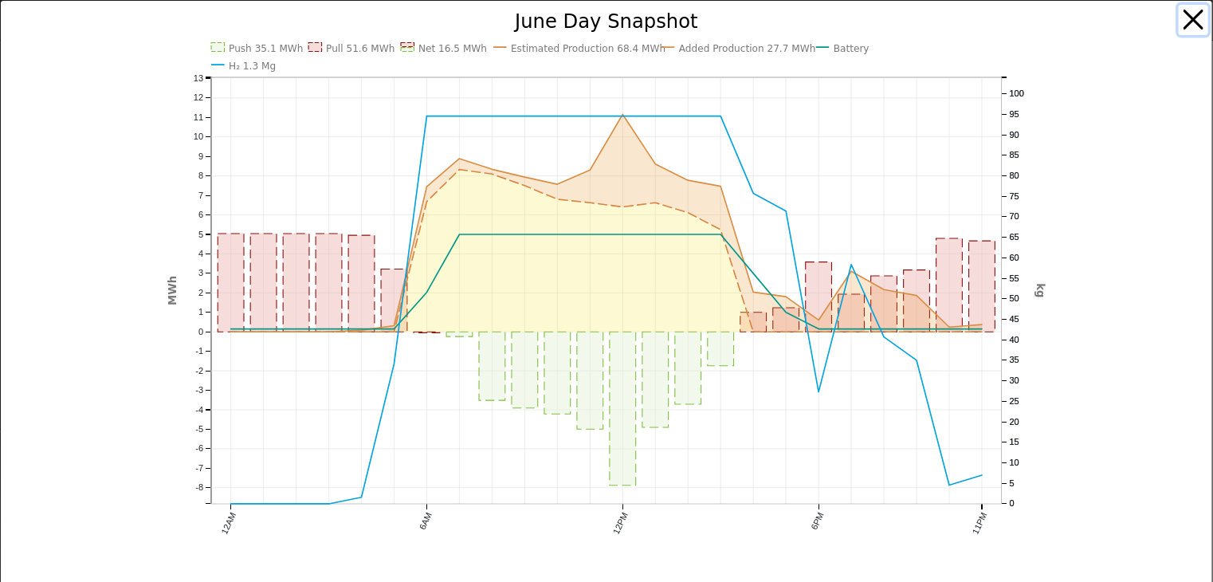
click at [1179, 22] on button "button" at bounding box center [1194, 20] width 30 height 30
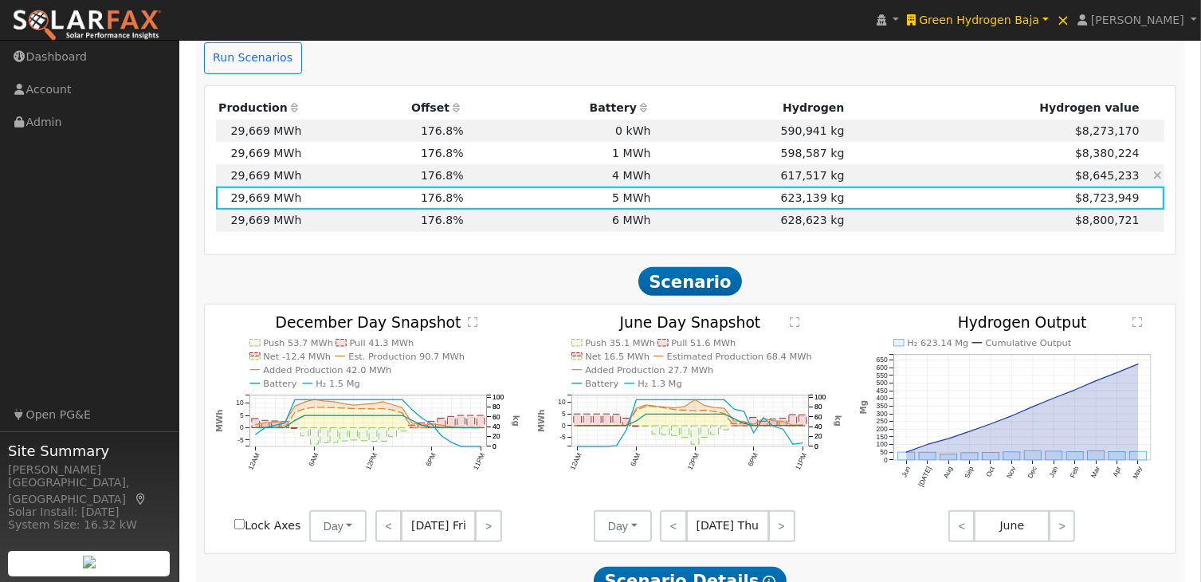
click at [553, 164] on td "4 MWh" at bounding box center [559, 175] width 187 height 22
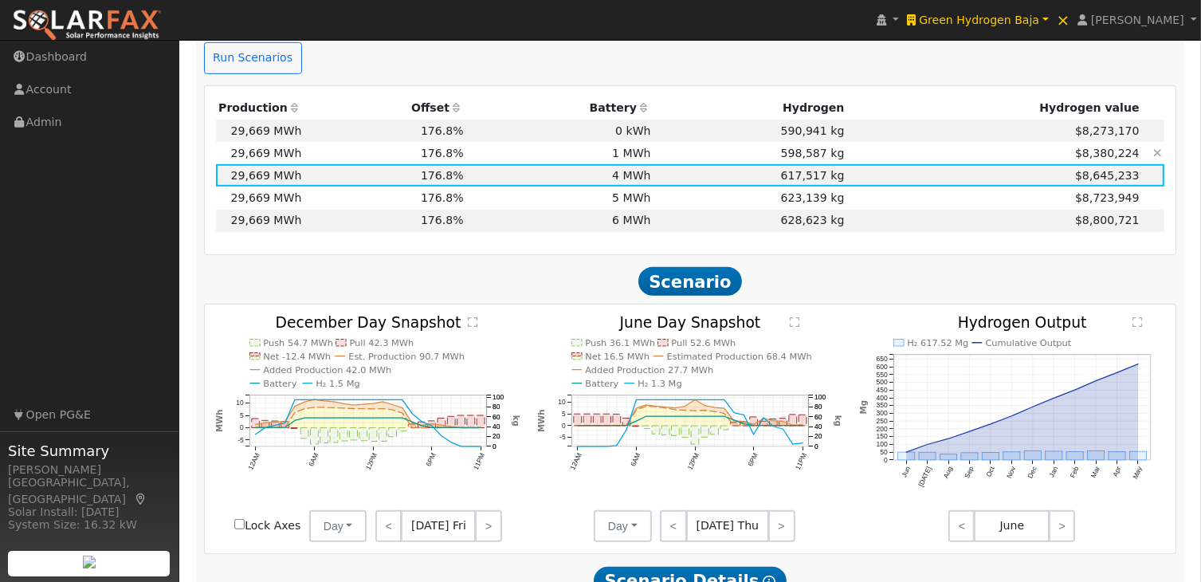
click at [564, 142] on td "1 MWh" at bounding box center [559, 153] width 187 height 22
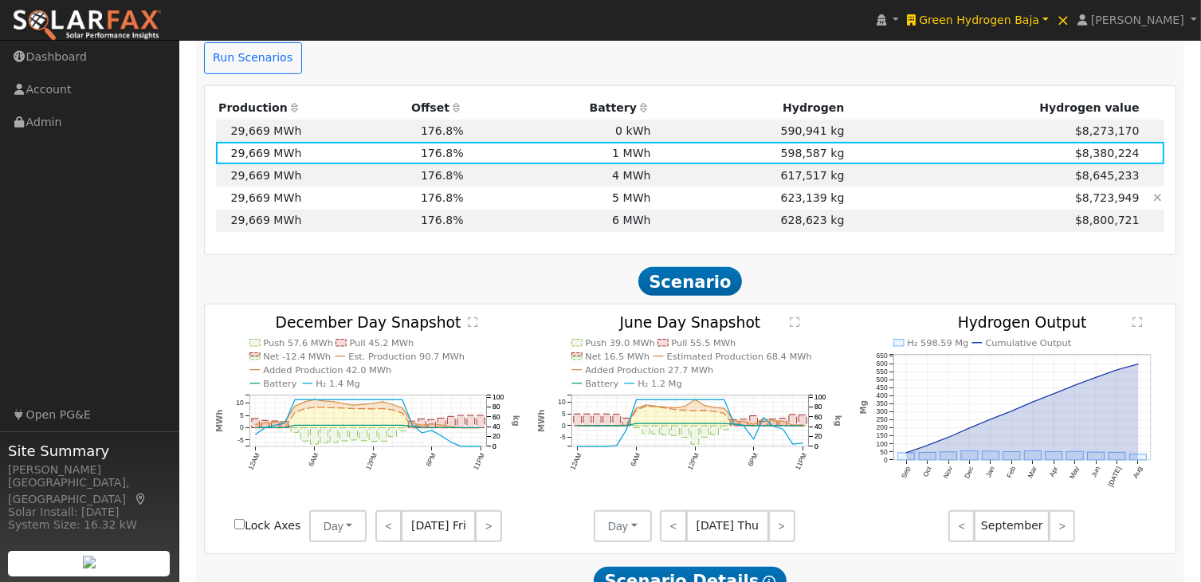
drag, startPoint x: 561, startPoint y: 144, endPoint x: 561, endPoint y: 155, distance: 11.2
click at [561, 164] on td "4 MWh" at bounding box center [559, 175] width 187 height 22
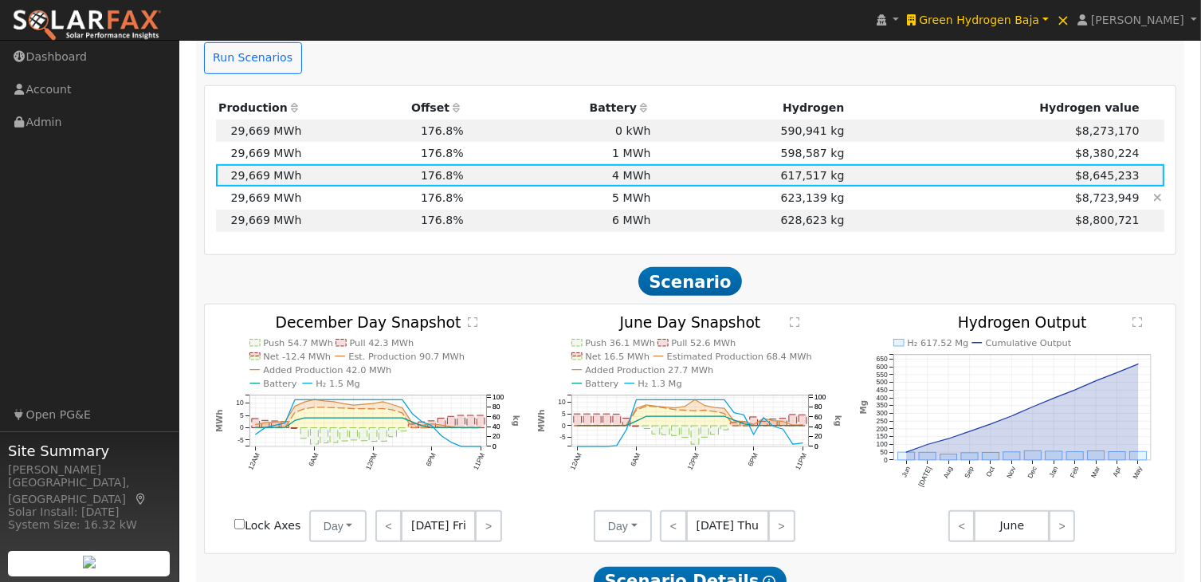
click at [561, 186] on td "5 MWh" at bounding box center [559, 197] width 187 height 22
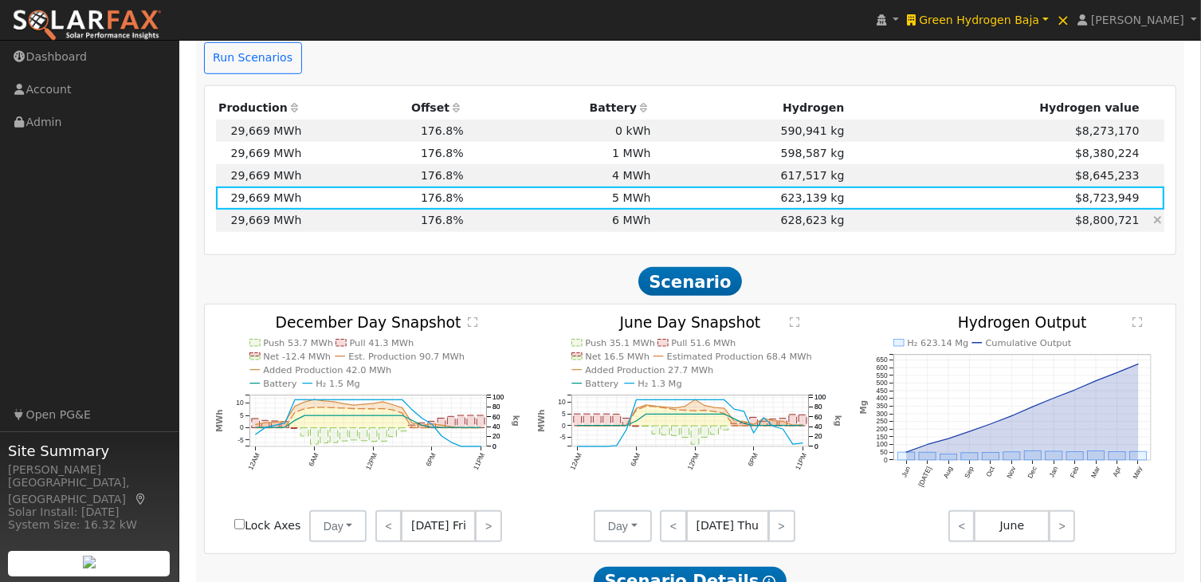
click at [553, 210] on td "6 MWh" at bounding box center [559, 221] width 187 height 22
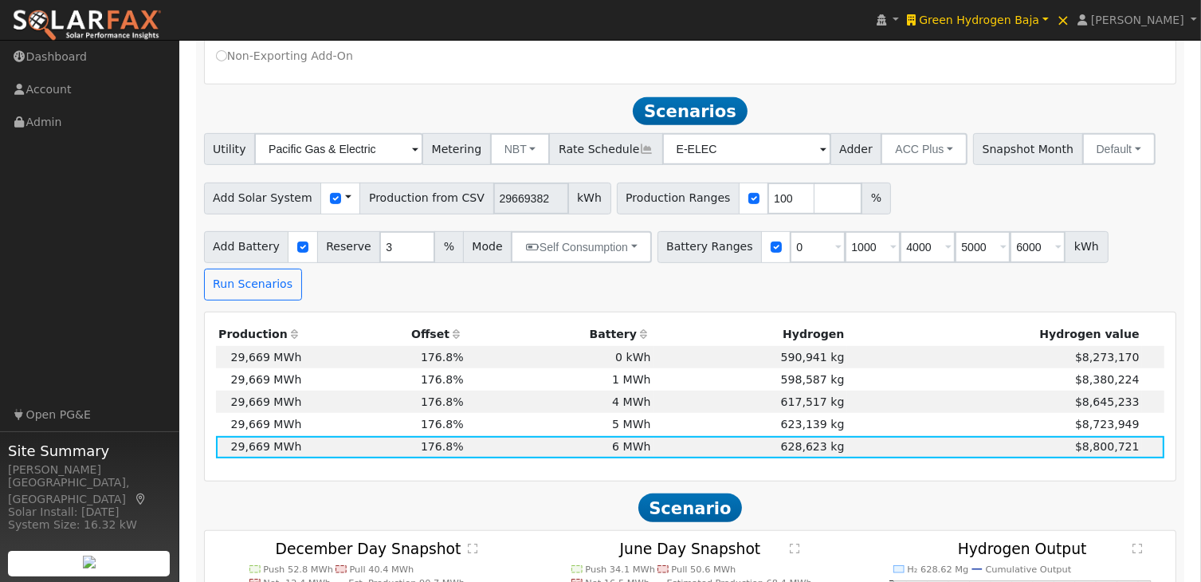
scroll to position [666, 0]
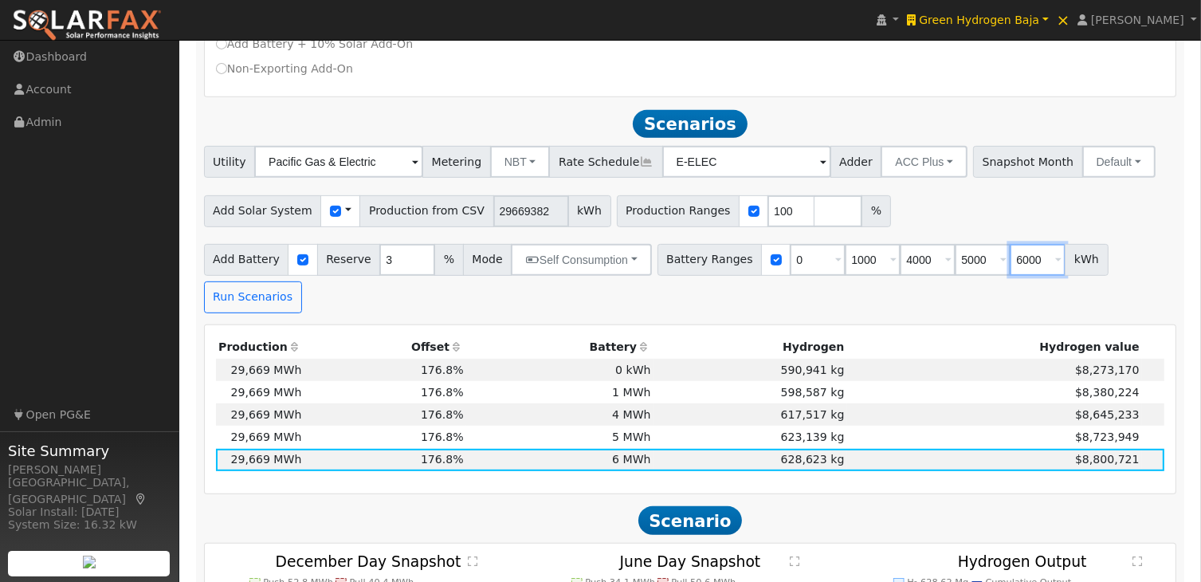
drag, startPoint x: 1011, startPoint y: 265, endPoint x: 979, endPoint y: 262, distance: 31.2
click at [1010, 262] on input "6000" at bounding box center [1038, 260] width 56 height 32
type input "10000"
click at [985, 196] on div "Add Solar System Use CSV Data Production from CSV 29669382 kWh Production Range…" at bounding box center [690, 208] width 979 height 37
click at [302, 281] on button "Run Scenarios" at bounding box center [253, 297] width 98 height 32
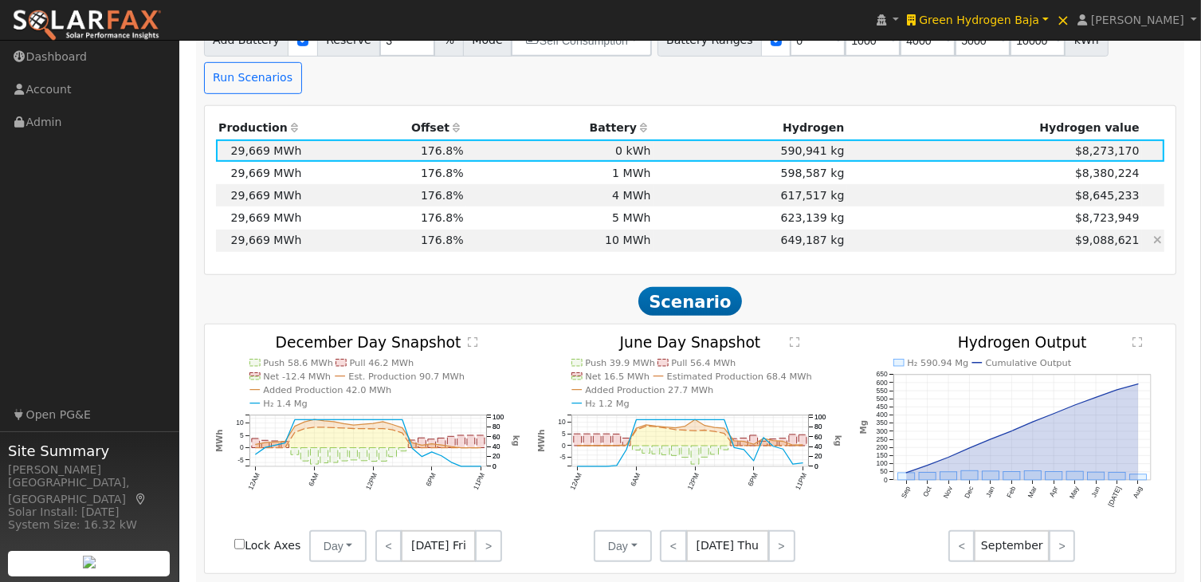
scroll to position [892, 0]
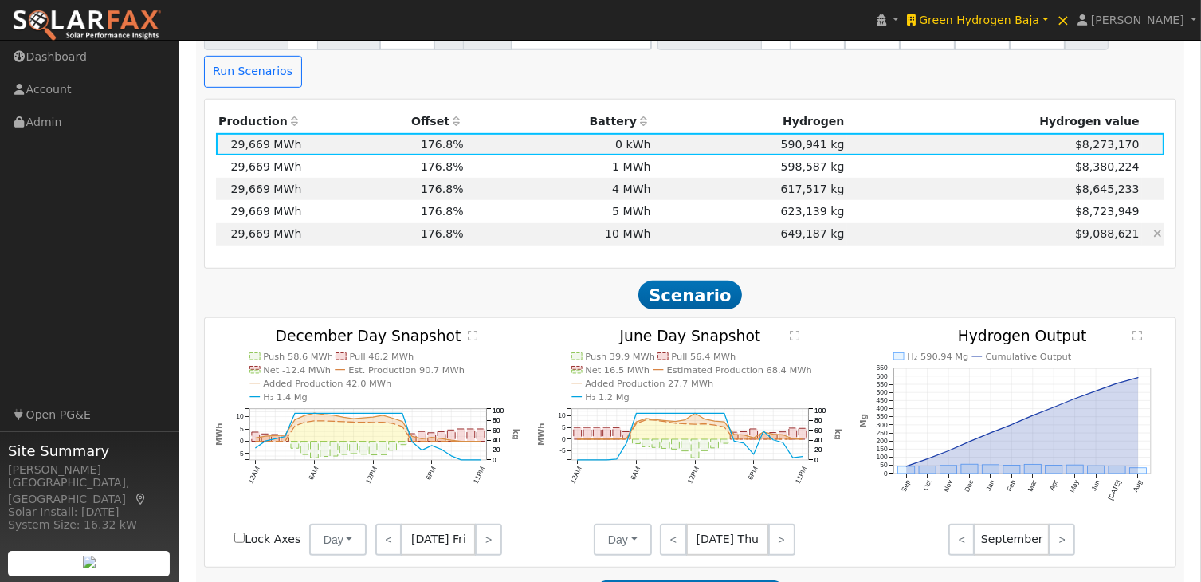
click at [623, 223] on td "10 MWh" at bounding box center [559, 234] width 187 height 22
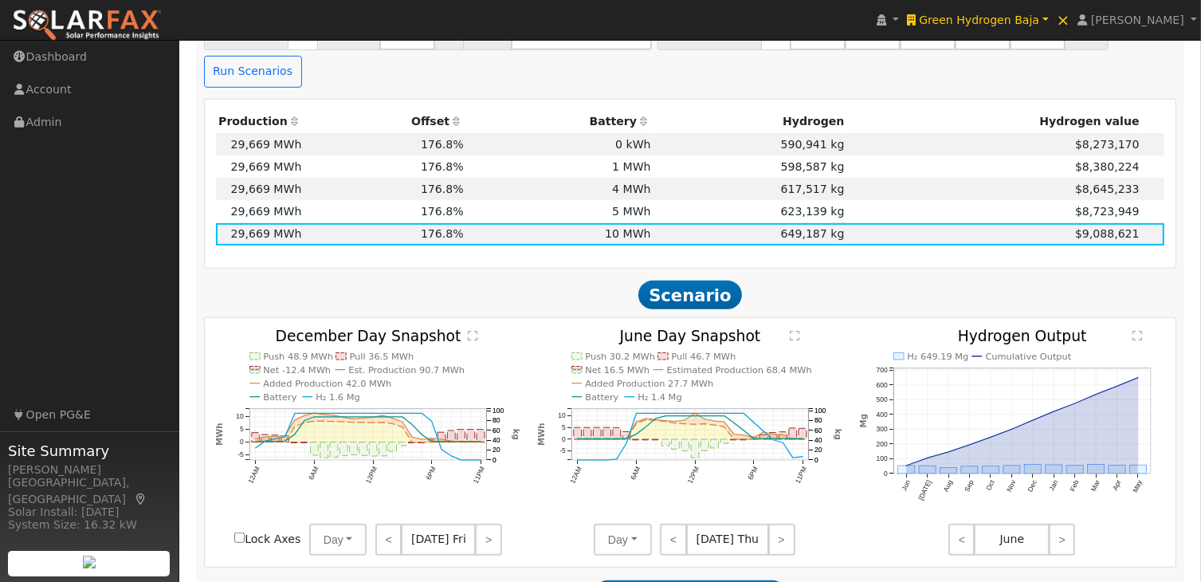
click at [795, 330] on text "" at bounding box center [796, 335] width 10 height 11
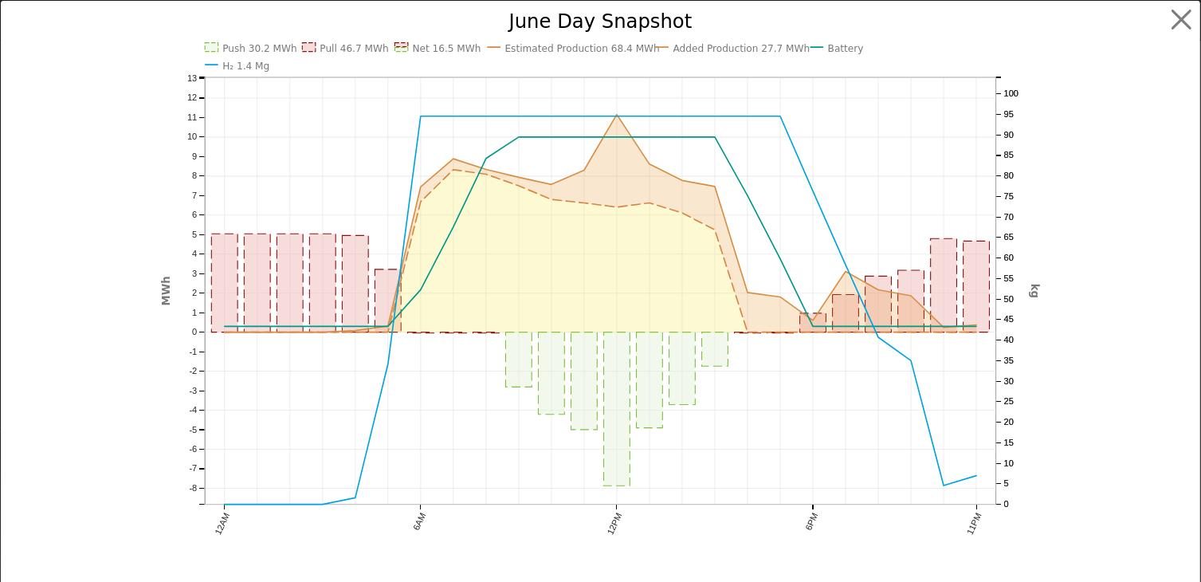
scroll to position [893, 0]
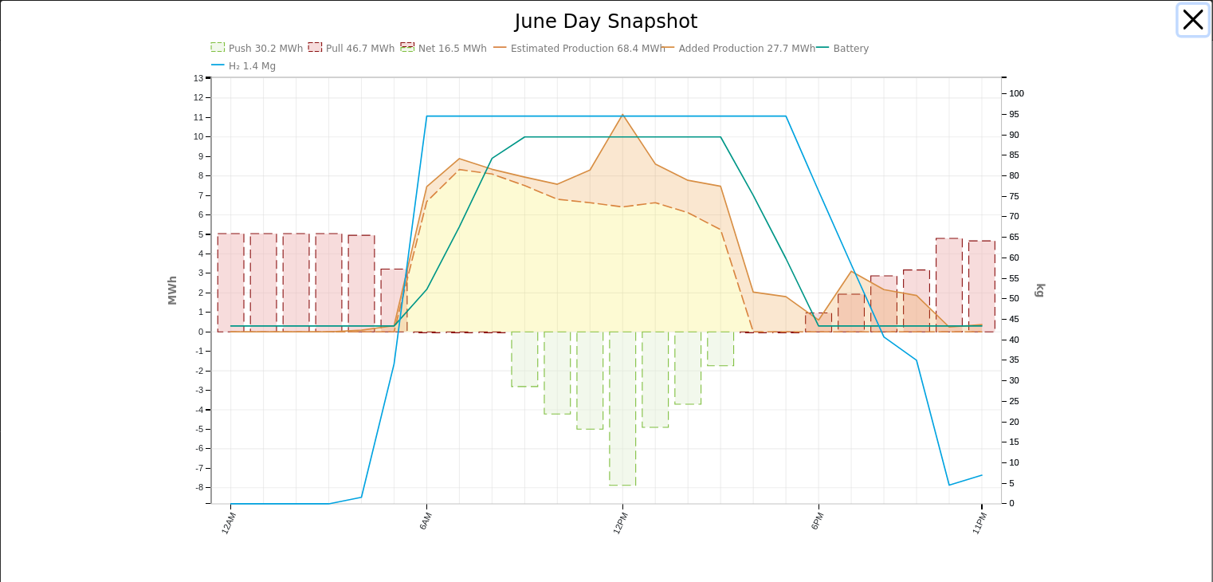
click at [1181, 19] on button "button" at bounding box center [1194, 20] width 30 height 30
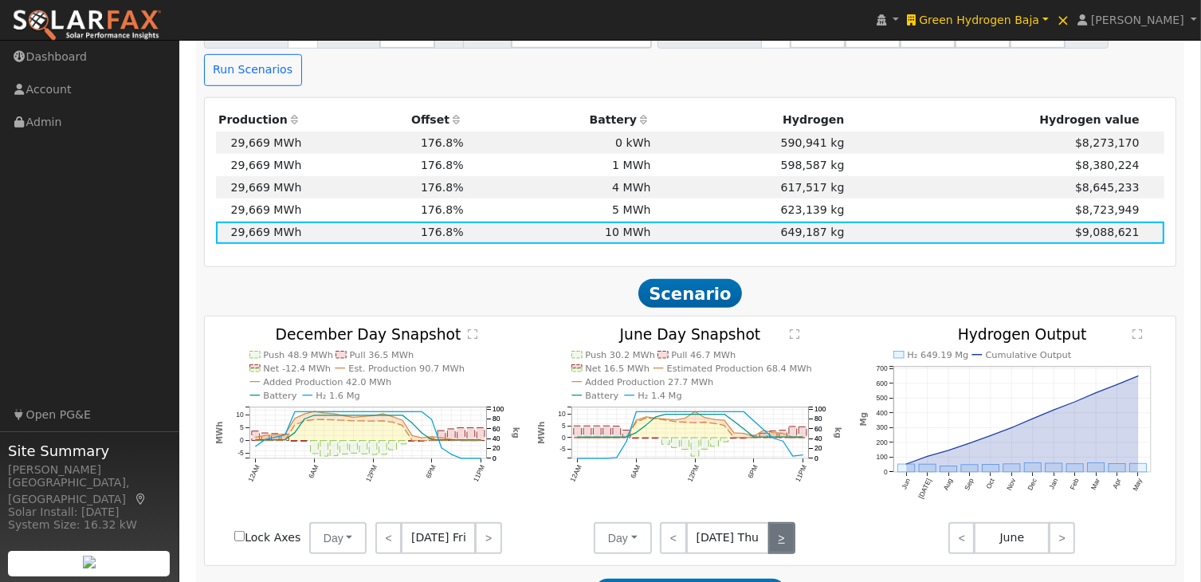
click at [774, 522] on link ">" at bounding box center [781, 538] width 27 height 32
click at [778, 522] on link ">" at bounding box center [779, 538] width 31 height 32
click at [778, 522] on link ">" at bounding box center [781, 538] width 29 height 32
click at [794, 328] on text "" at bounding box center [796, 333] width 10 height 11
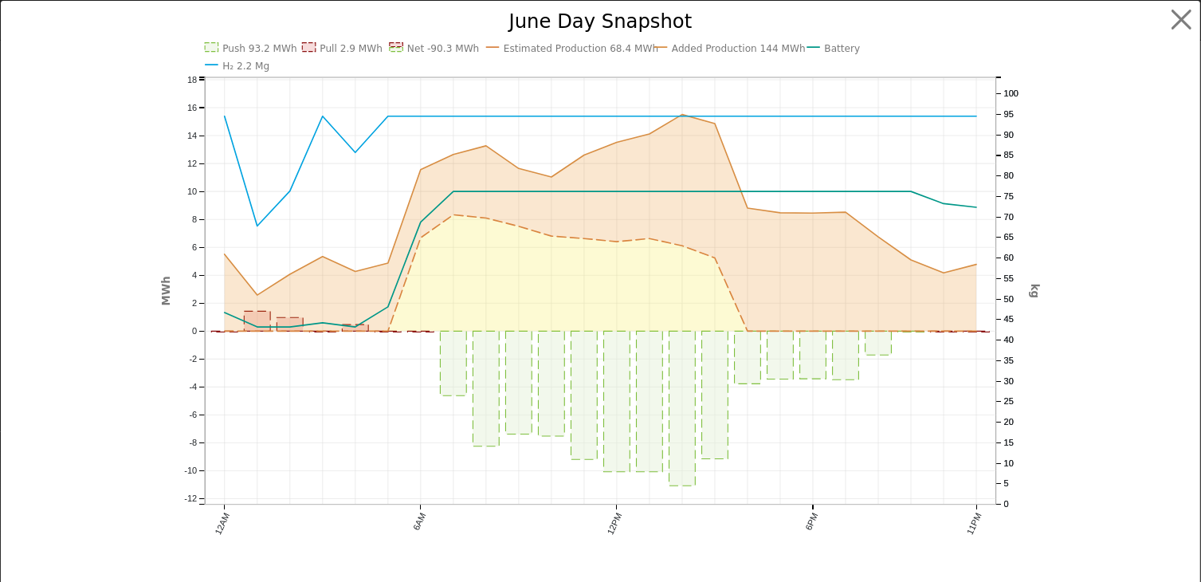
scroll to position [896, 0]
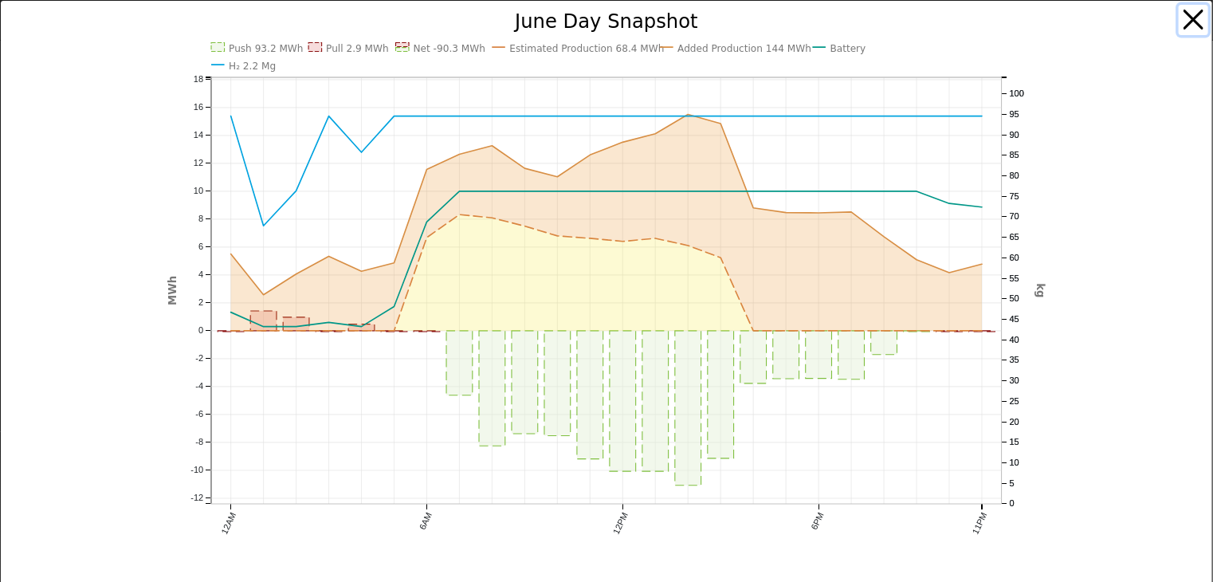
click at [1180, 17] on button "button" at bounding box center [1194, 20] width 30 height 30
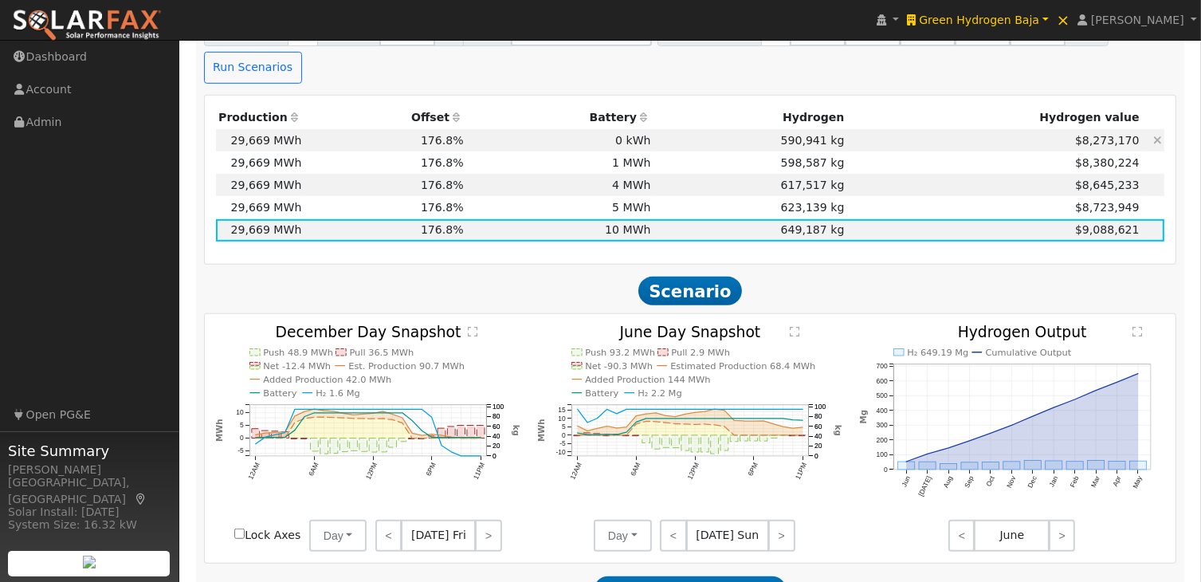
click at [634, 129] on td "0 kWh" at bounding box center [559, 140] width 187 height 22
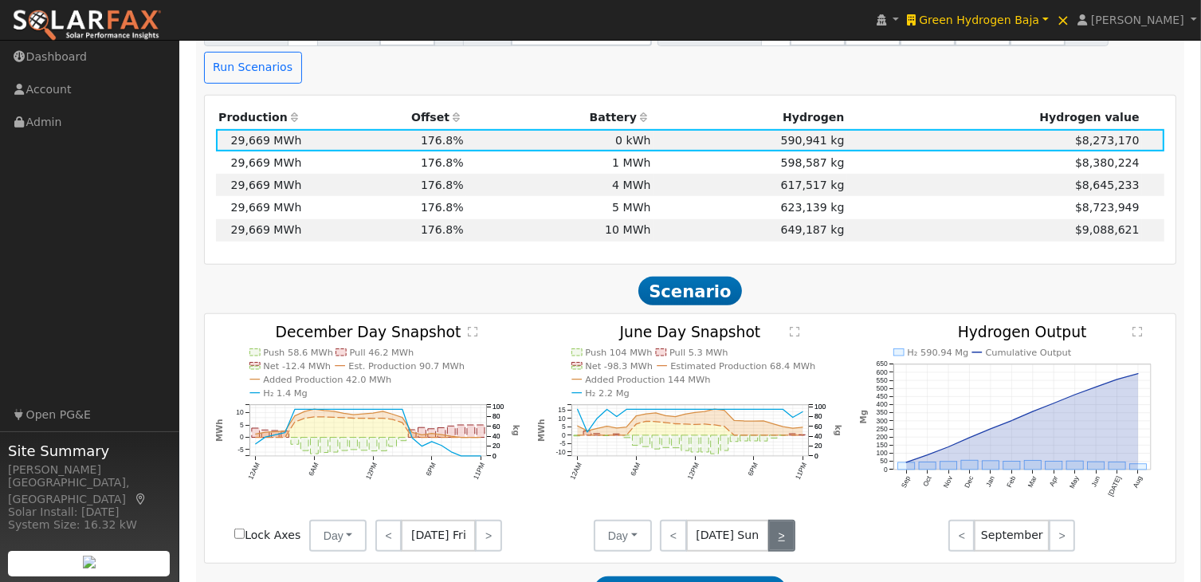
click at [783, 520] on link ">" at bounding box center [781, 536] width 27 height 32
click at [783, 520] on link ">" at bounding box center [782, 536] width 26 height 32
click at [795, 326] on text "" at bounding box center [796, 331] width 10 height 11
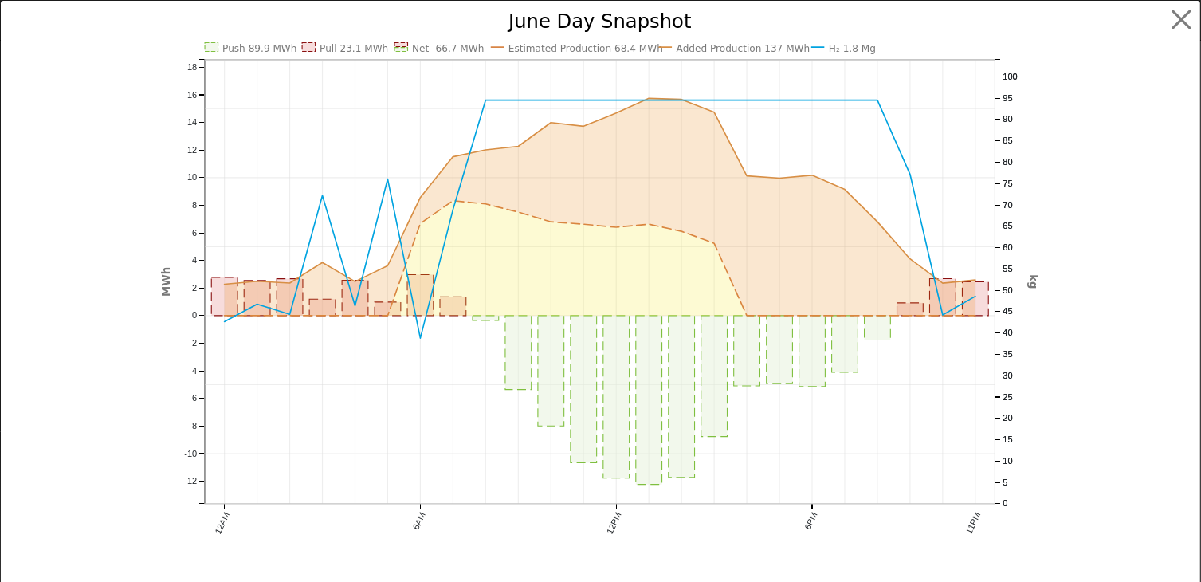
scroll to position [897, 0]
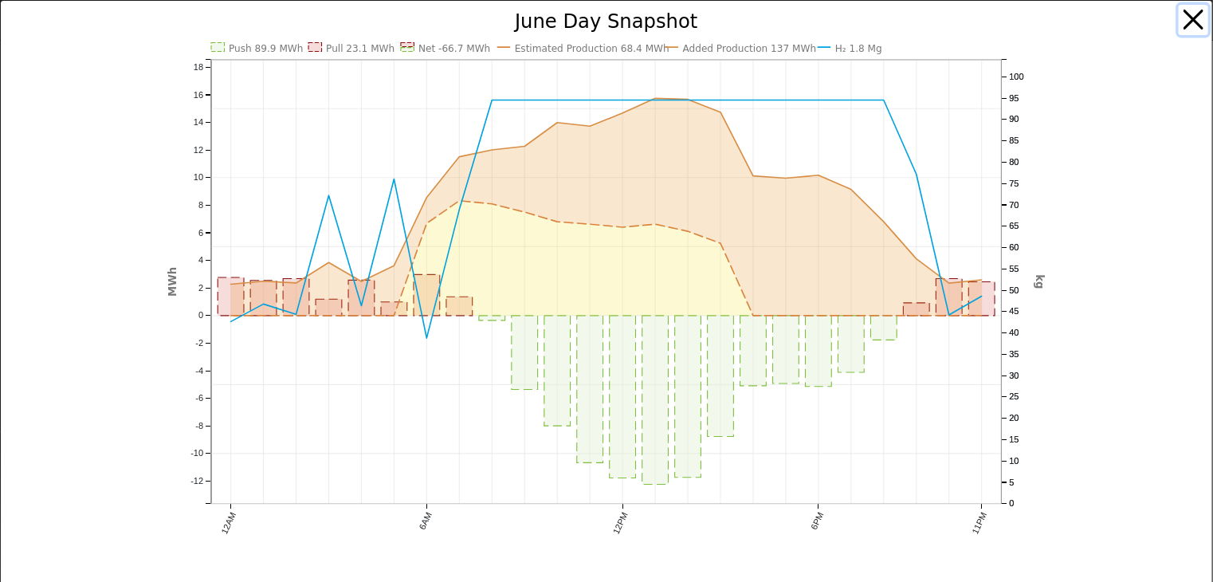
click at [1181, 16] on button "button" at bounding box center [1194, 20] width 30 height 30
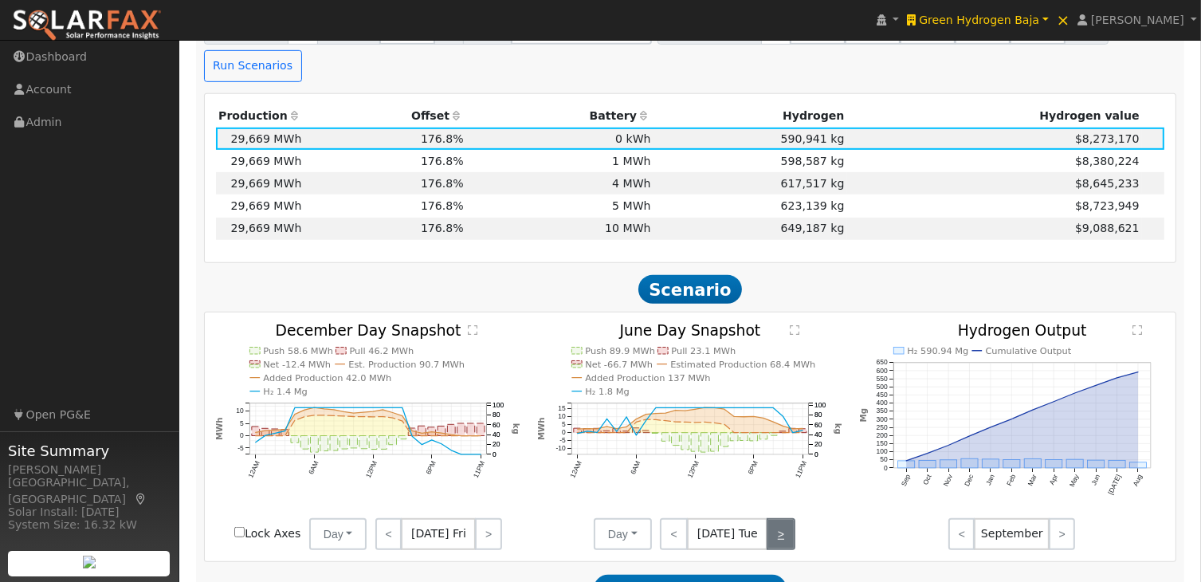
click at [786, 518] on link ">" at bounding box center [781, 534] width 28 height 32
click at [786, 518] on link ">" at bounding box center [783, 534] width 26 height 32
click at [796, 324] on text "" at bounding box center [796, 329] width 10 height 11
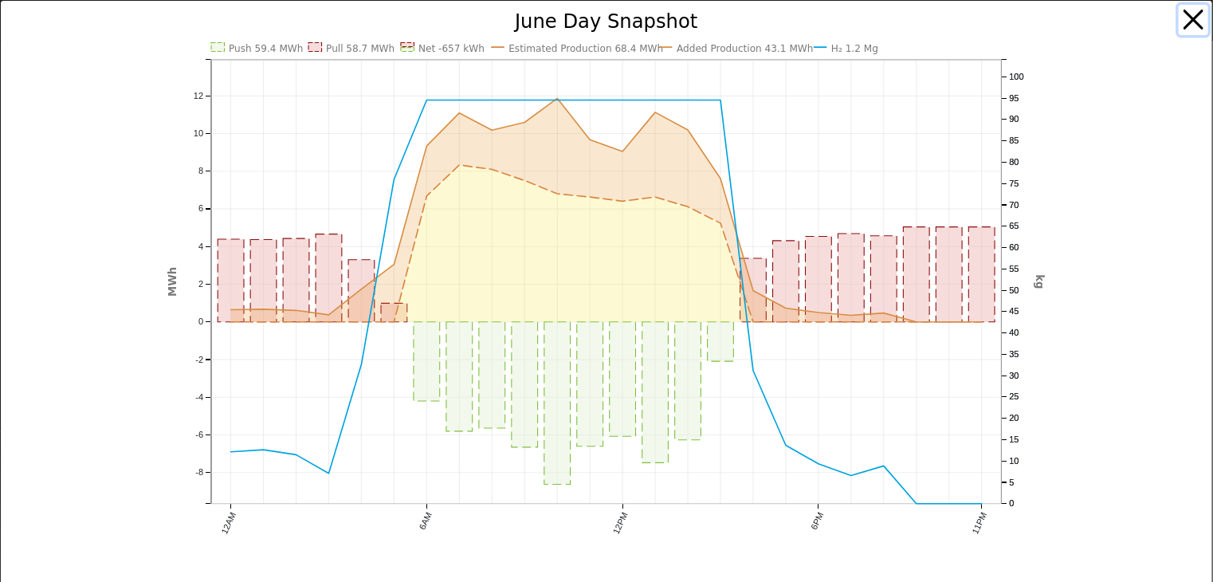
click at [1179, 17] on button "button" at bounding box center [1194, 20] width 30 height 30
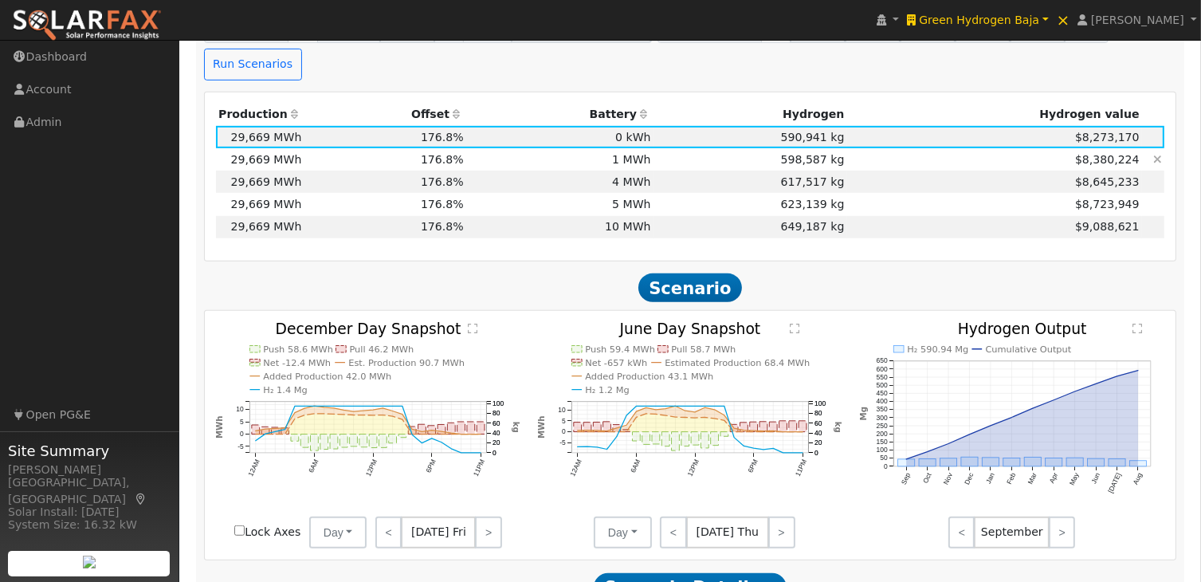
click at [645, 148] on td "1 MWh" at bounding box center [559, 159] width 187 height 22
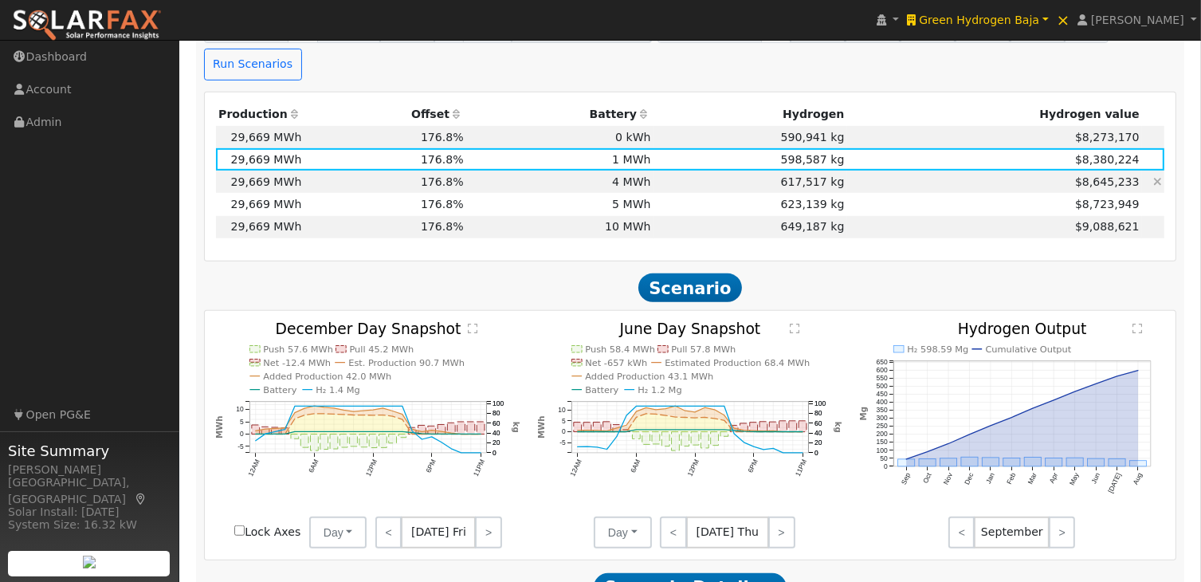
click at [647, 171] on td "4 MWh" at bounding box center [559, 182] width 187 height 22
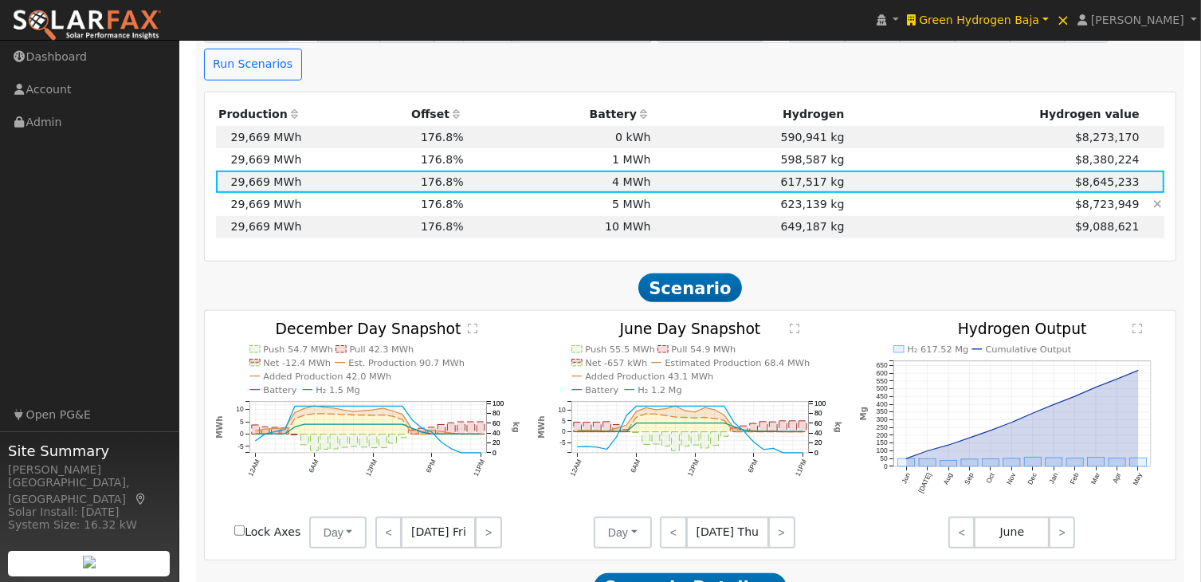
click at [654, 193] on td "5 MWh" at bounding box center [559, 204] width 187 height 22
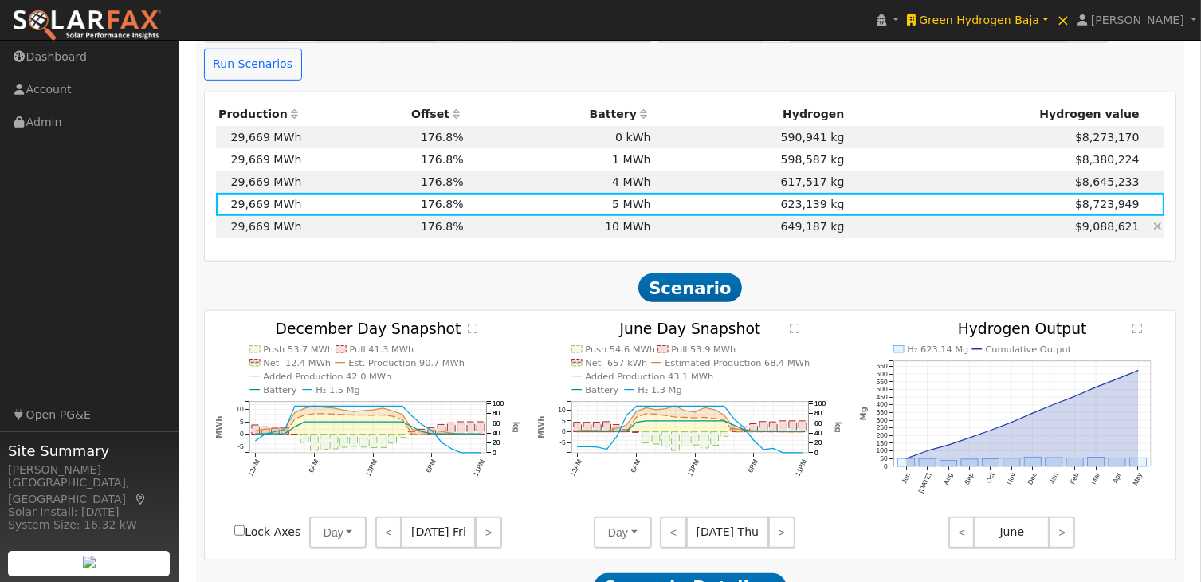
click at [647, 216] on td "10 MWh" at bounding box center [559, 227] width 187 height 22
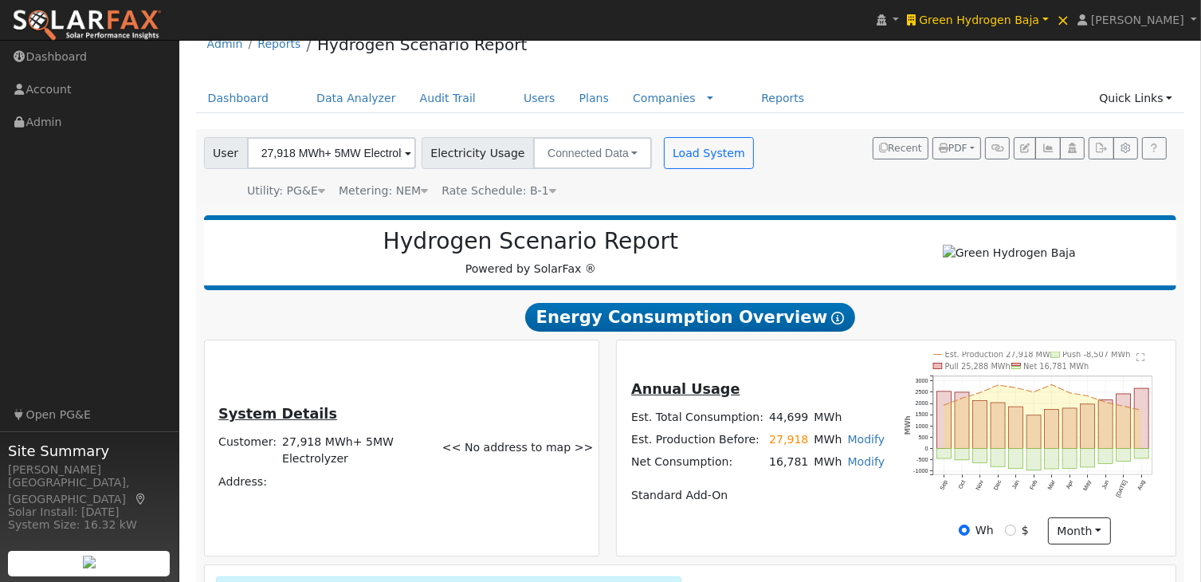
scroll to position [0, 0]
